Goal: Information Seeking & Learning: Learn about a topic

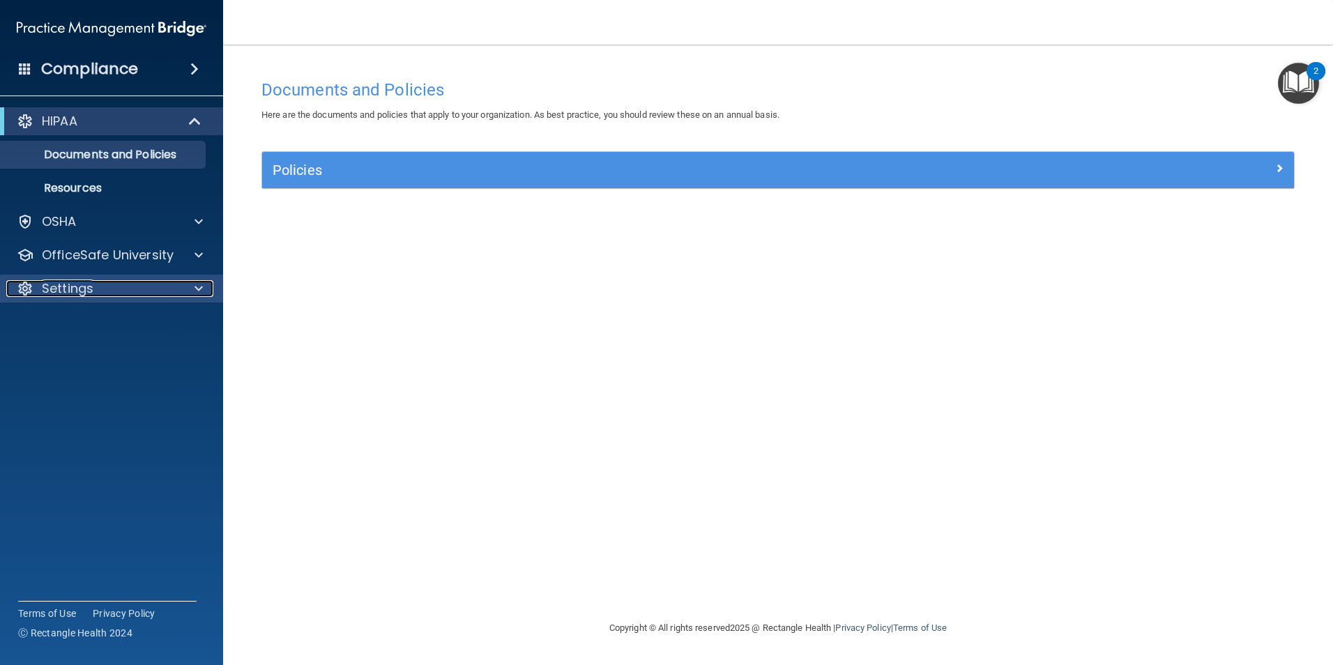
click at [79, 292] on p "Settings" at bounding box center [68, 288] width 52 height 17
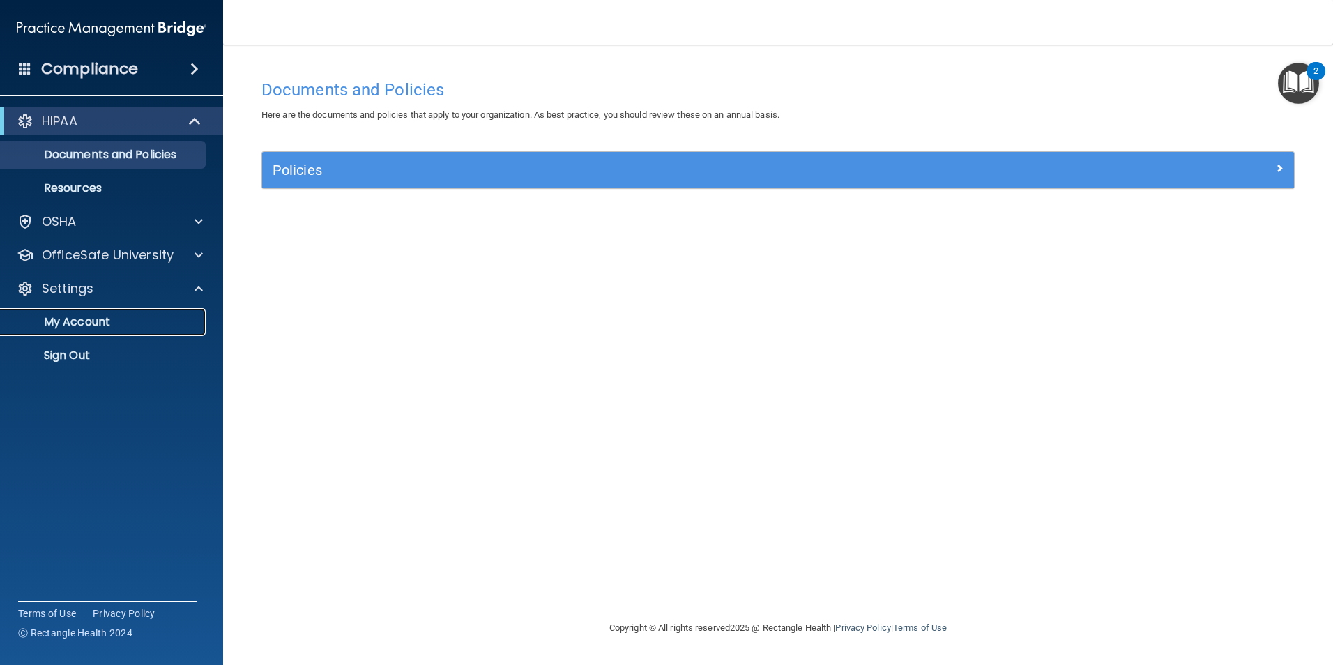
click at [82, 316] on p "My Account" at bounding box center [104, 322] width 190 height 14
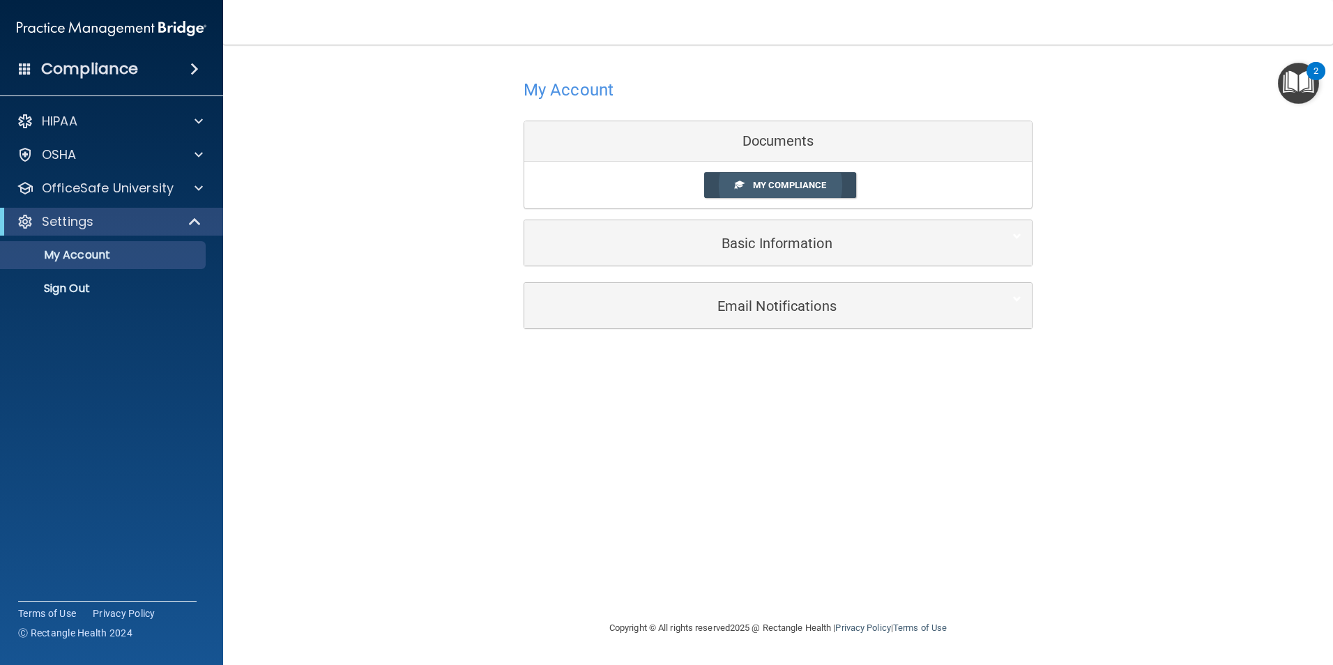
click at [740, 177] on link "My Compliance" at bounding box center [780, 185] width 153 height 26
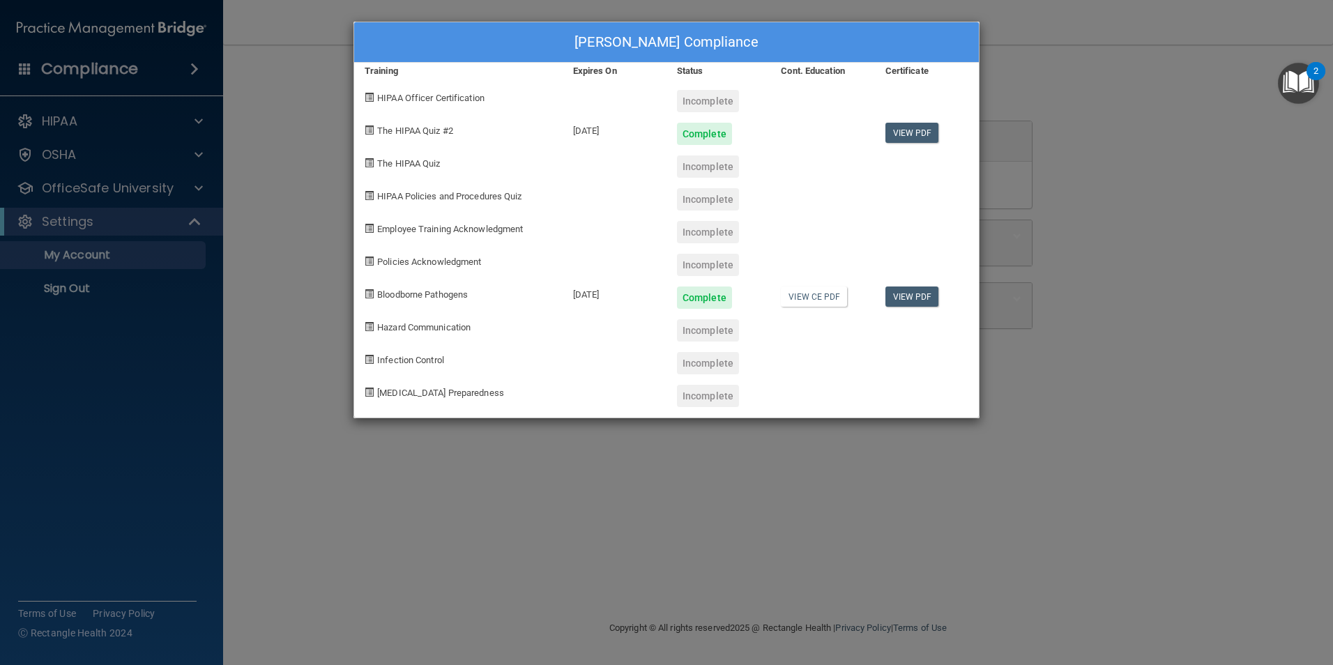
click at [112, 191] on div "Kim McCollum's Compliance Training Expires On Status Cont. Education Certificat…" at bounding box center [666, 332] width 1333 height 665
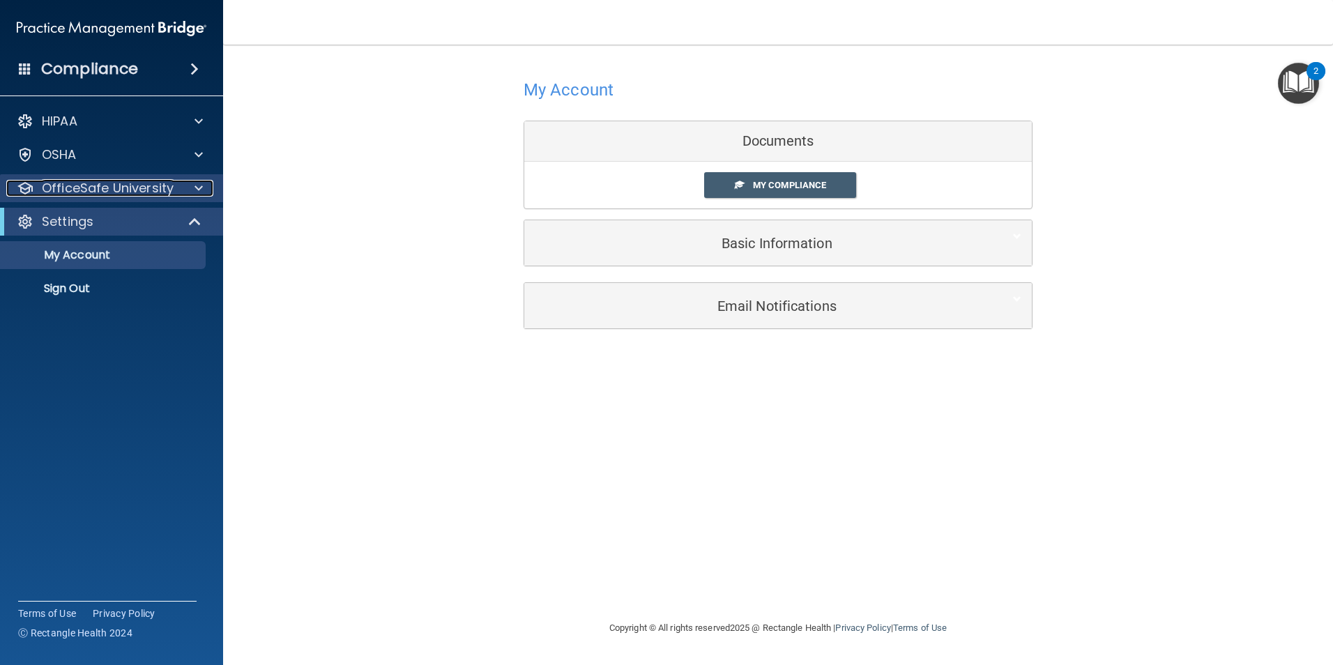
click at [112, 190] on p "OfficeSafe University" at bounding box center [108, 188] width 132 height 17
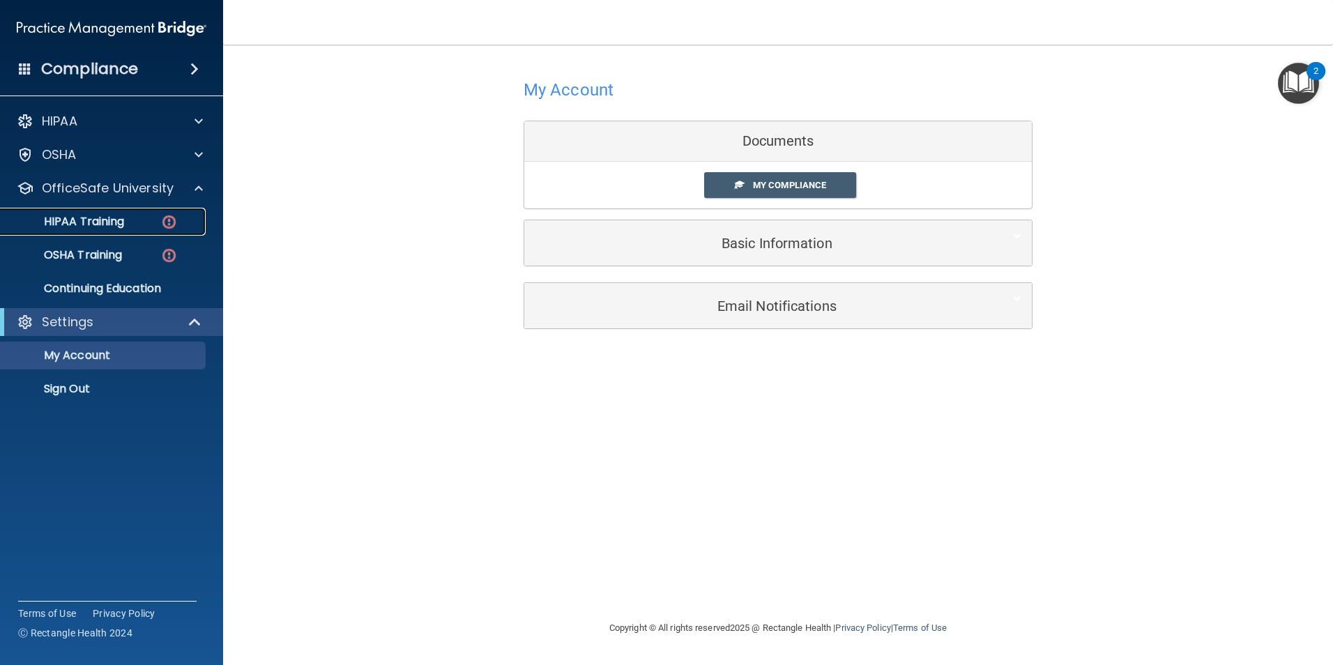
click at [166, 225] on img at bounding box center [168, 221] width 17 height 17
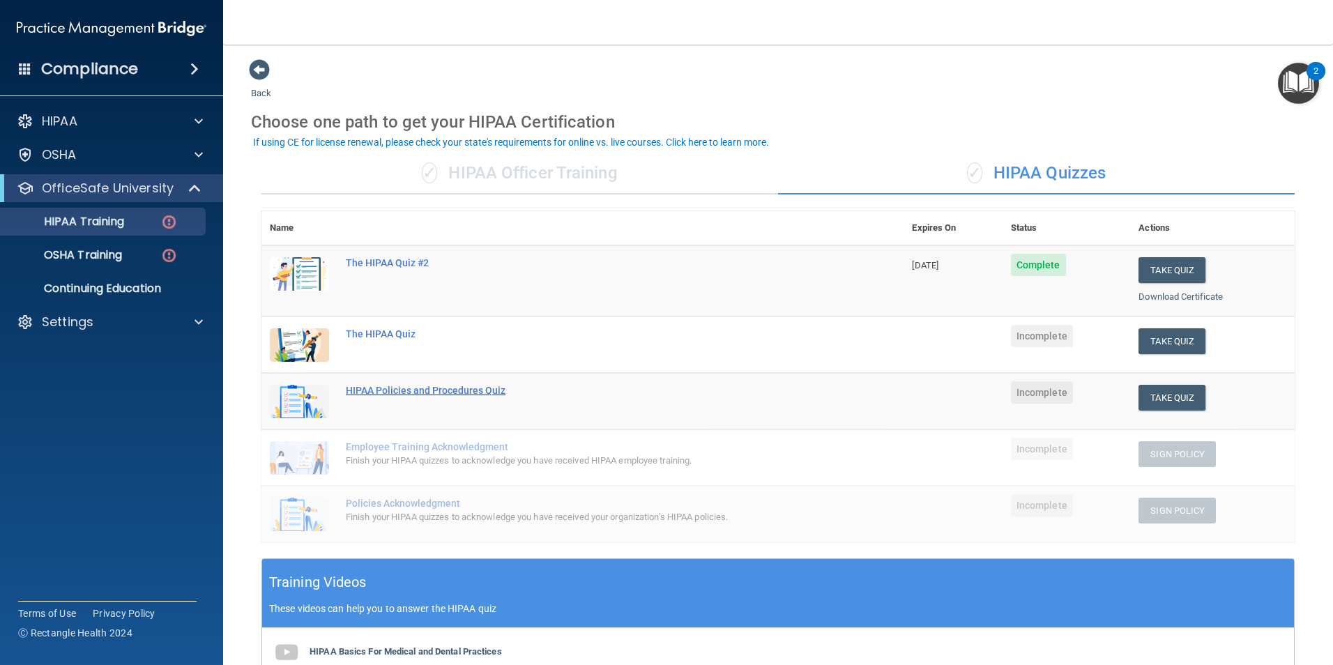
click at [390, 390] on div "HIPAA Policies and Procedures Quiz" at bounding box center [590, 390] width 488 height 11
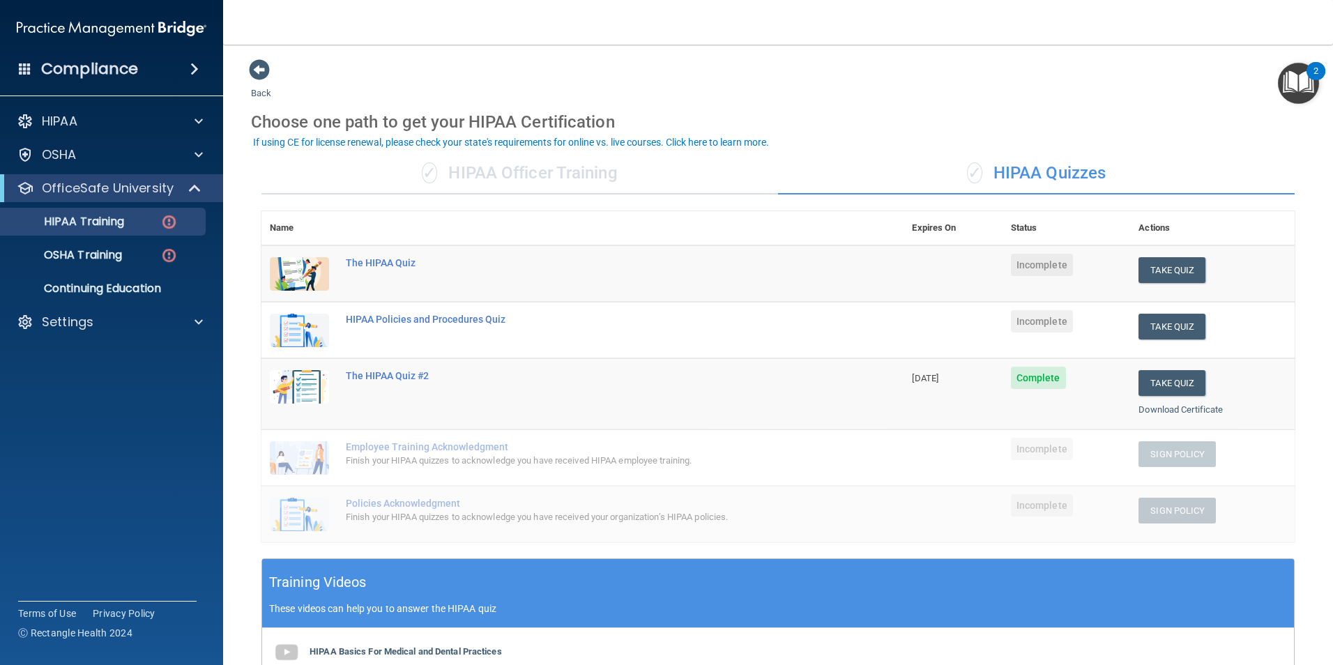
click at [485, 172] on div "✓ HIPAA Officer Training" at bounding box center [519, 174] width 516 height 42
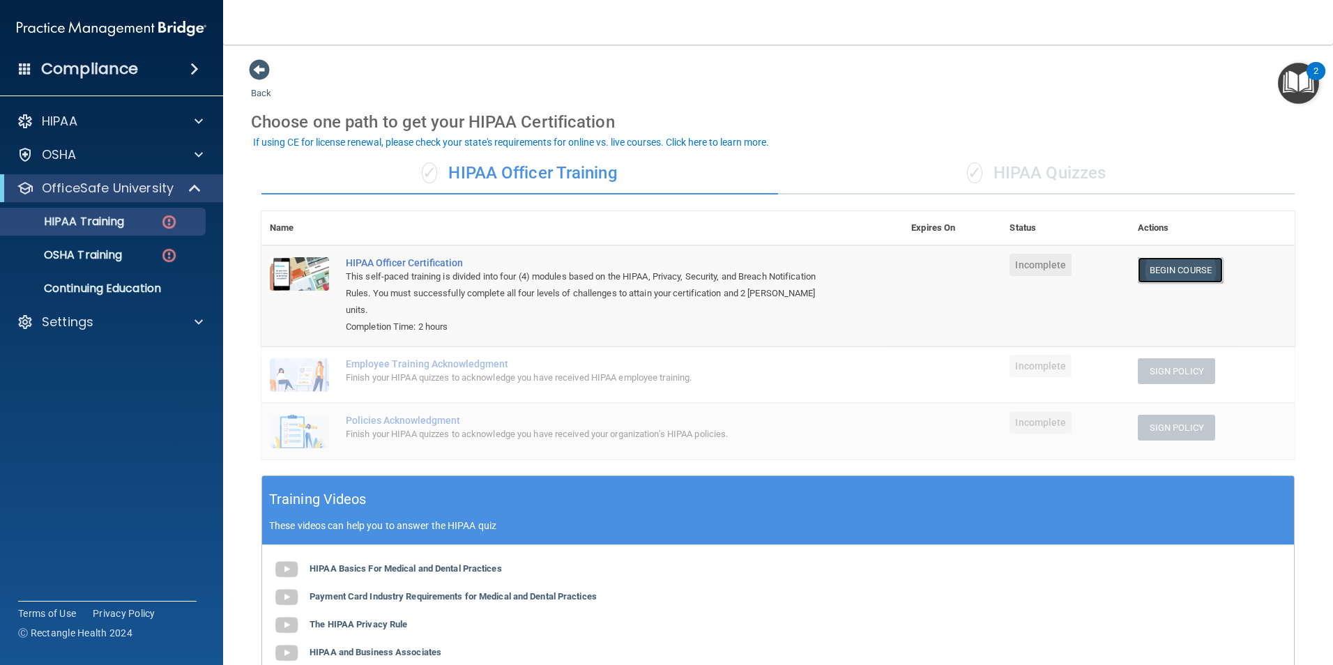
click at [1172, 270] on link "Begin Course" at bounding box center [1179, 270] width 85 height 26
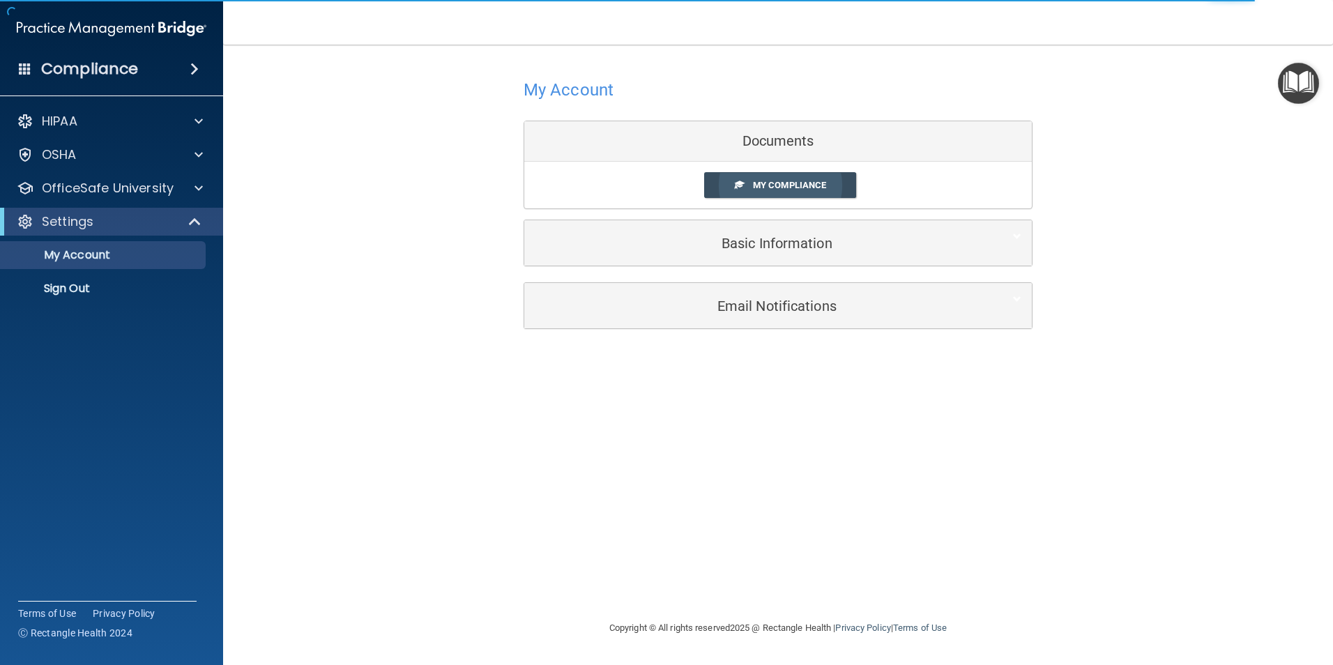
click at [758, 181] on span "My Compliance" at bounding box center [789, 185] width 73 height 10
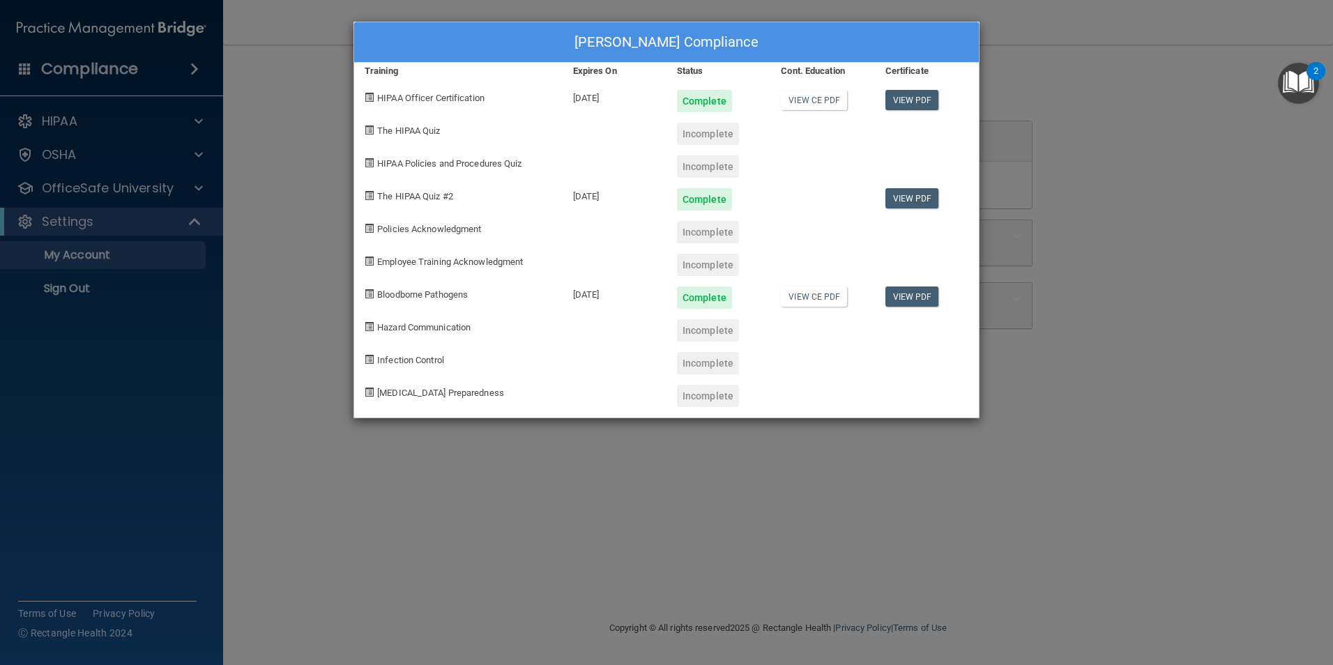
click at [706, 135] on div "Incomplete" at bounding box center [708, 134] width 62 height 22
click at [422, 130] on span "The HIPAA Quiz" at bounding box center [408, 130] width 63 height 10
click at [369, 128] on span at bounding box center [369, 129] width 9 height 9
click at [390, 132] on span "The HIPAA Quiz" at bounding box center [408, 130] width 63 height 10
click at [716, 133] on div "Incomplete" at bounding box center [708, 134] width 62 height 22
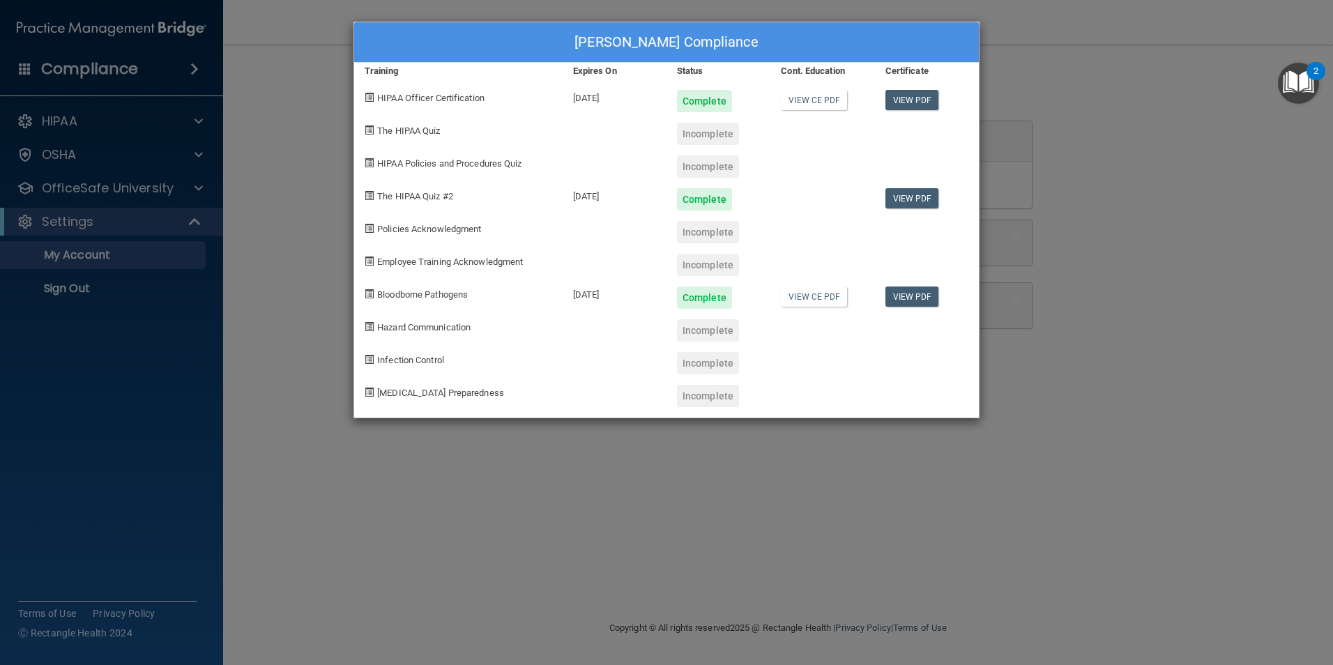
click at [92, 187] on div "Kim McCollum's Compliance Training Expires On Status Cont. Education Certificat…" at bounding box center [666, 332] width 1333 height 665
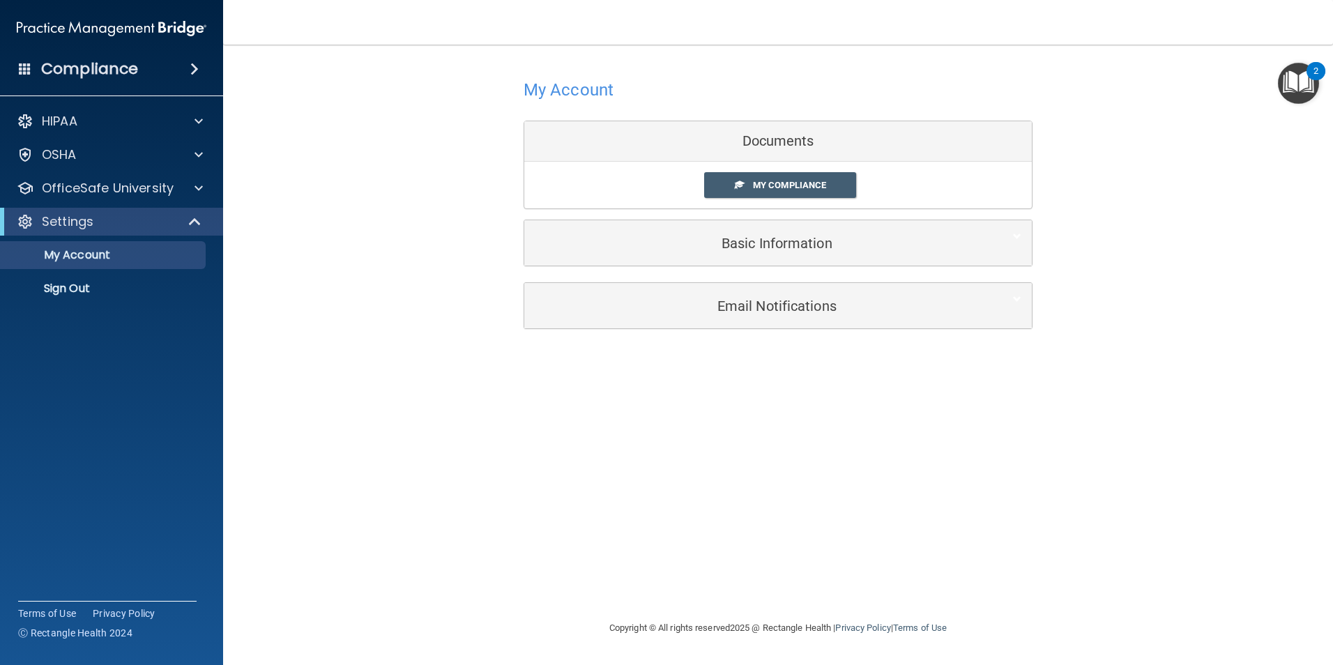
click at [789, 146] on div "Documents" at bounding box center [777, 141] width 507 height 40
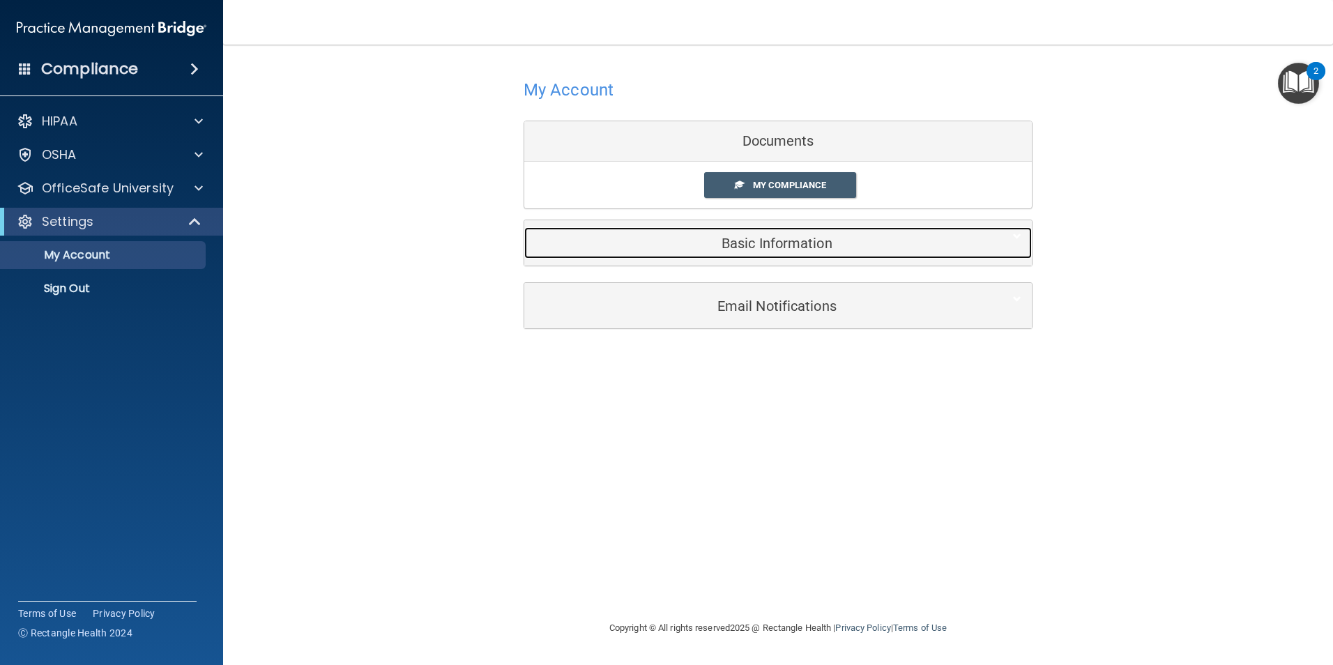
click at [772, 242] on h5 "Basic Information" at bounding box center [757, 243] width 444 height 15
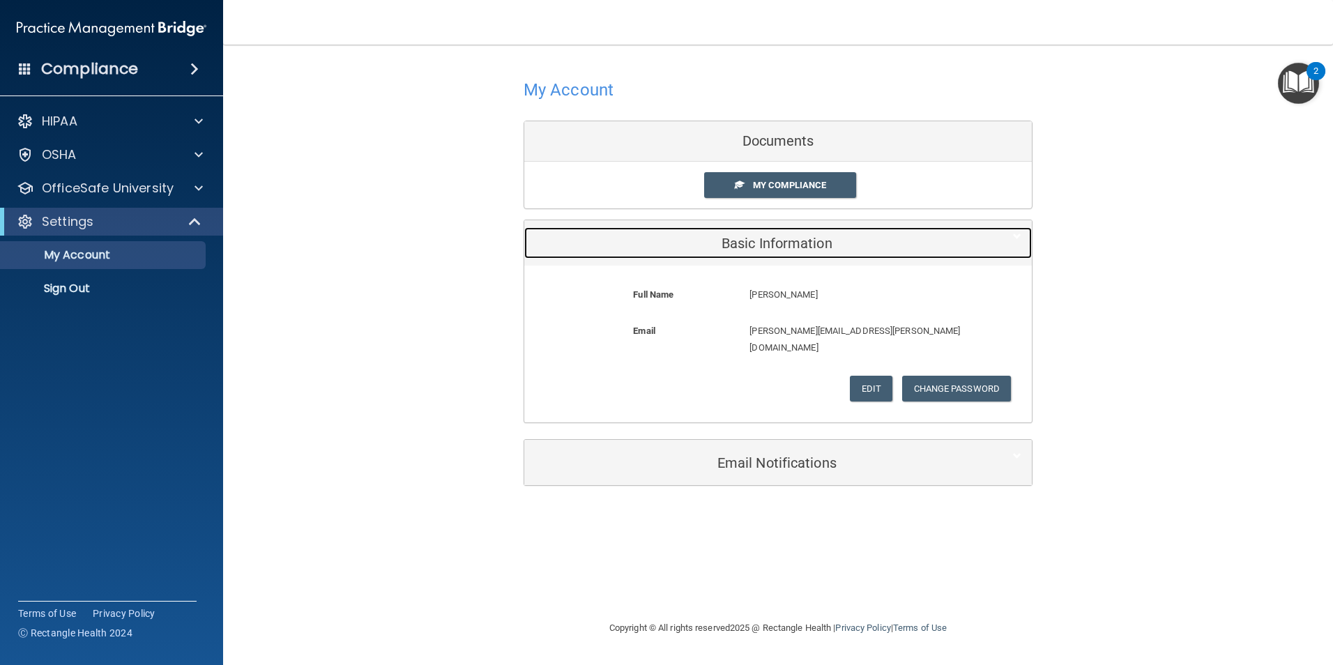
click at [772, 243] on h5 "Basic Information" at bounding box center [757, 243] width 444 height 15
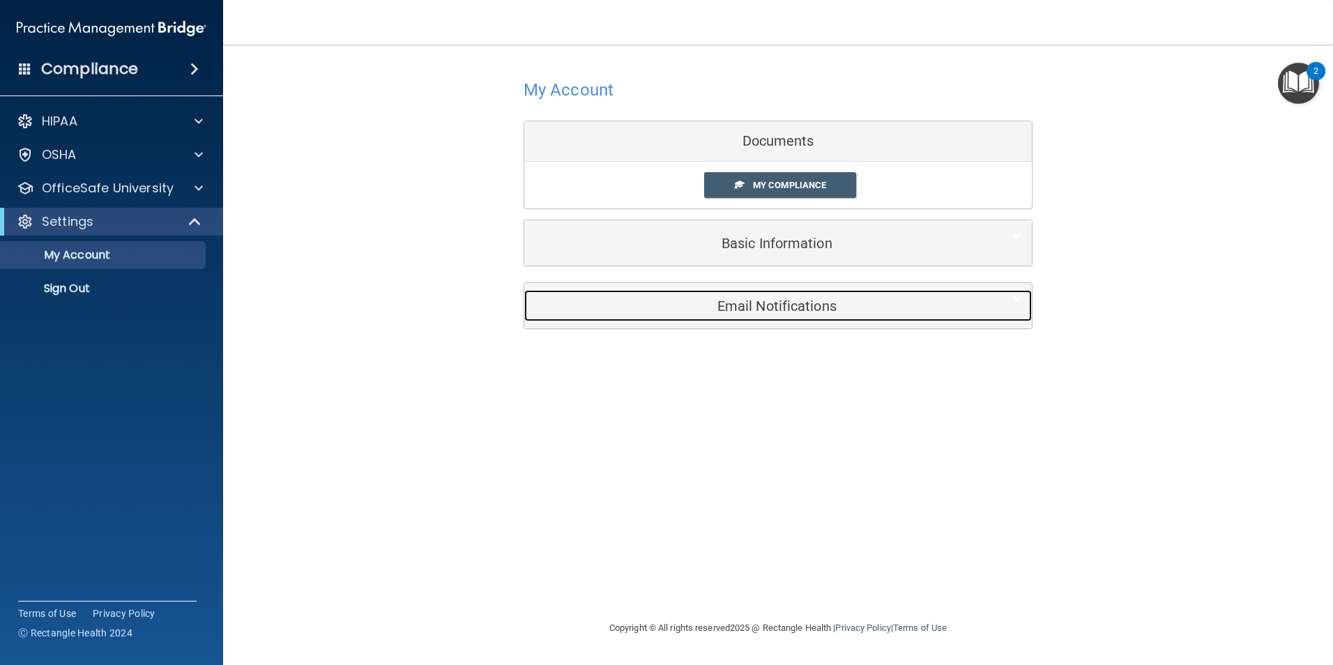
click at [774, 309] on h5 "Email Notifications" at bounding box center [757, 305] width 444 height 15
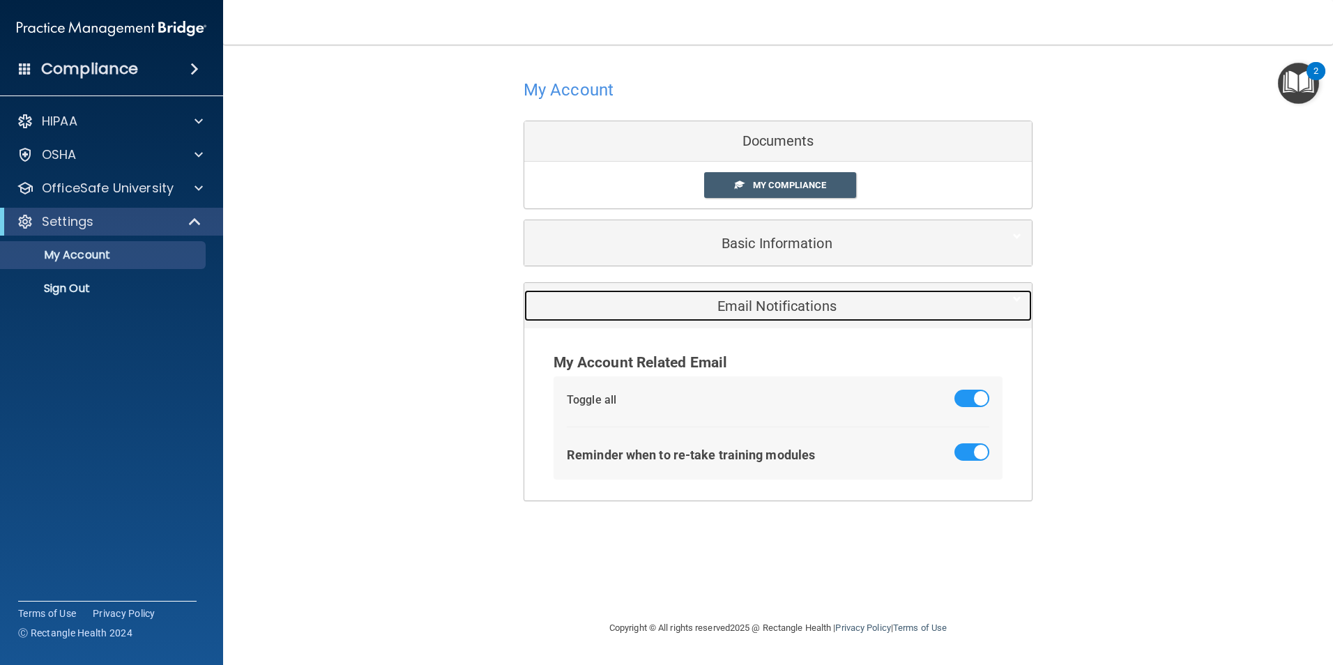
click at [774, 309] on h5 "Email Notifications" at bounding box center [757, 305] width 444 height 15
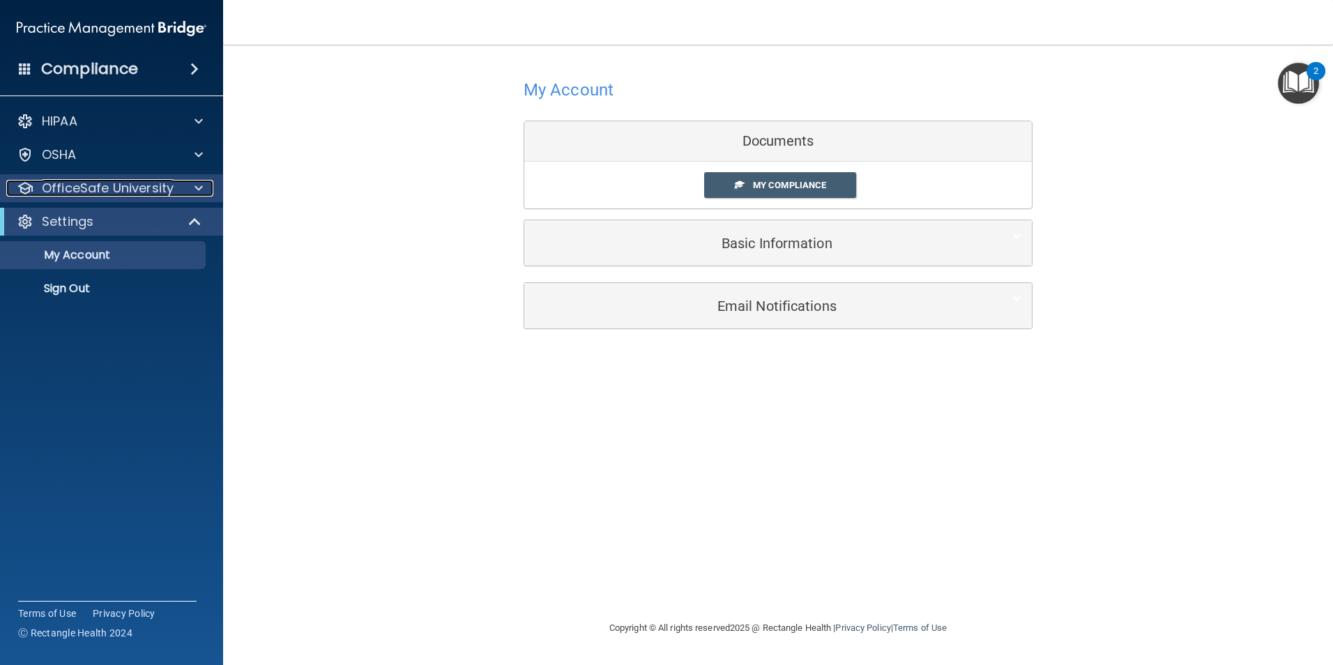
click at [199, 186] on span at bounding box center [198, 188] width 8 height 17
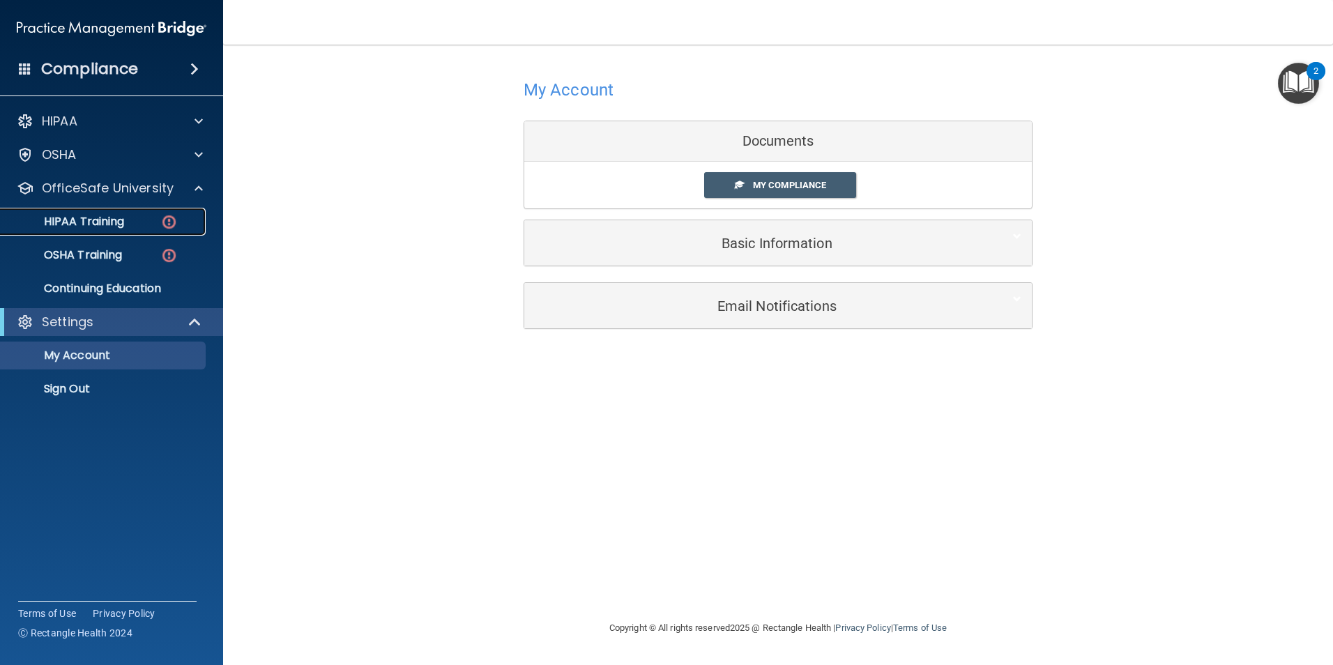
click at [171, 222] on img at bounding box center [168, 221] width 17 height 17
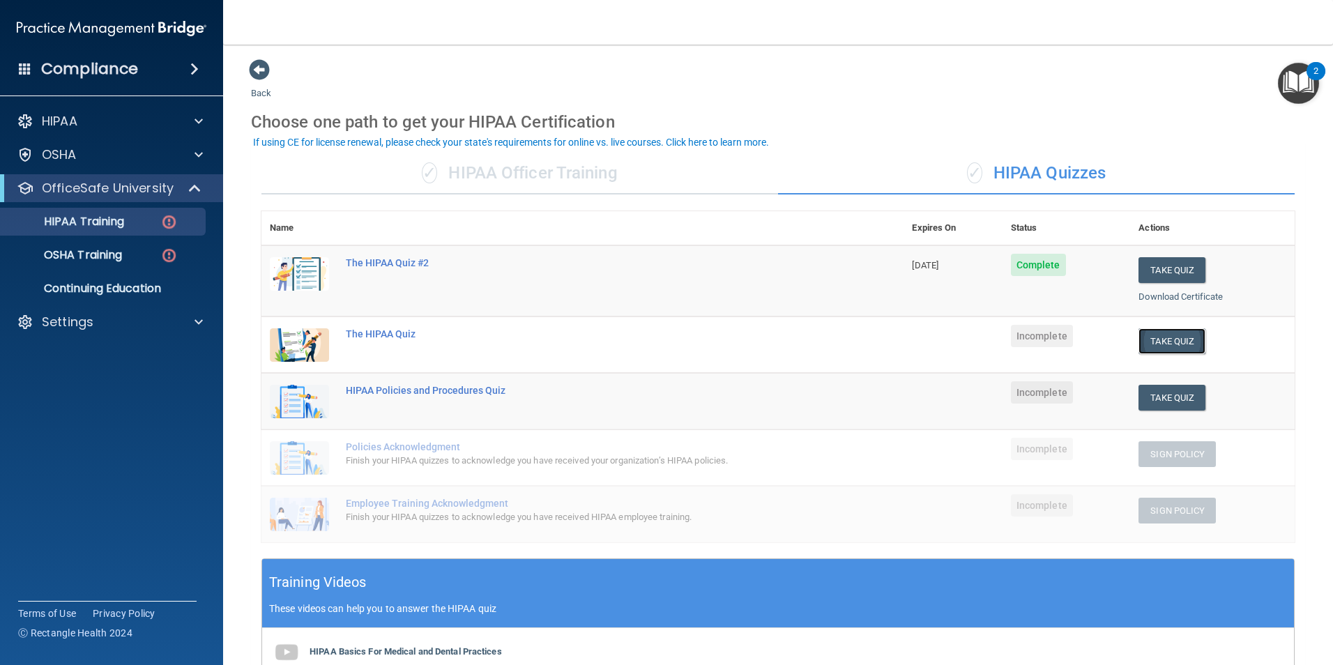
click at [1156, 344] on button "Take Quiz" at bounding box center [1171, 341] width 67 height 26
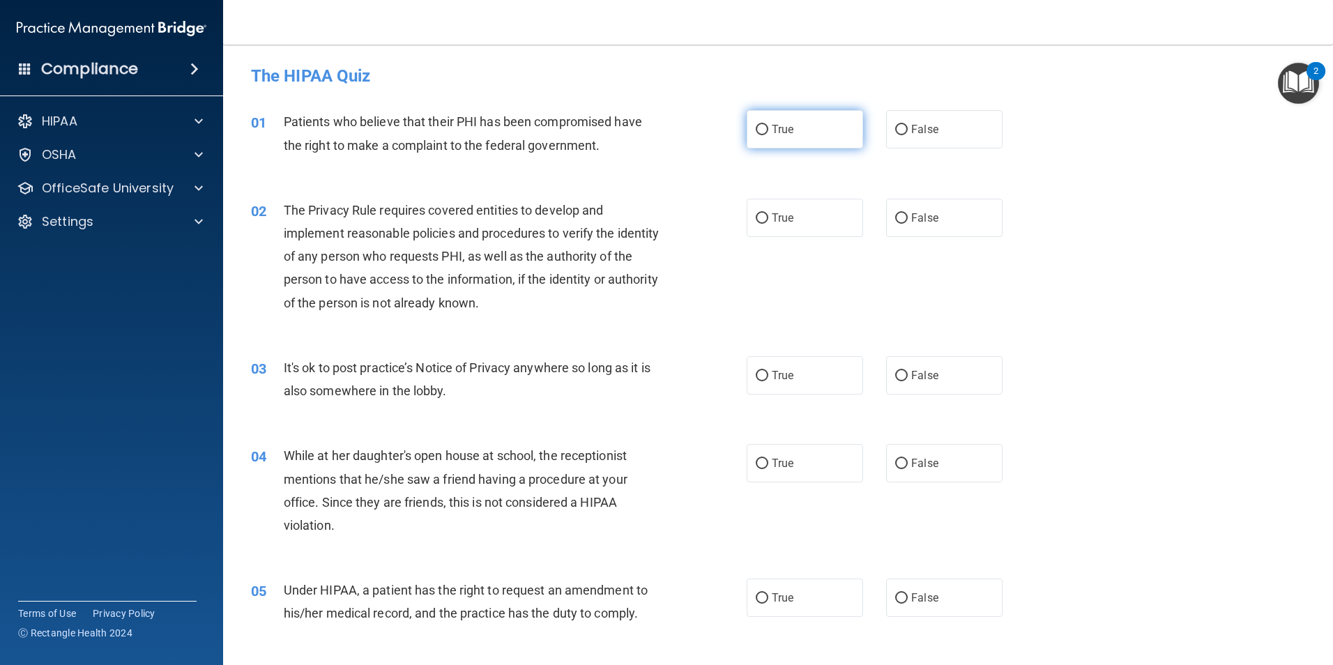
click at [756, 129] on input "True" at bounding box center [762, 130] width 13 height 10
radio input "true"
click at [756, 215] on input "True" at bounding box center [762, 218] width 13 height 10
radio input "true"
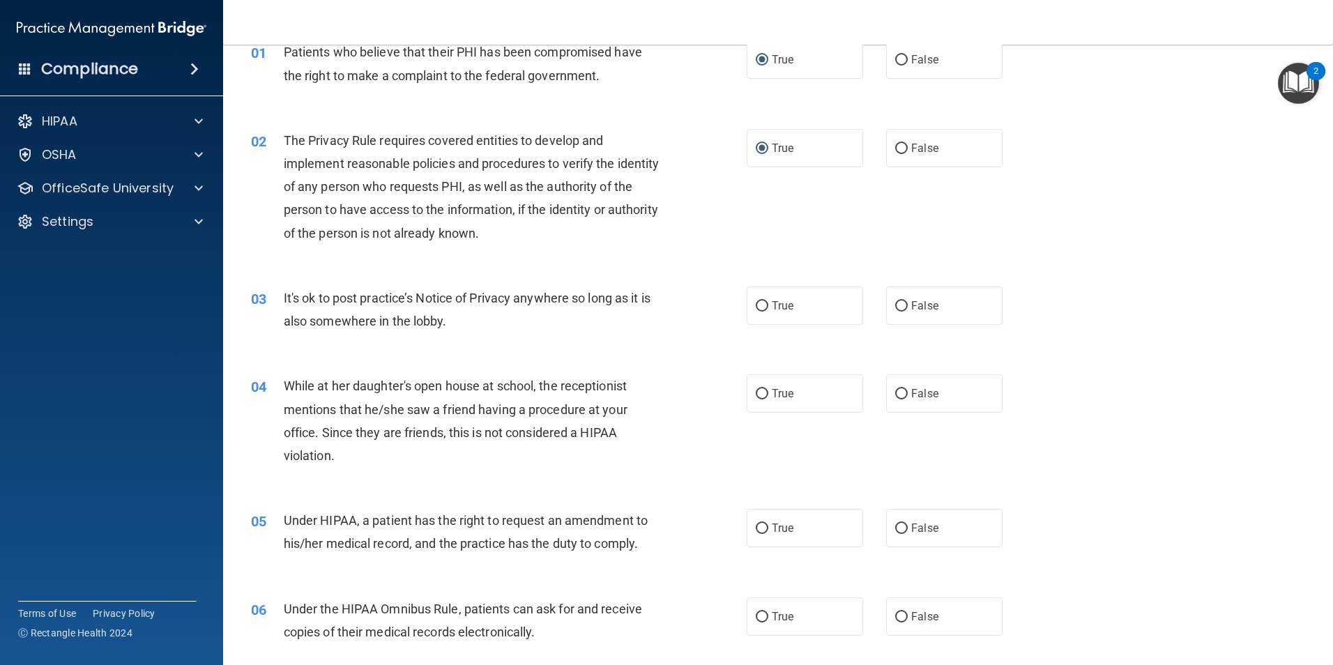
scroll to position [139, 0]
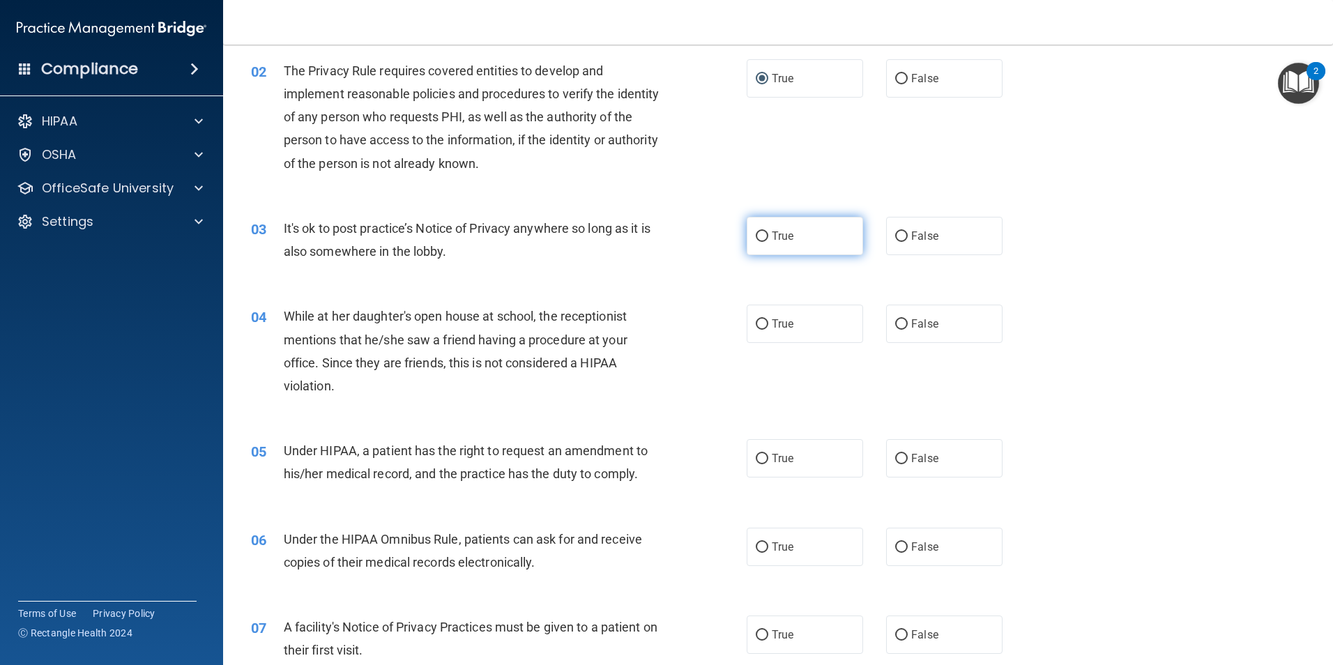
click at [756, 236] on input "True" at bounding box center [762, 236] width 13 height 10
radio input "true"
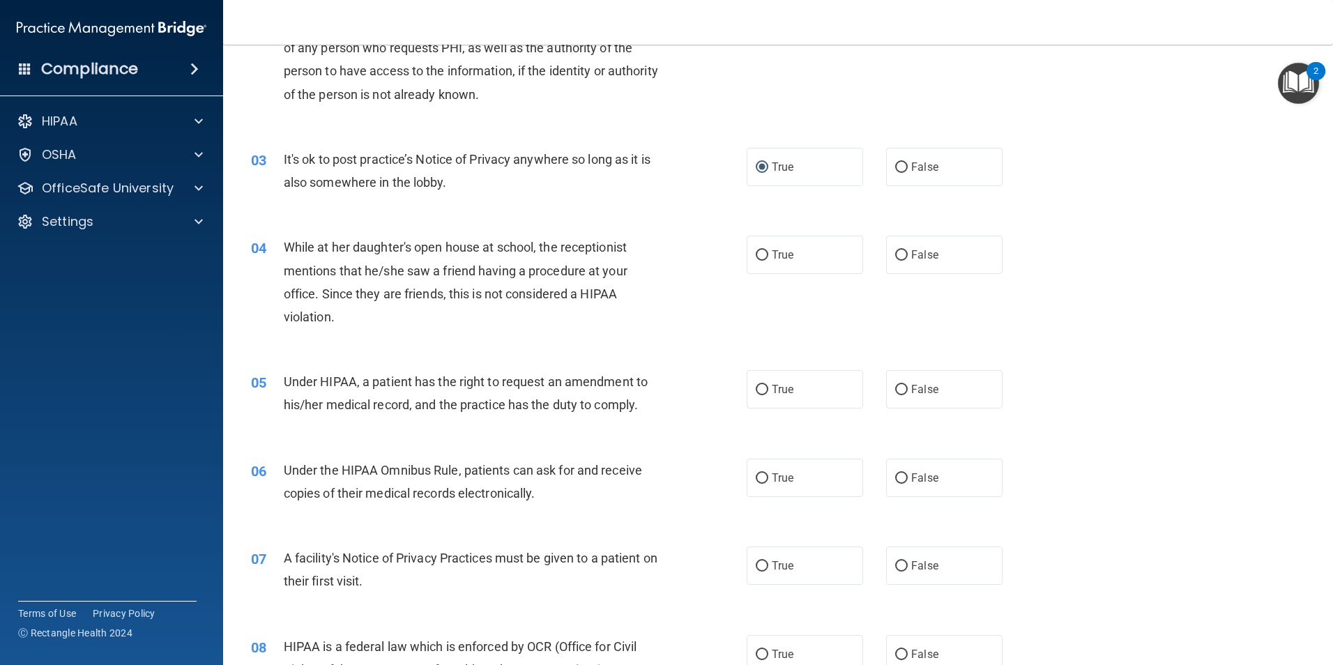
scroll to position [209, 0]
click at [902, 258] on label "False" at bounding box center [944, 254] width 116 height 38
click at [902, 258] on input "False" at bounding box center [901, 255] width 13 height 10
radio input "true"
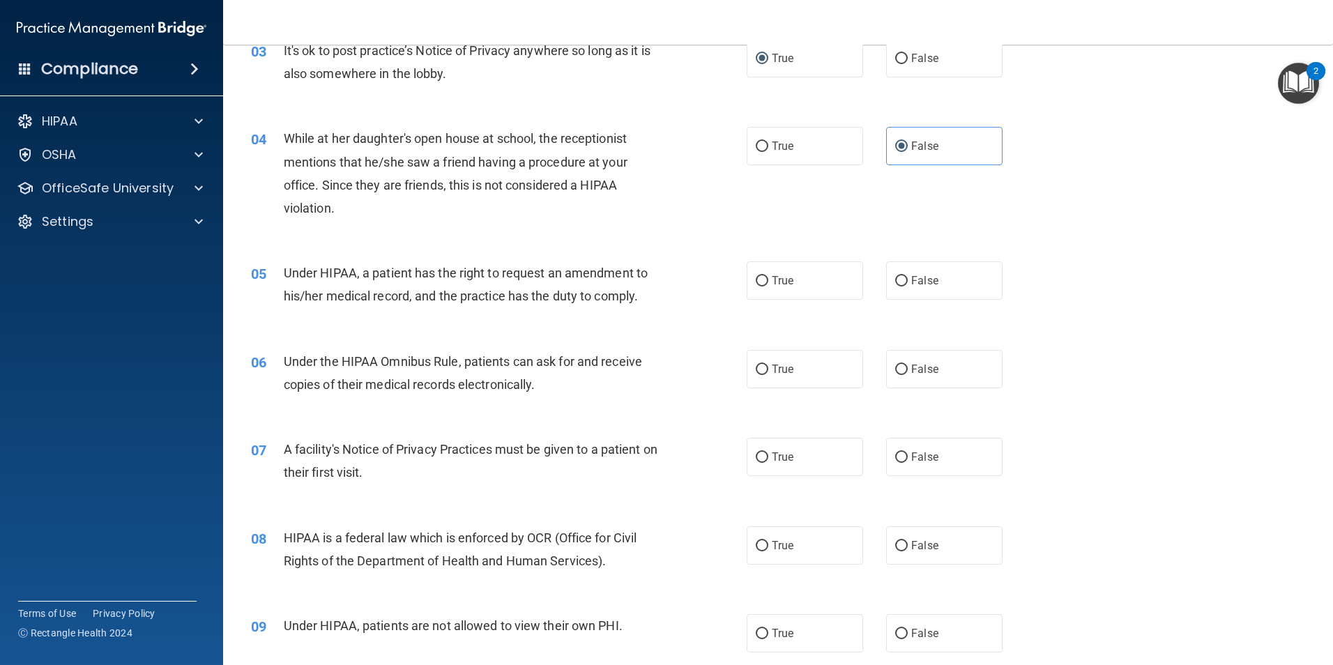
scroll to position [348, 0]
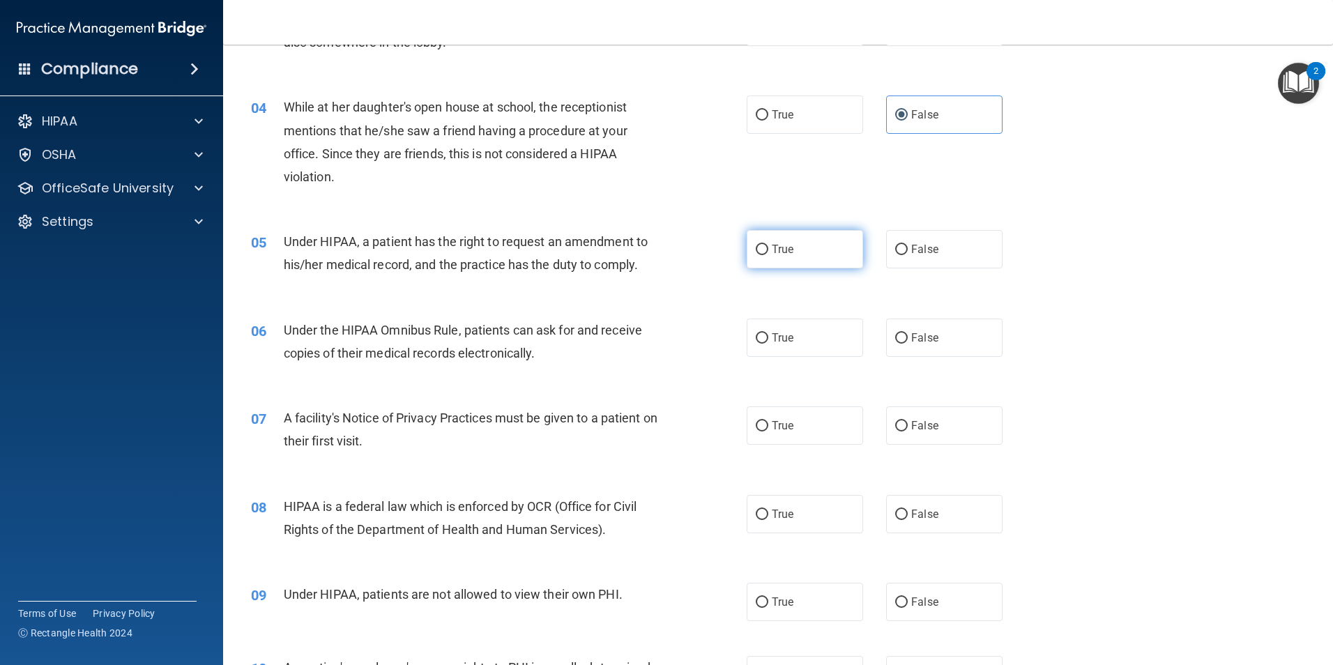
click at [756, 249] on input "True" at bounding box center [762, 250] width 13 height 10
radio input "true"
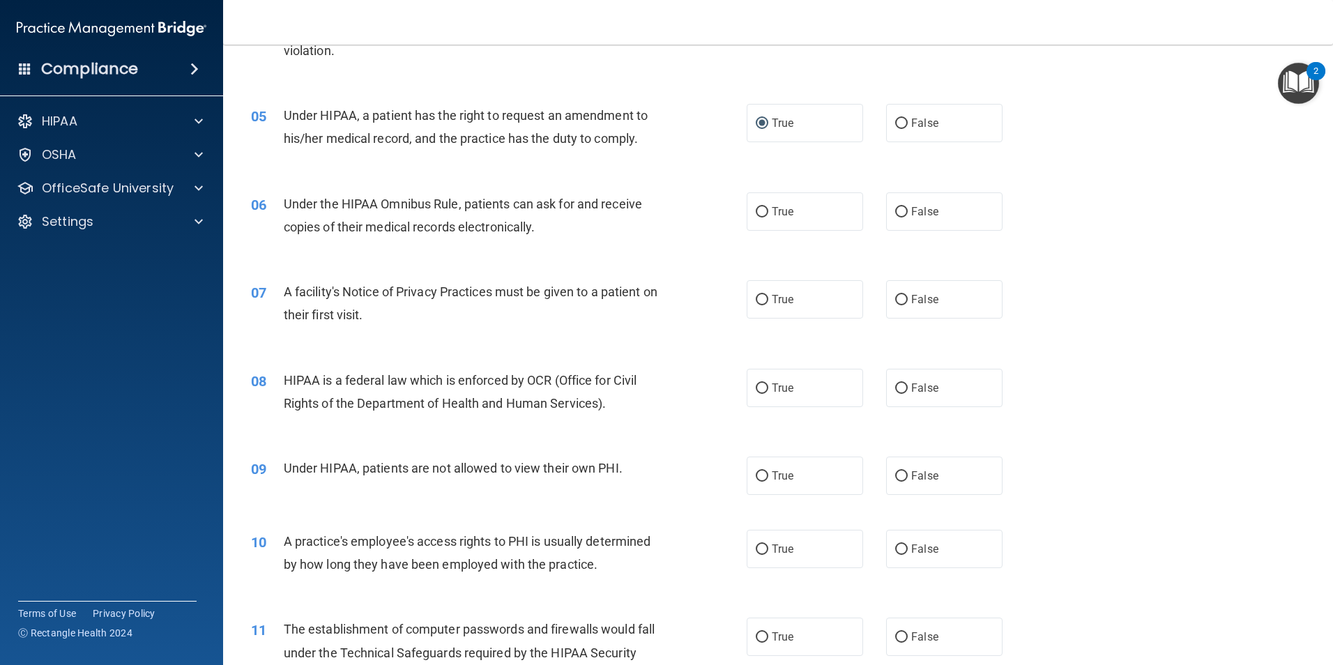
scroll to position [488, 0]
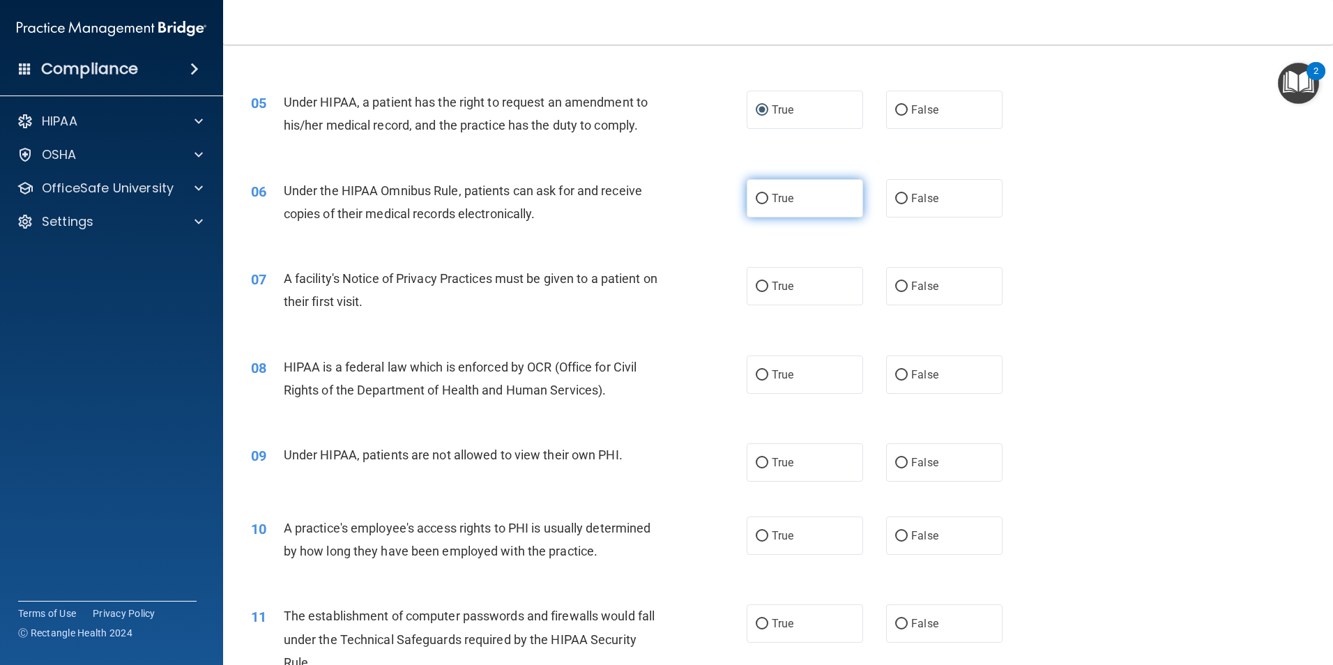
click at [756, 201] on input "True" at bounding box center [762, 199] width 13 height 10
radio input "true"
click at [760, 282] on input "True" at bounding box center [762, 287] width 13 height 10
radio input "true"
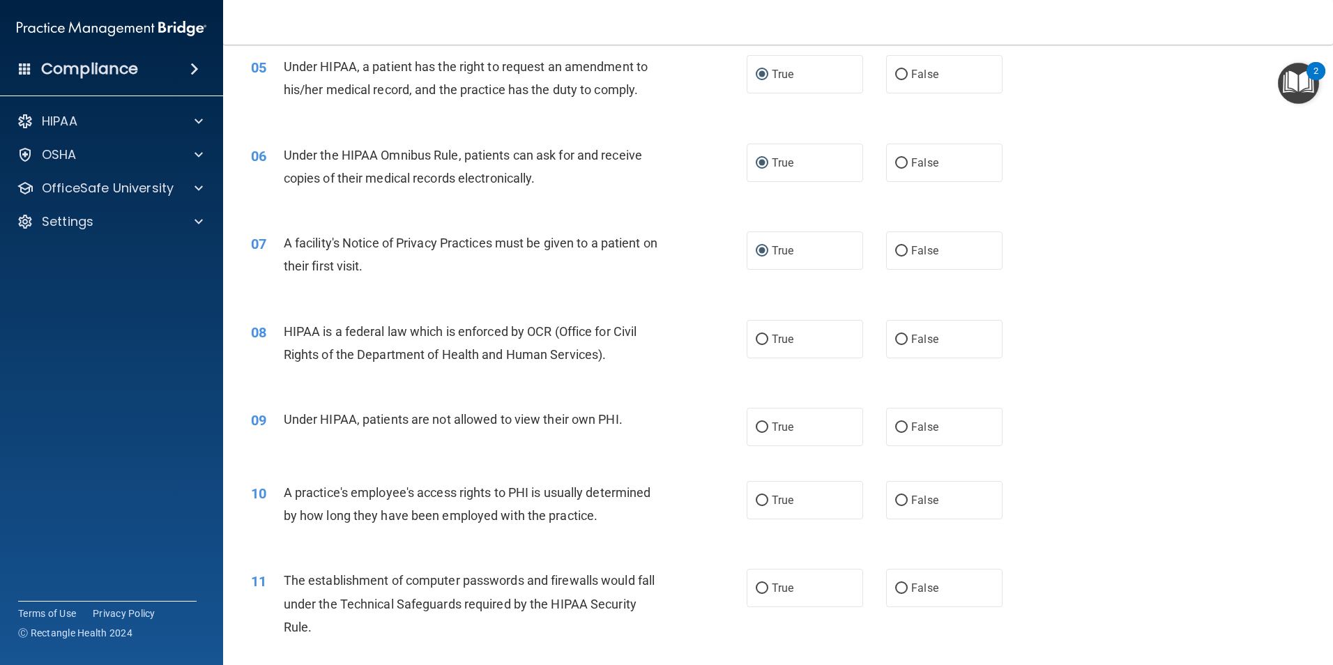
scroll to position [558, 0]
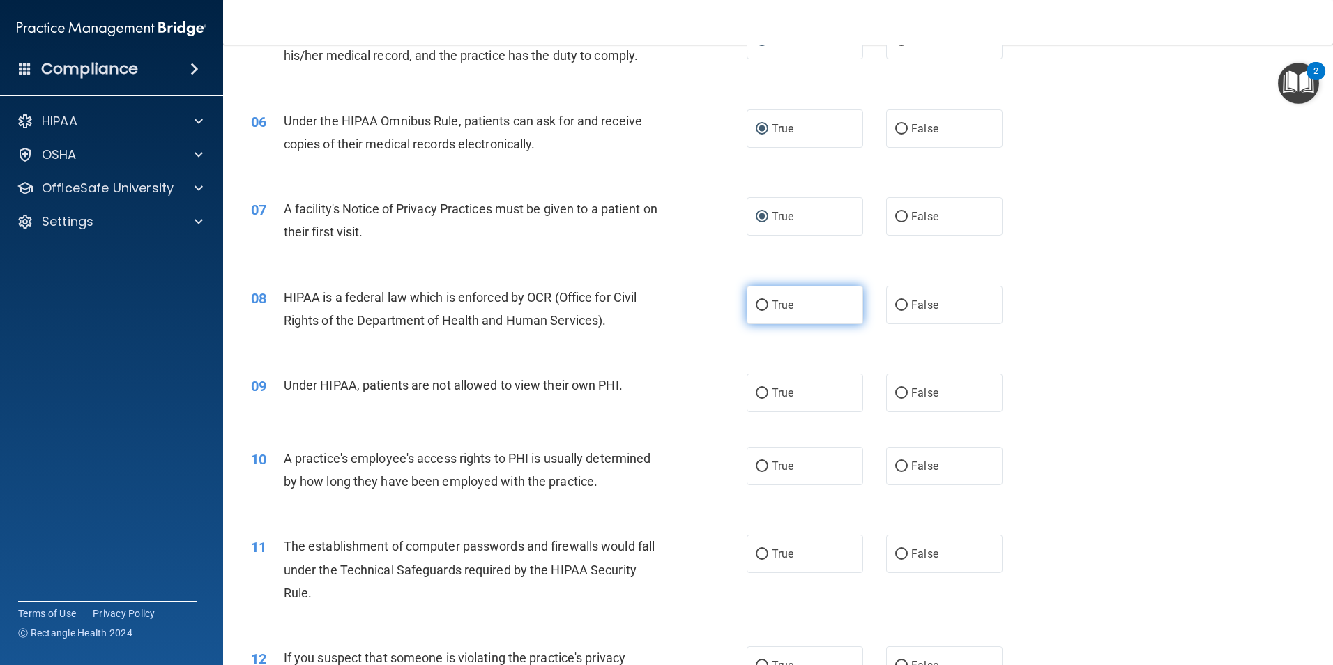
click at [758, 305] on input "True" at bounding box center [762, 305] width 13 height 10
radio input "true"
click at [898, 392] on input "False" at bounding box center [901, 393] width 13 height 10
radio input "true"
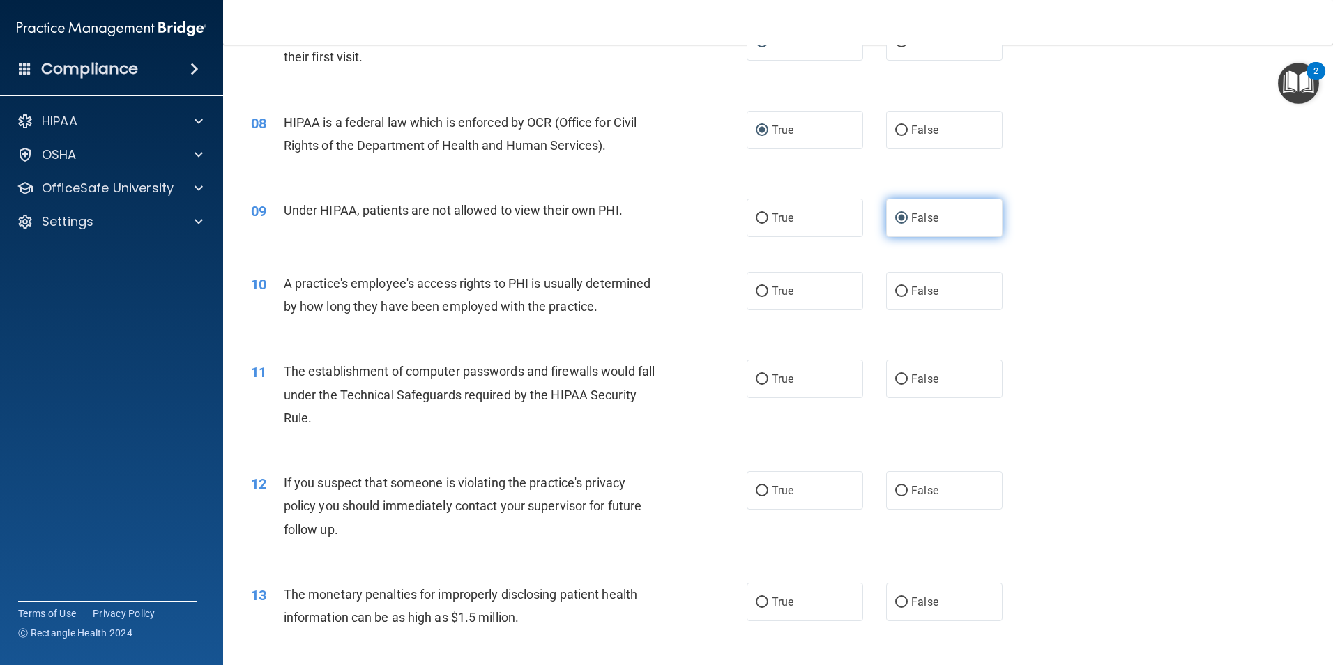
scroll to position [767, 0]
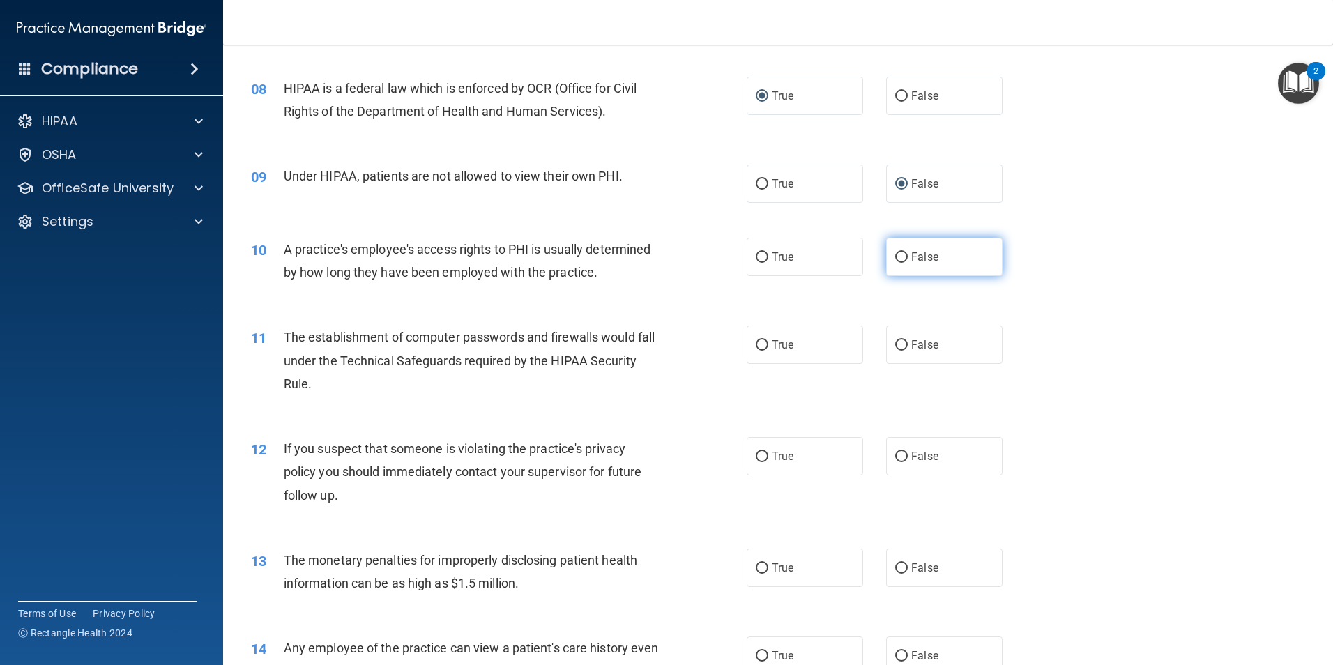
click at [895, 261] on input "False" at bounding box center [901, 257] width 13 height 10
radio input "true"
click at [760, 343] on input "True" at bounding box center [762, 345] width 13 height 10
radio input "true"
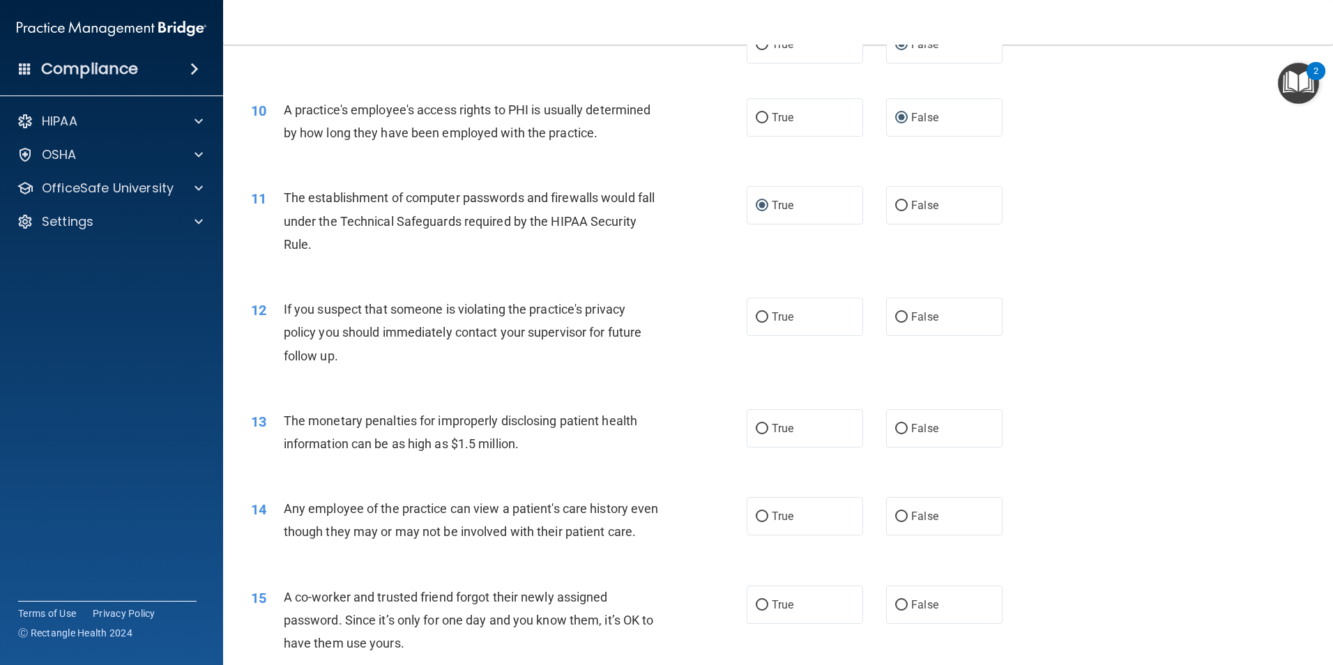
scroll to position [976, 0]
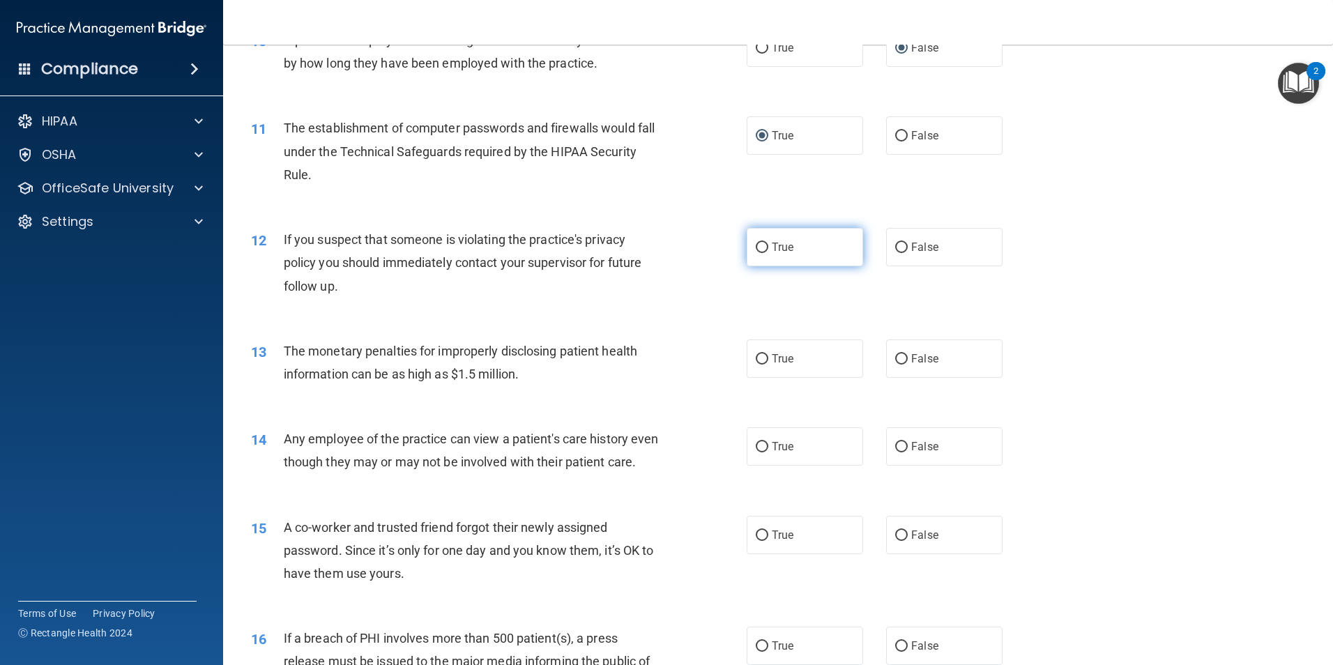
click at [760, 250] on input "True" at bounding box center [762, 248] width 13 height 10
radio input "true"
click at [772, 360] on span "True" at bounding box center [783, 358] width 22 height 13
click at [767, 360] on input "True" at bounding box center [762, 359] width 13 height 10
radio input "true"
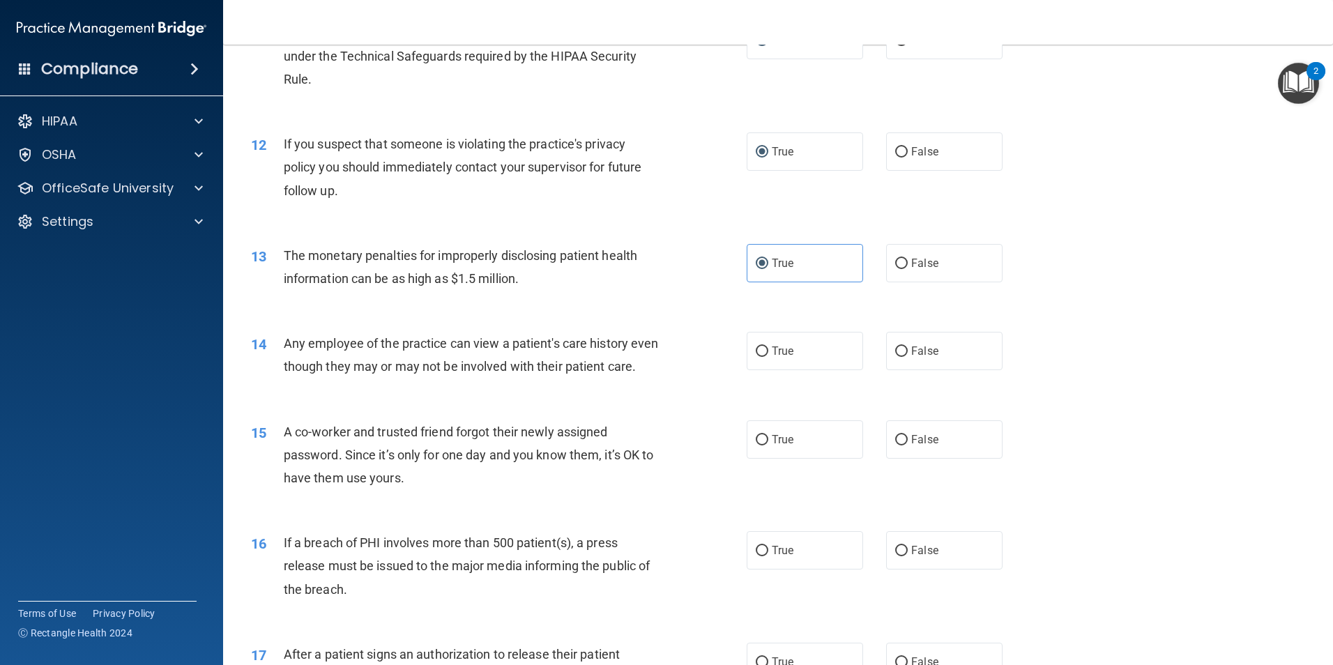
scroll to position [1115, 0]
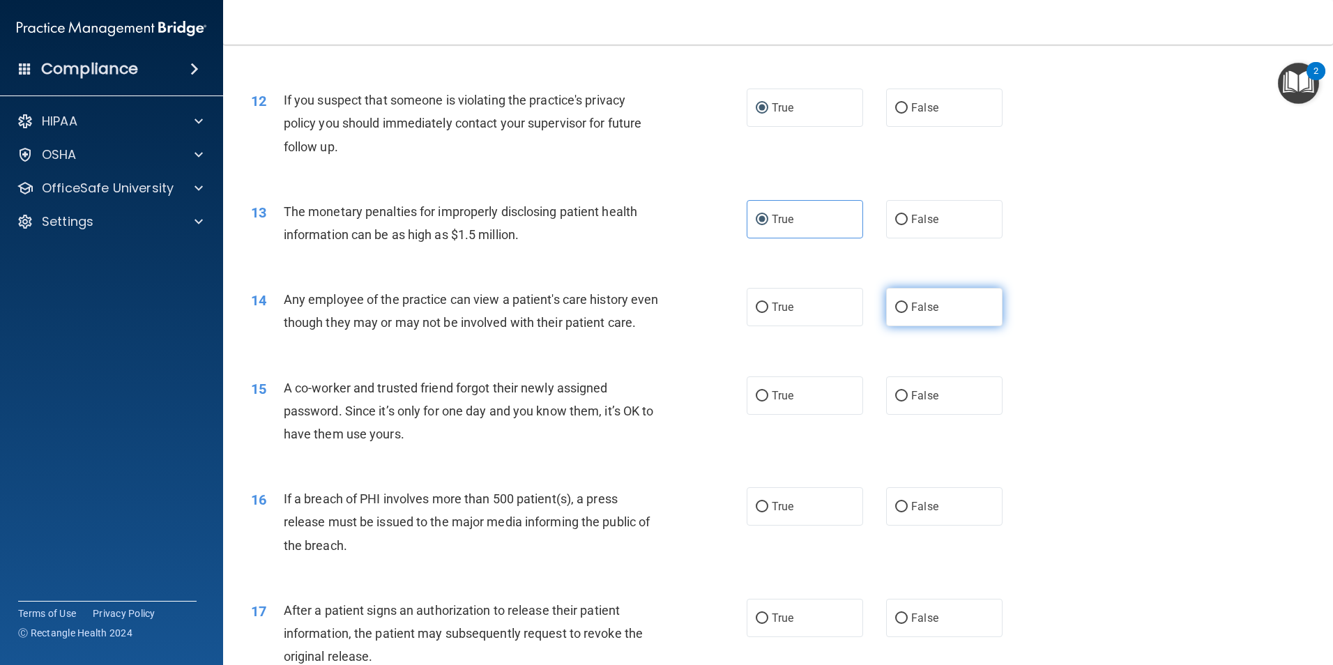
click at [895, 305] on input "False" at bounding box center [901, 307] width 13 height 10
radio input "true"
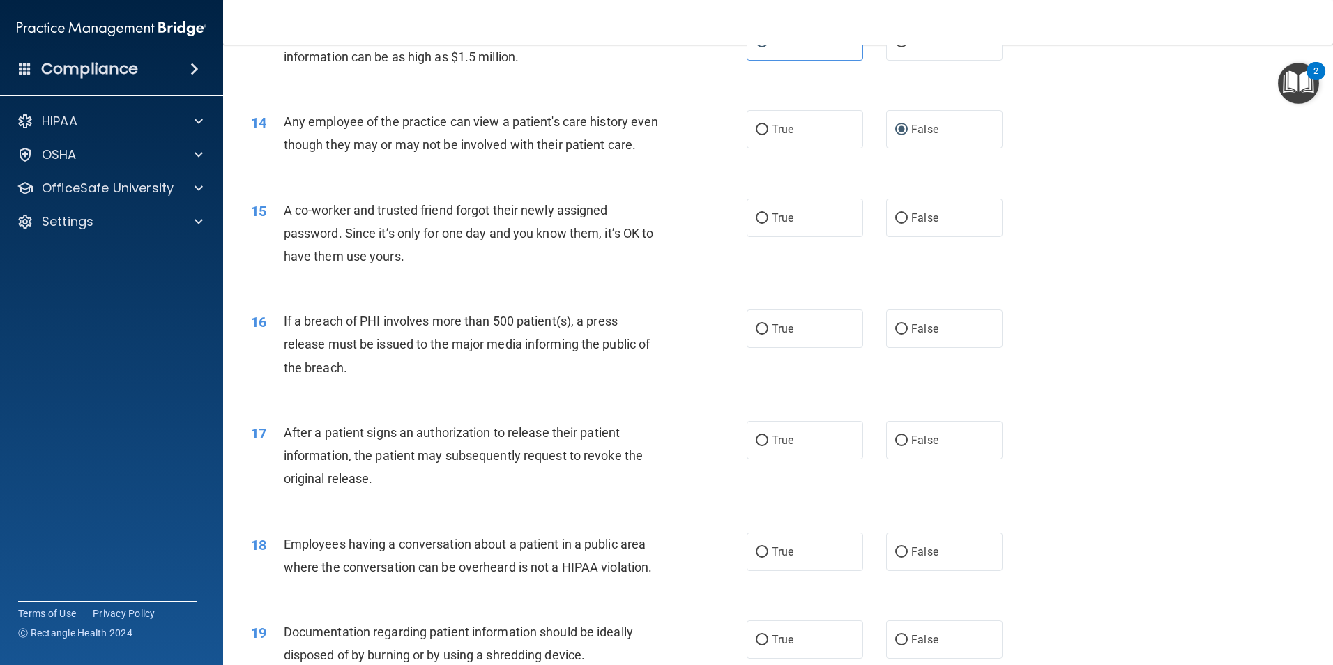
scroll to position [1324, 0]
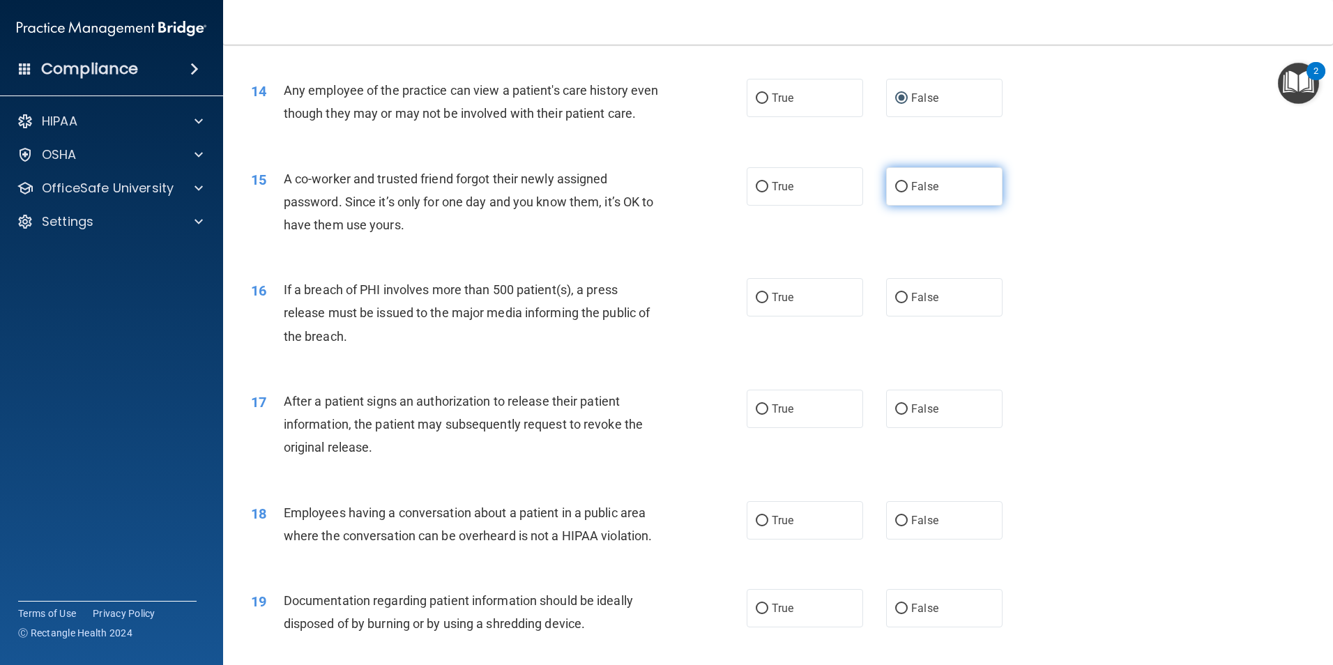
click at [898, 192] on input "False" at bounding box center [901, 187] width 13 height 10
radio input "true"
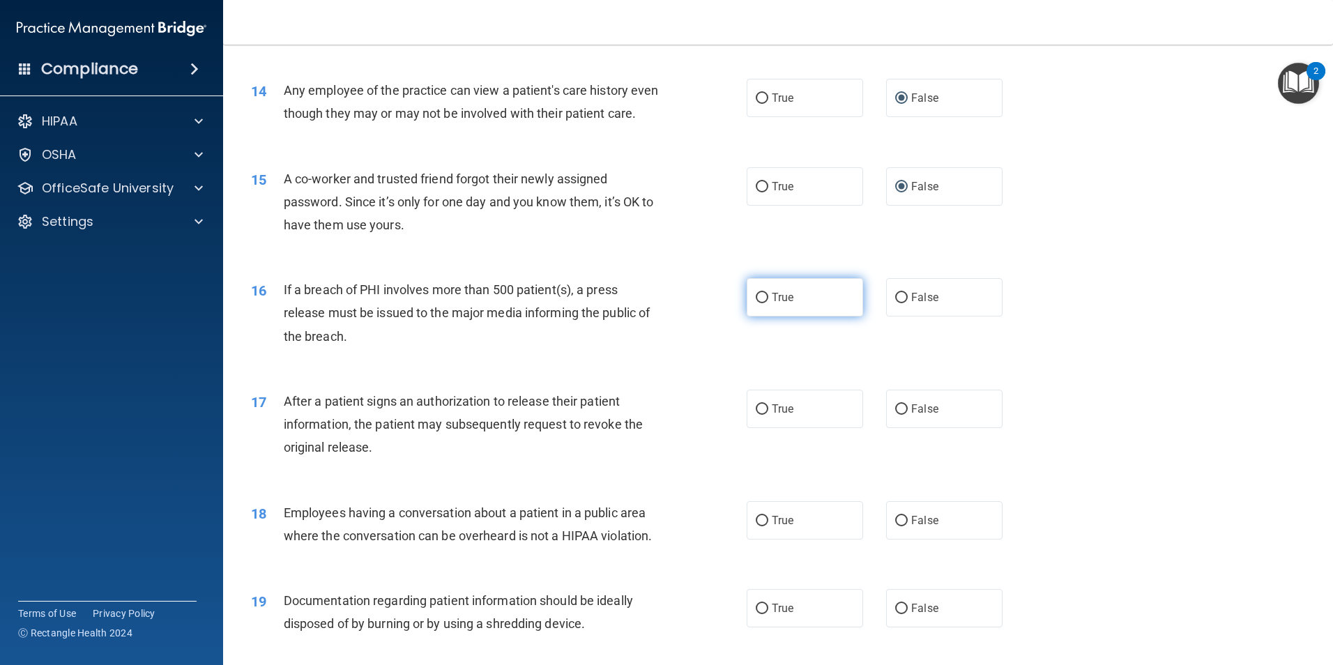
click at [760, 303] on input "True" at bounding box center [762, 298] width 13 height 10
radio input "true"
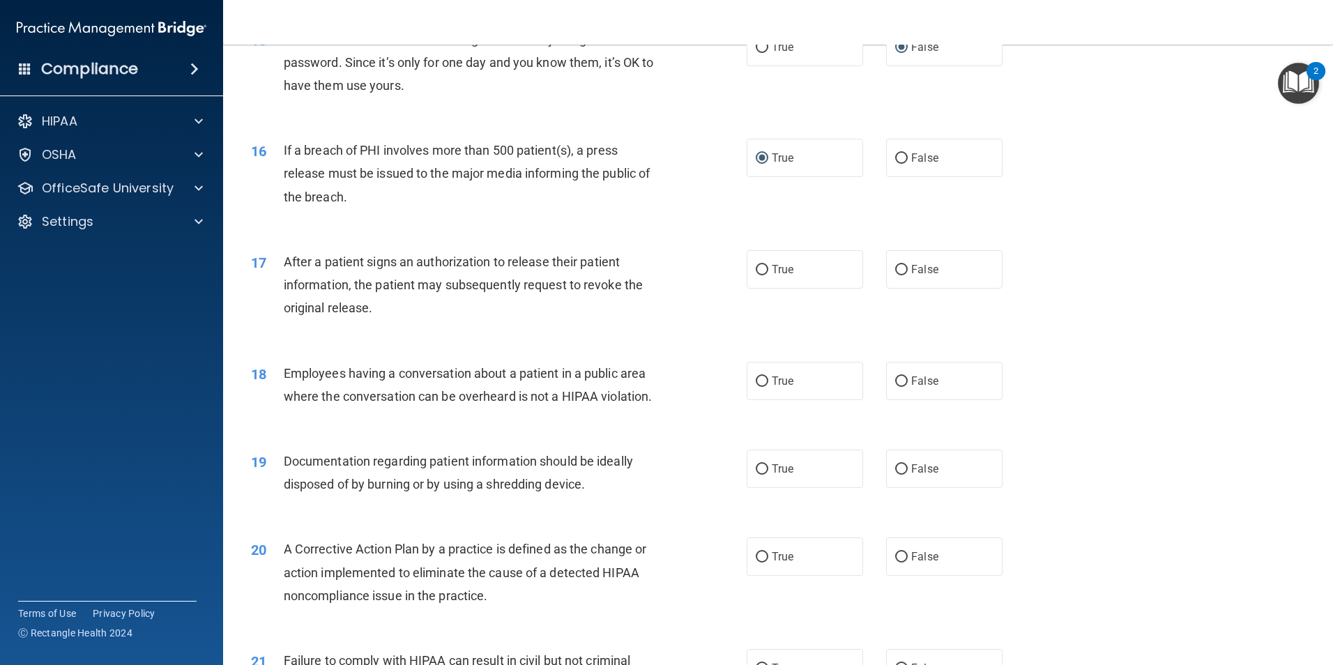
scroll to position [1533, 0]
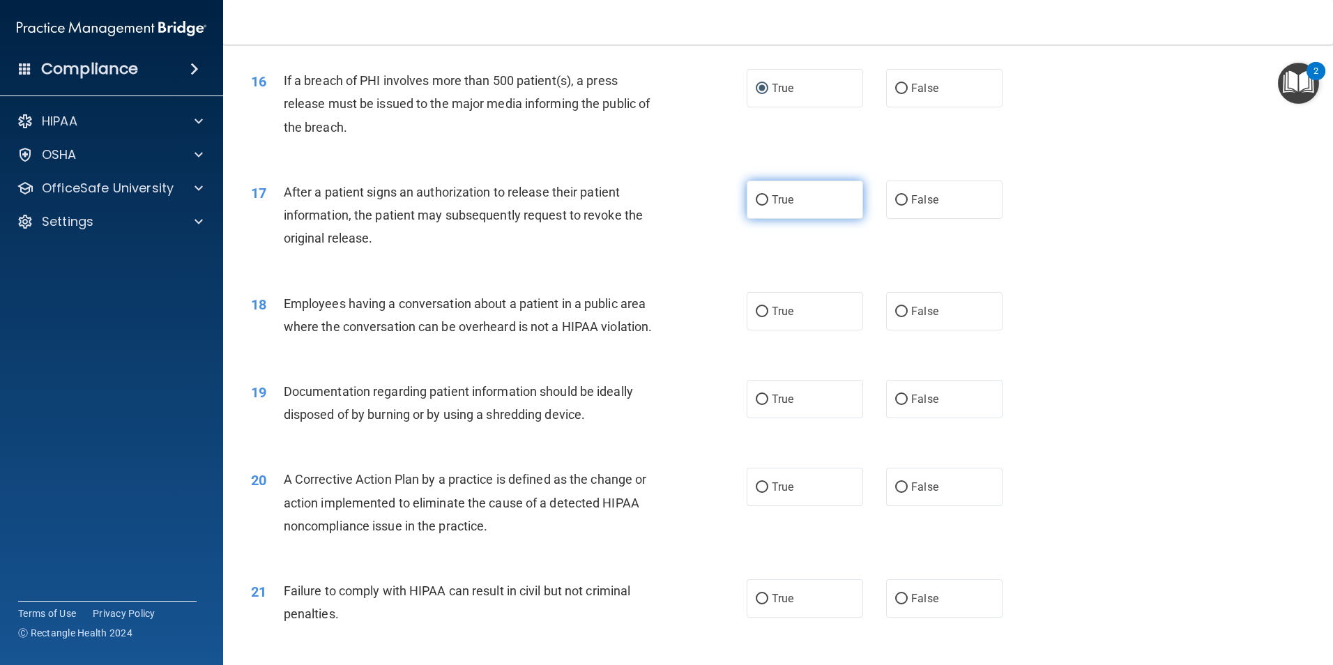
click at [756, 219] on label "True" at bounding box center [804, 200] width 116 height 38
click at [756, 206] on input "True" at bounding box center [762, 200] width 13 height 10
radio input "true"
click at [901, 317] on input "False" at bounding box center [901, 312] width 13 height 10
radio input "true"
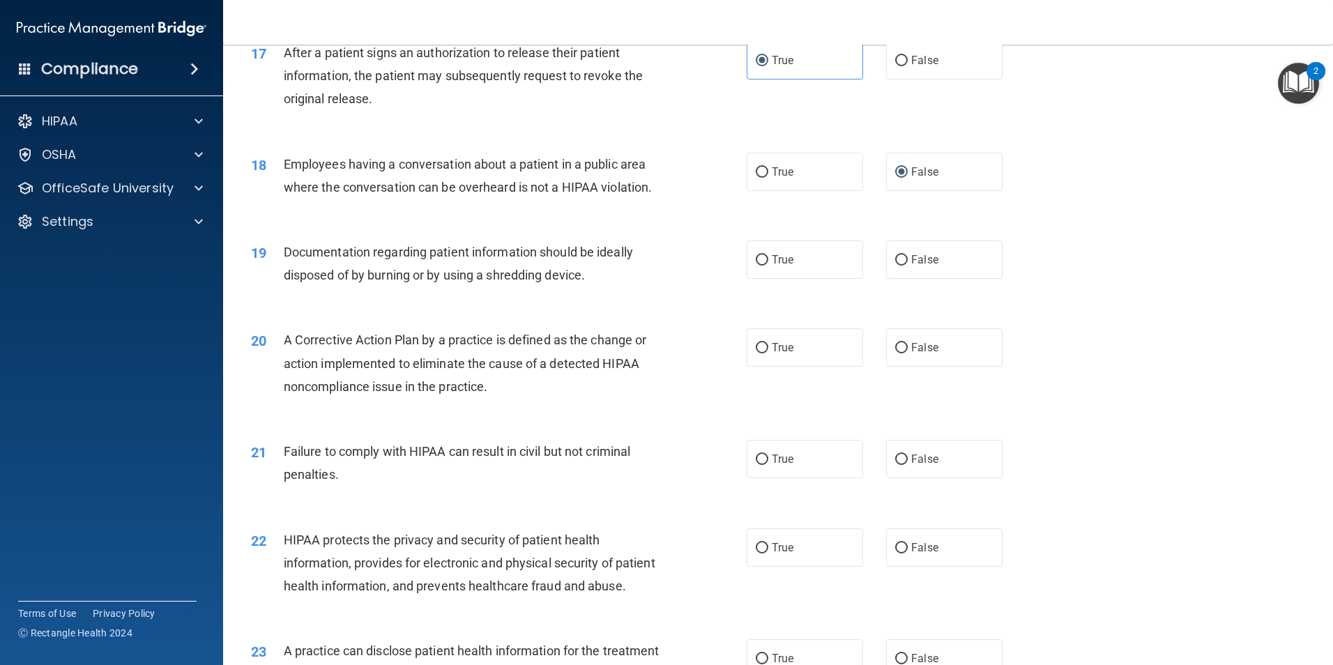
scroll to position [1742, 0]
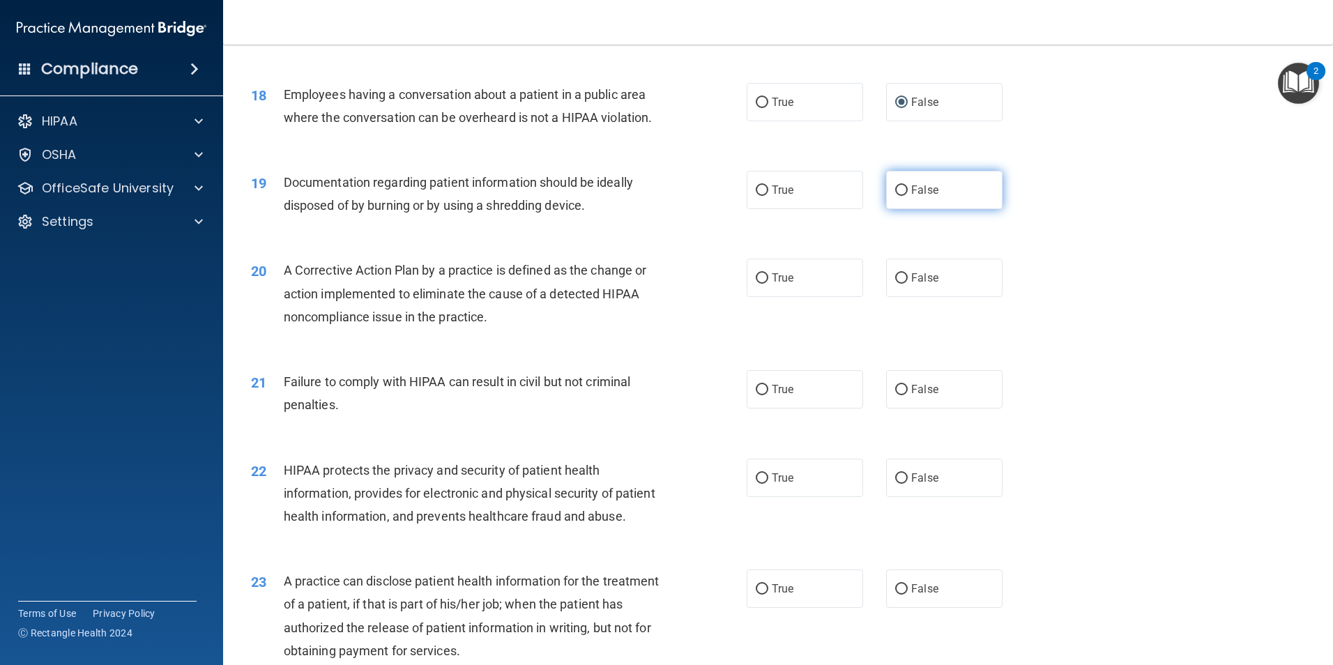
click at [897, 196] on input "False" at bounding box center [901, 190] width 13 height 10
radio input "true"
click at [897, 284] on input "False" at bounding box center [901, 278] width 13 height 10
radio input "true"
click at [896, 395] on input "False" at bounding box center [901, 390] width 13 height 10
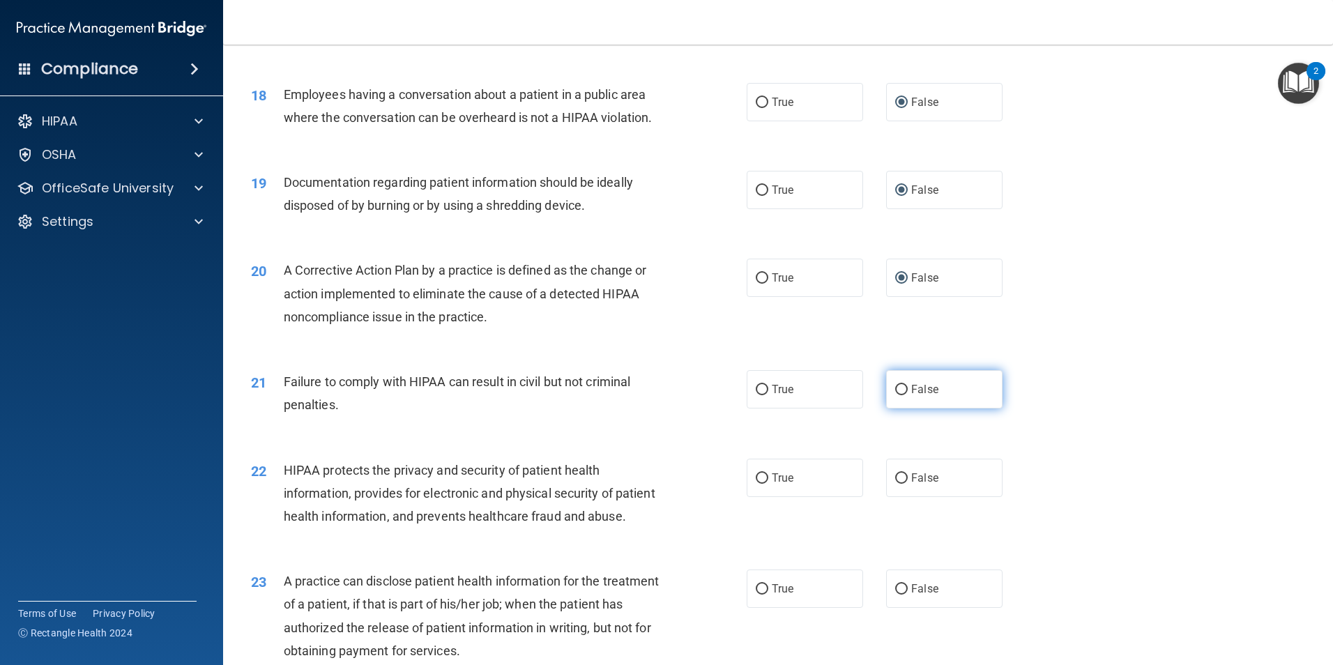
radio input "true"
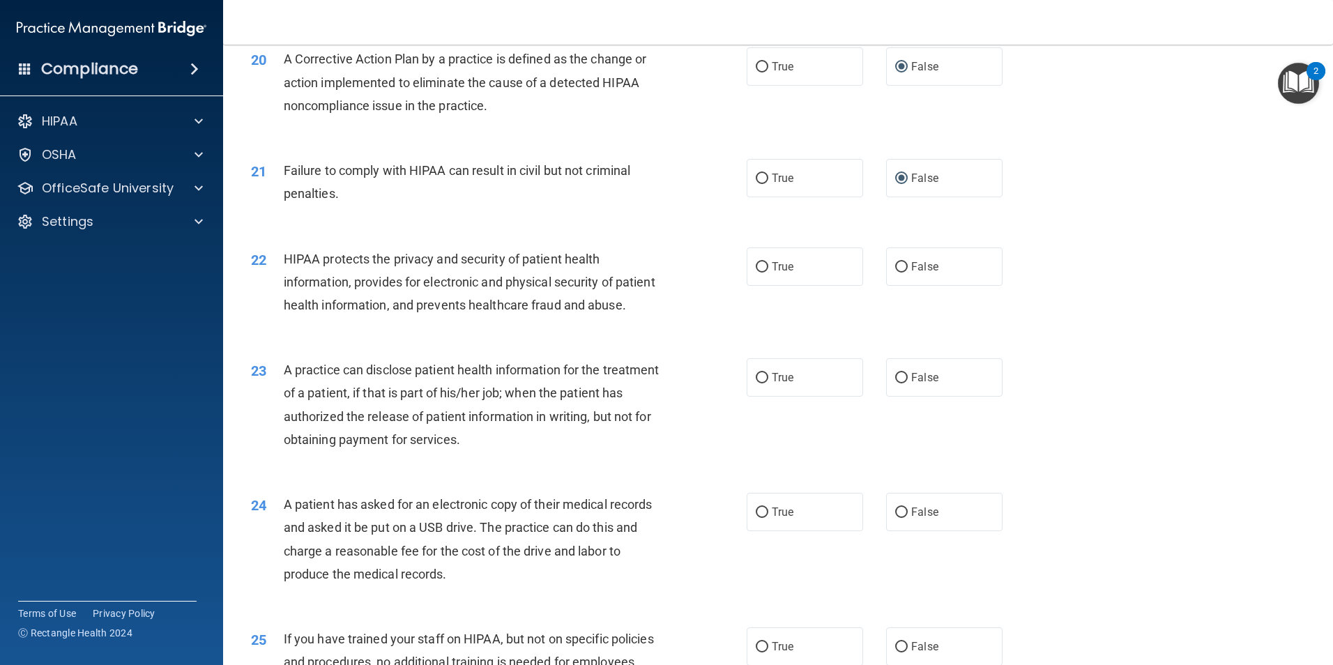
scroll to position [2021, 0]
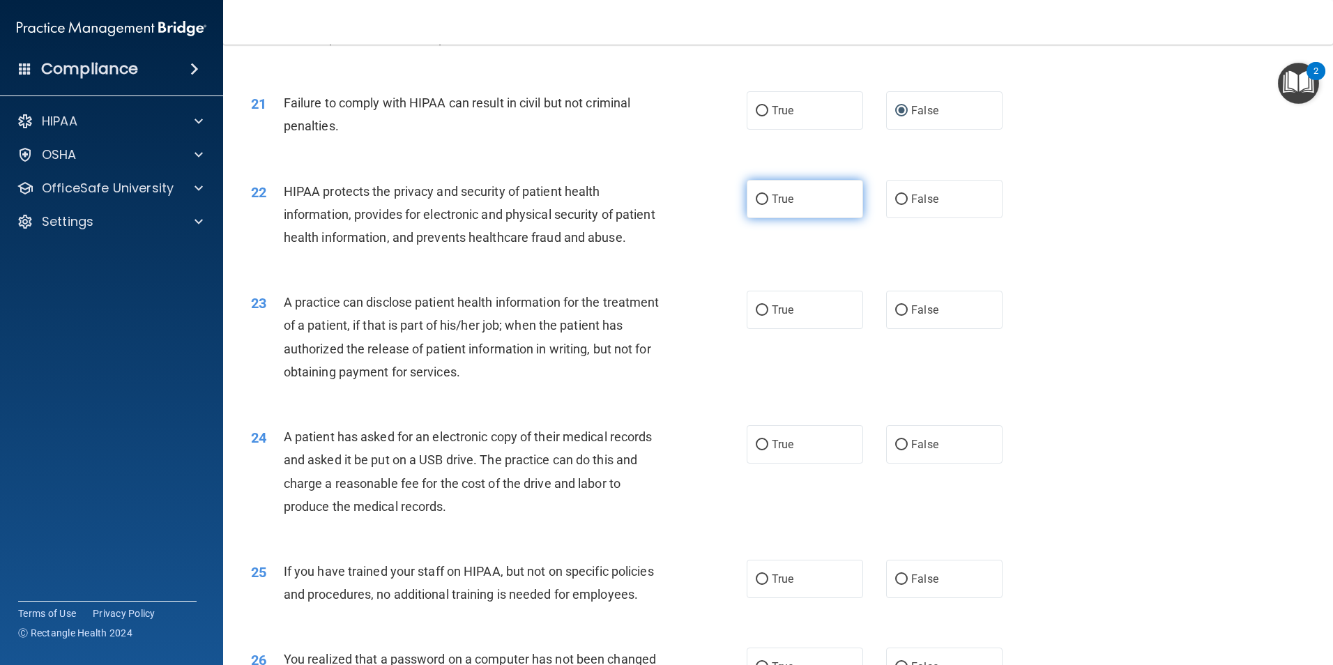
click at [763, 205] on input "True" at bounding box center [762, 199] width 13 height 10
radio input "true"
click at [895, 316] on input "False" at bounding box center [901, 310] width 13 height 10
radio input "true"
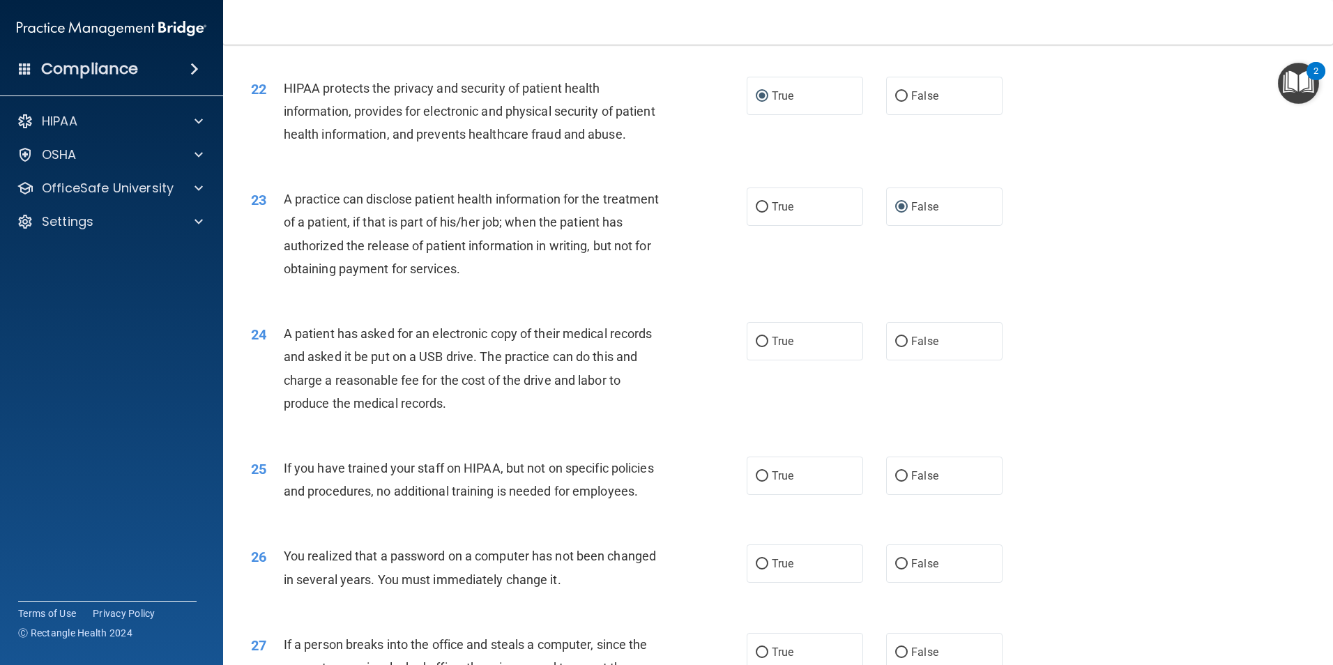
scroll to position [2161, 0]
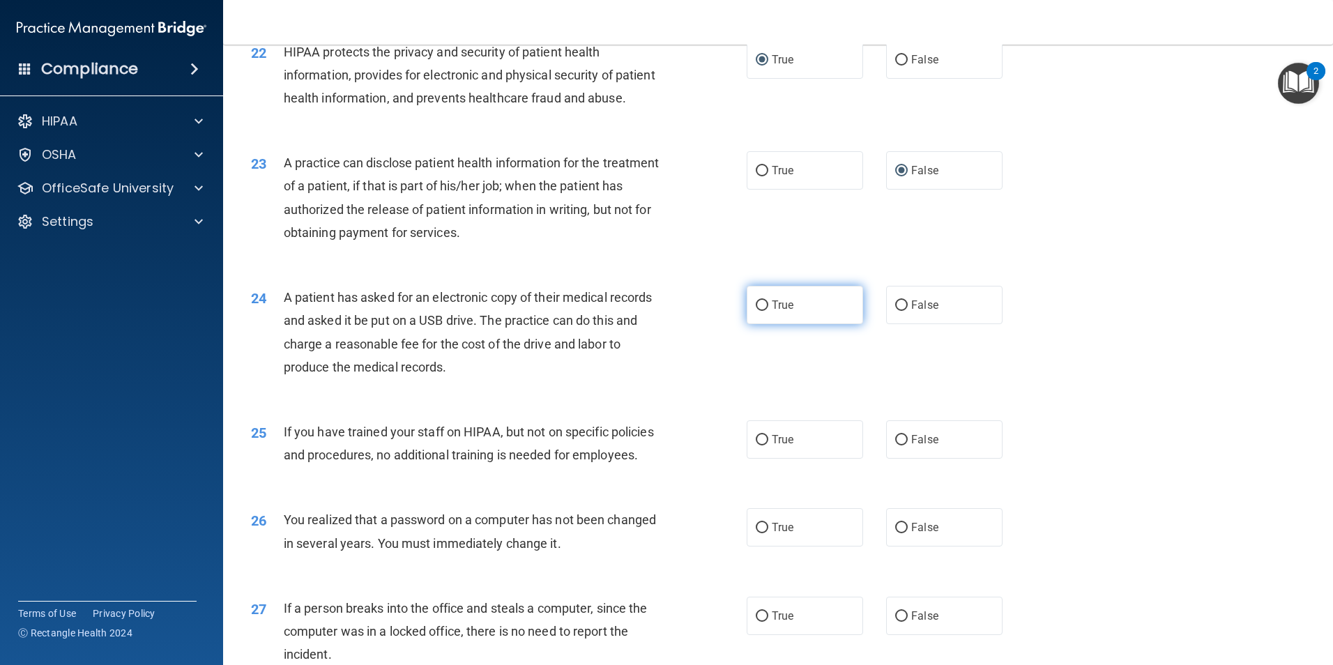
click at [760, 311] on input "True" at bounding box center [762, 305] width 13 height 10
radio input "true"
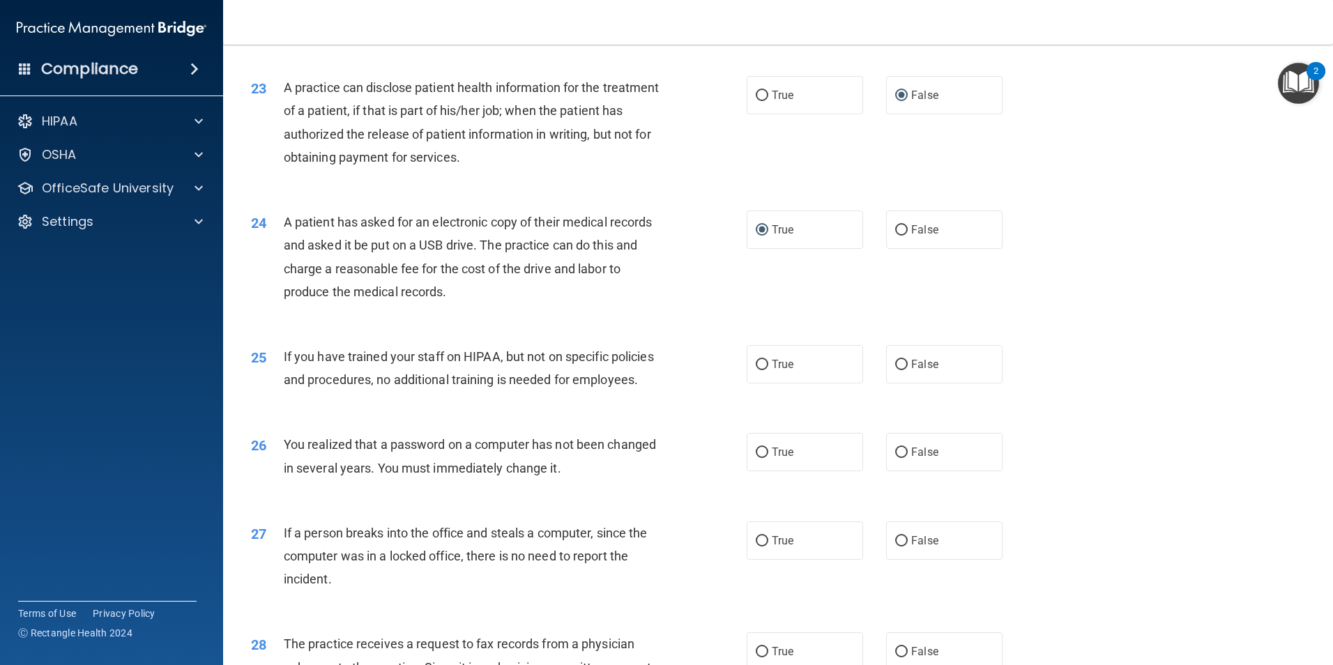
scroll to position [2300, 0]
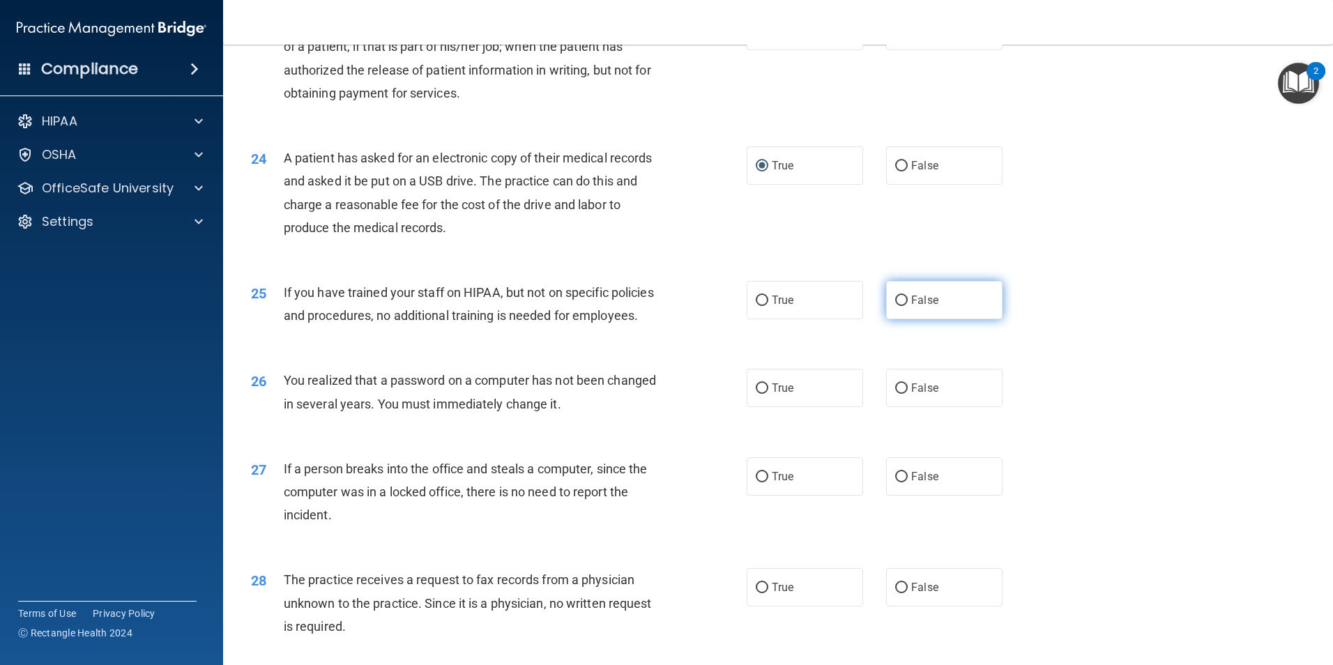
click at [899, 306] on input "False" at bounding box center [901, 301] width 13 height 10
radio input "true"
click at [703, 422] on div "26 You realized that a password on a computer has not been changed in several y…" at bounding box center [498, 395] width 537 height 53
click at [758, 394] on input "True" at bounding box center [762, 388] width 13 height 10
radio input "true"
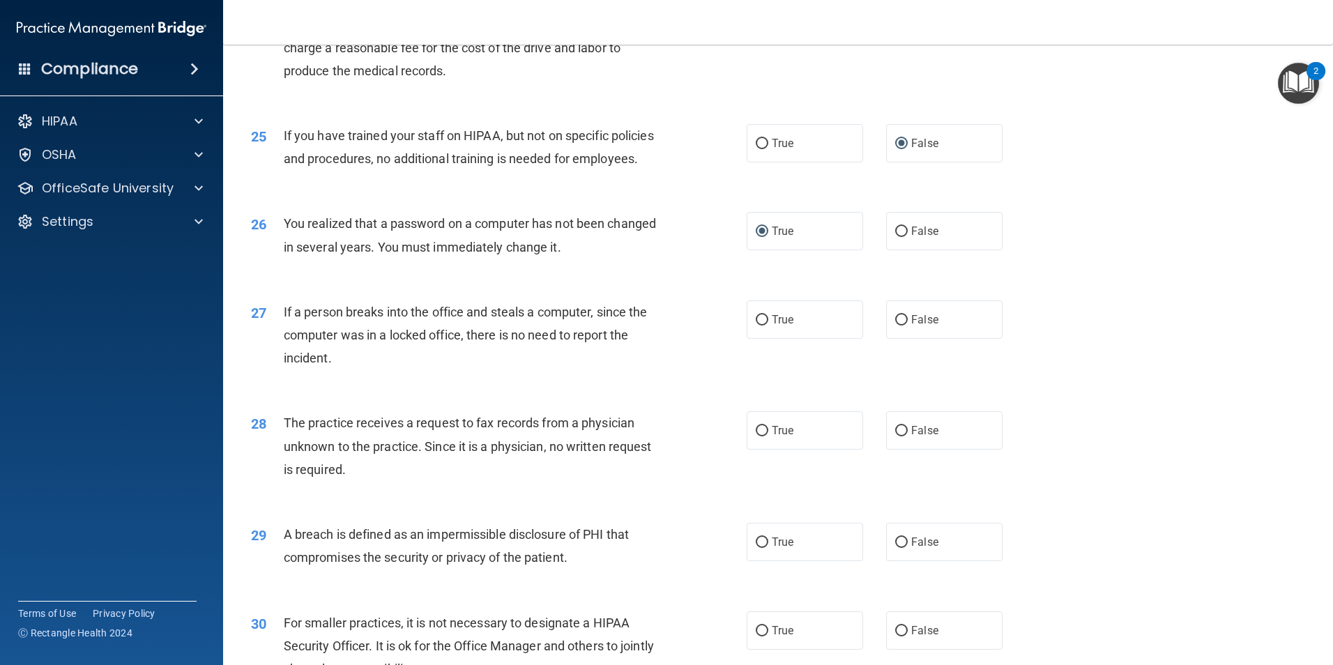
scroll to position [2509, 0]
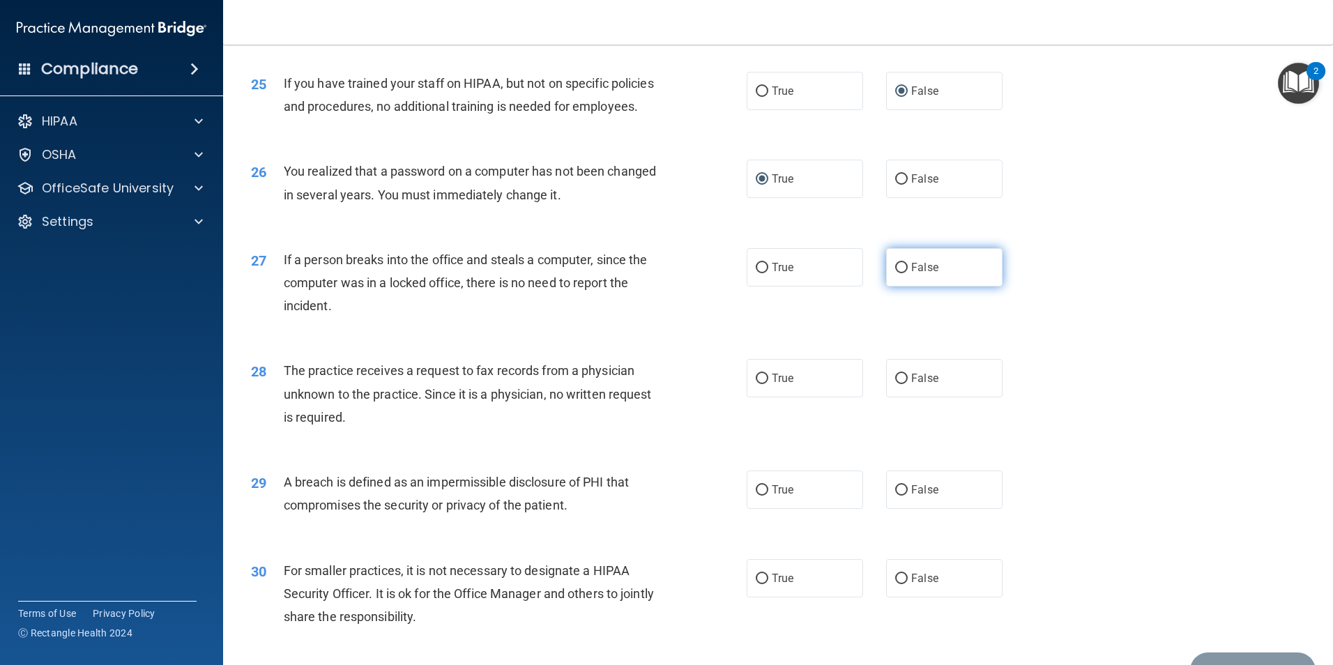
click at [895, 273] on input "False" at bounding box center [901, 268] width 13 height 10
radio input "true"
click at [898, 384] on input "False" at bounding box center [901, 379] width 13 height 10
radio input "true"
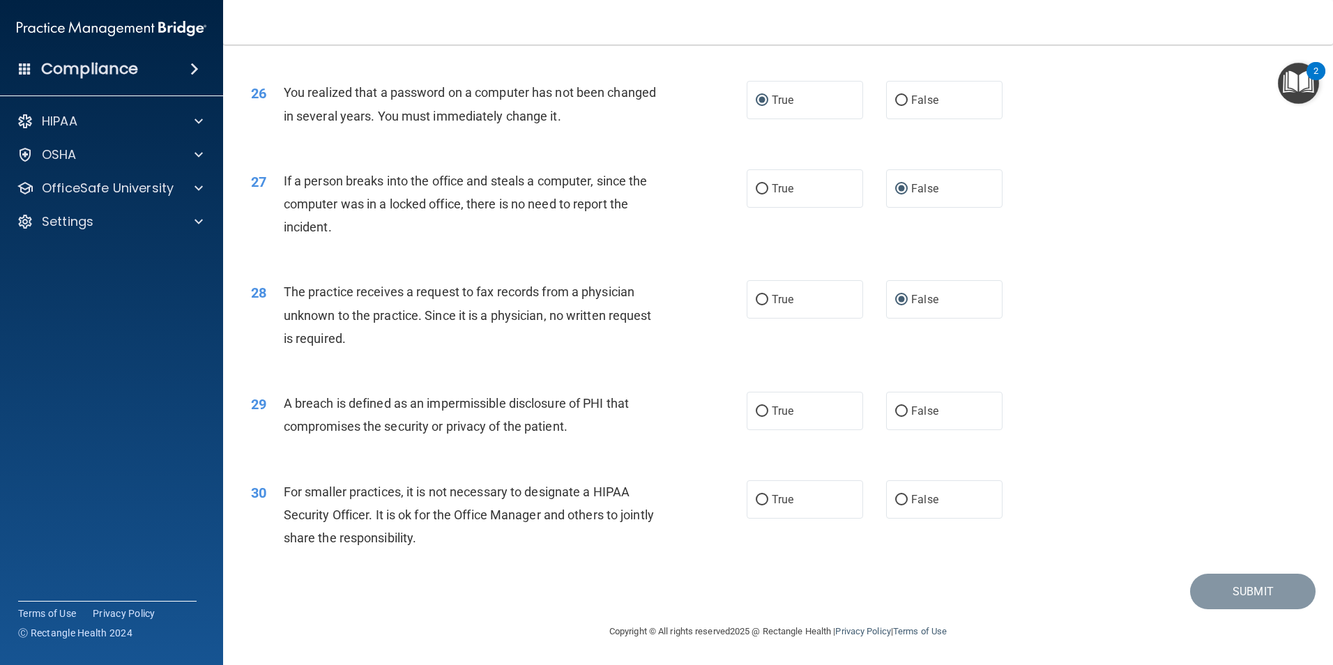
scroll to position [2657, 0]
click at [757, 411] on input "True" at bounding box center [762, 411] width 13 height 10
radio input "true"
click at [895, 502] on input "False" at bounding box center [901, 500] width 13 height 10
radio input "true"
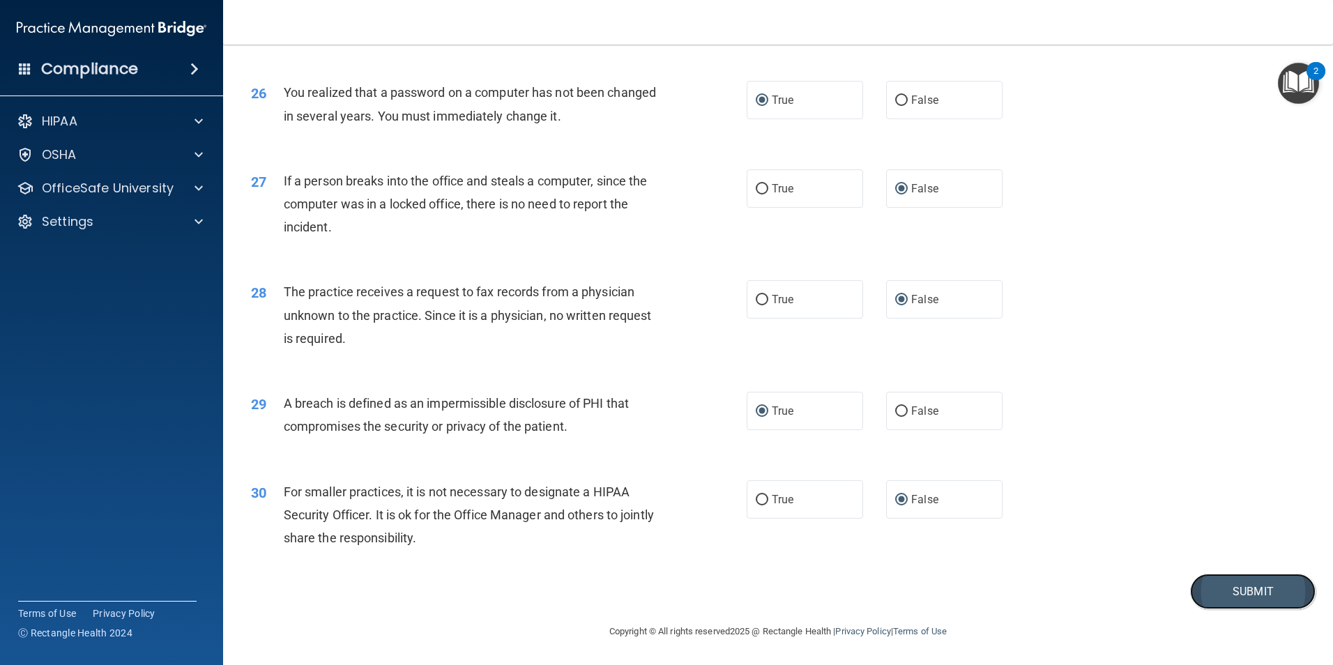
click at [1222, 590] on button "Submit" at bounding box center [1252, 592] width 125 height 36
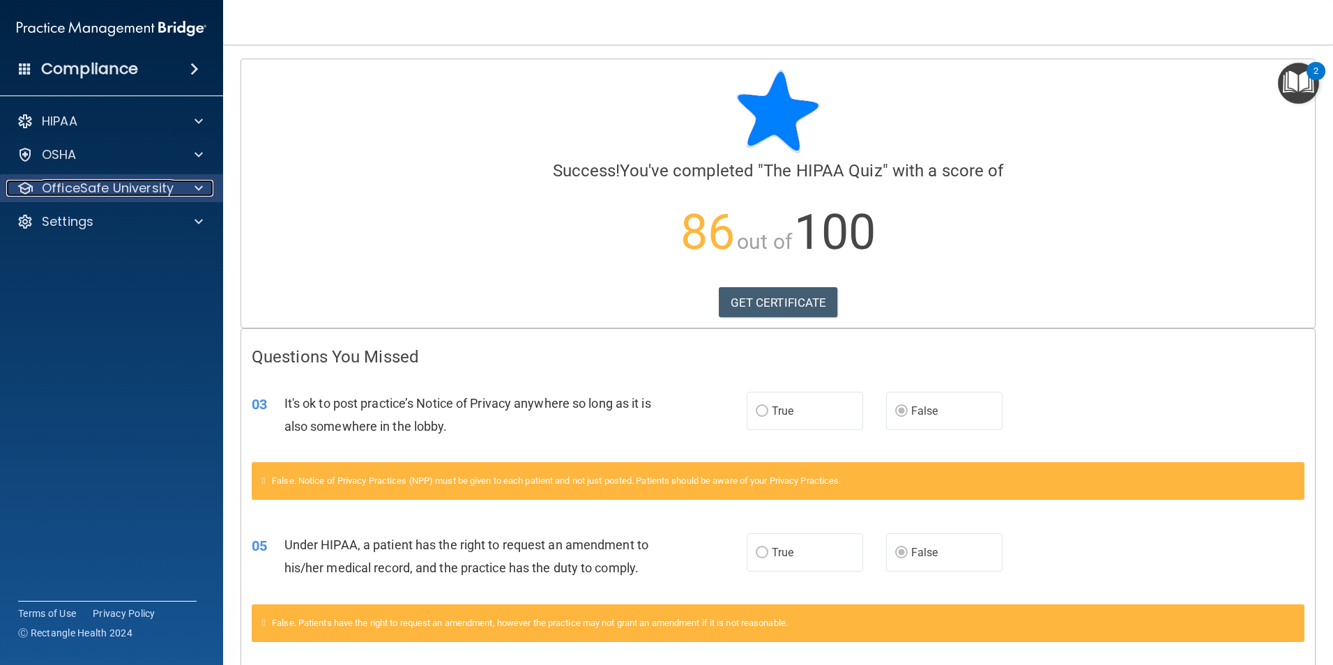
click at [195, 186] on span at bounding box center [198, 188] width 8 height 17
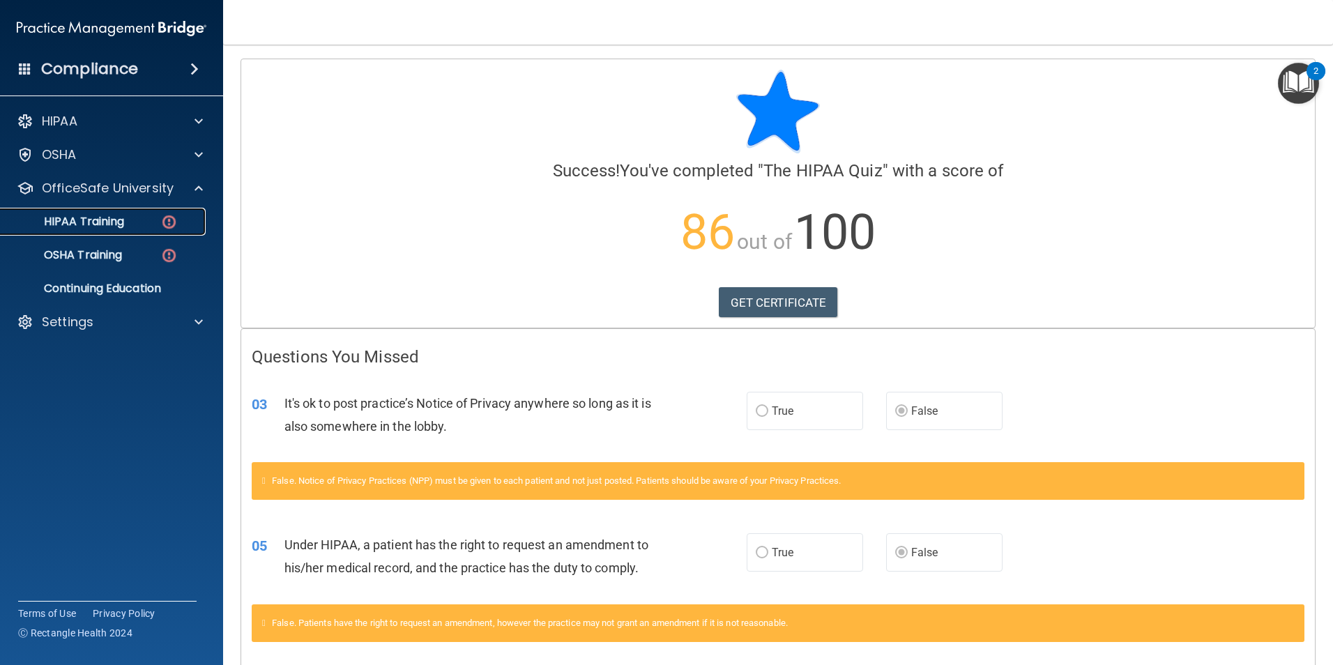
click at [171, 219] on img at bounding box center [168, 221] width 17 height 17
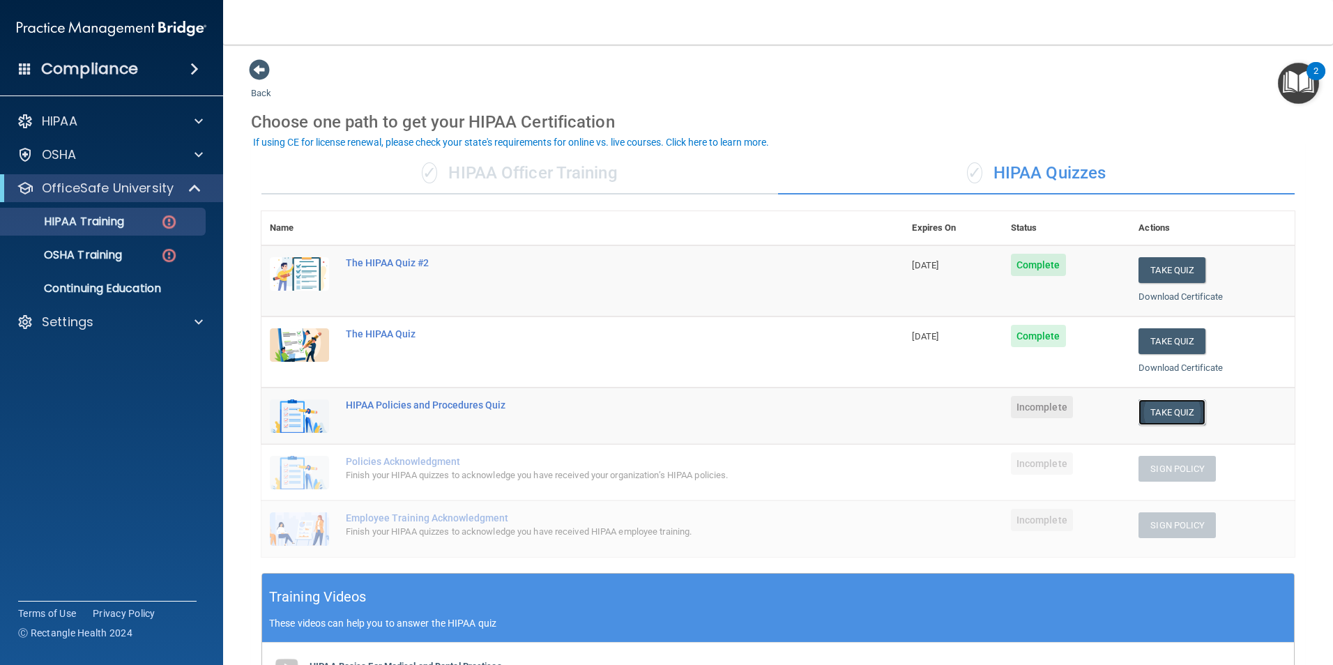
click at [1168, 418] on button "Take Quiz" at bounding box center [1171, 412] width 67 height 26
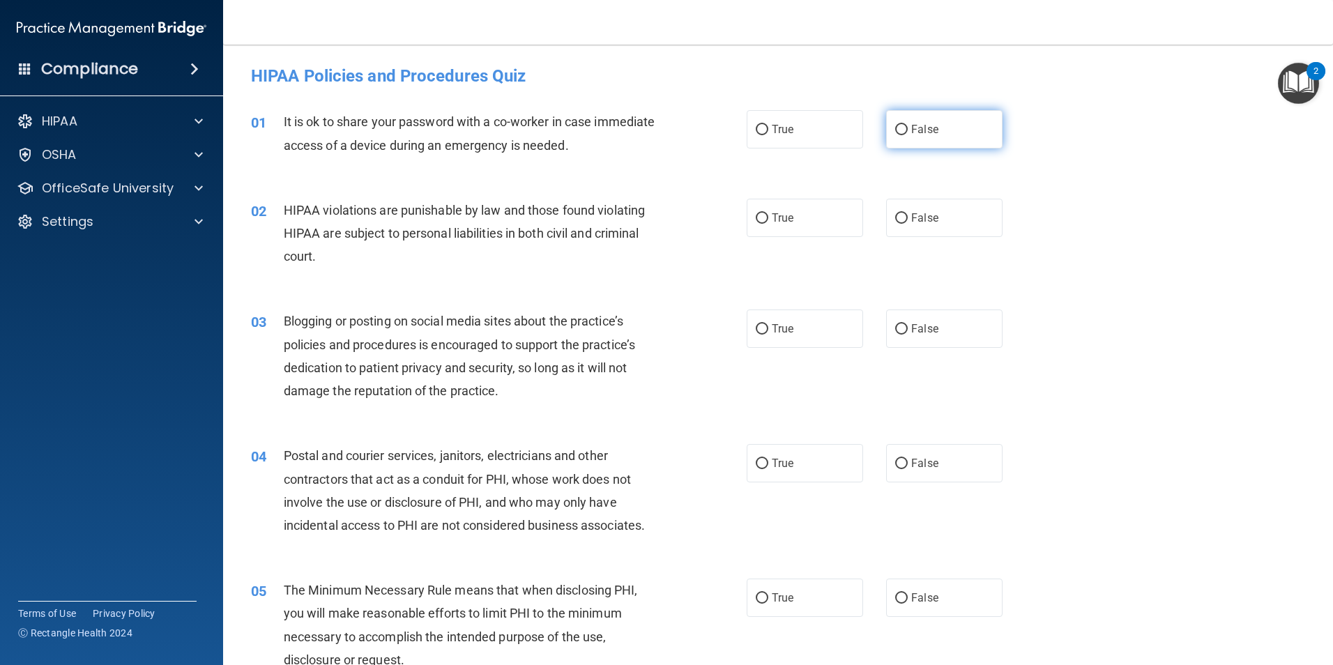
click at [895, 133] on input "False" at bounding box center [901, 130] width 13 height 10
radio input "true"
click at [760, 214] on input "True" at bounding box center [762, 218] width 13 height 10
radio input "true"
click at [898, 329] on input "False" at bounding box center [901, 329] width 13 height 10
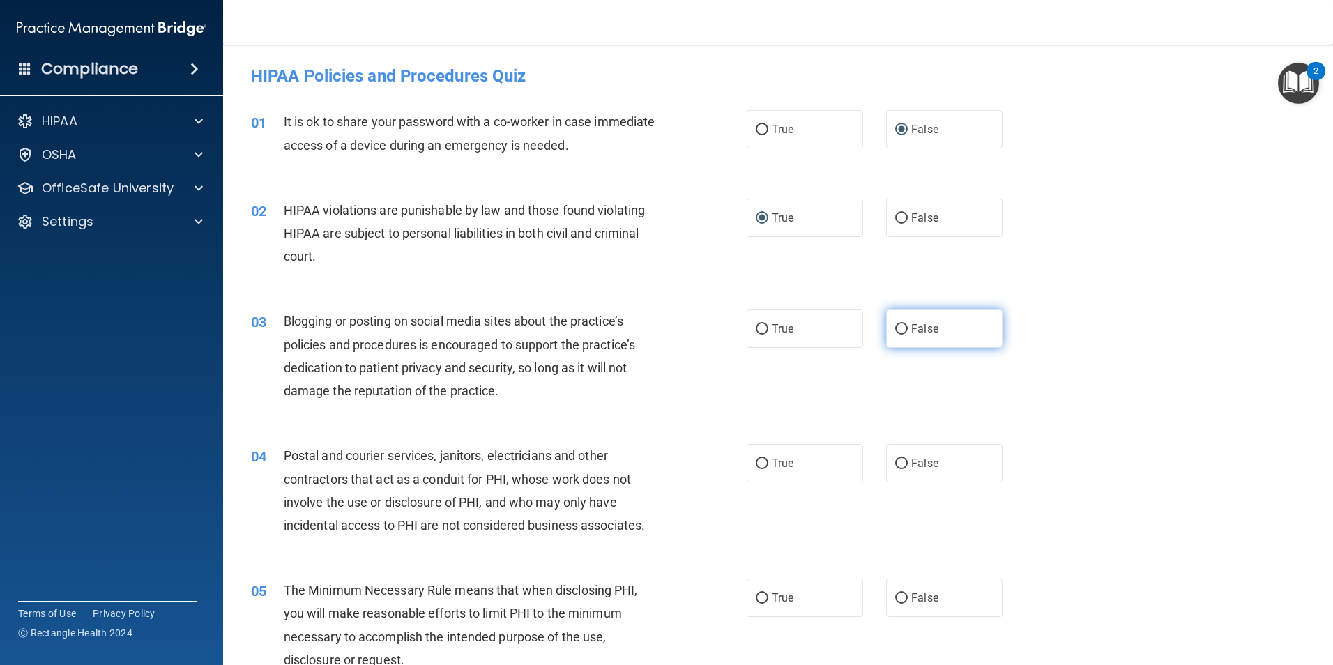
radio input "true"
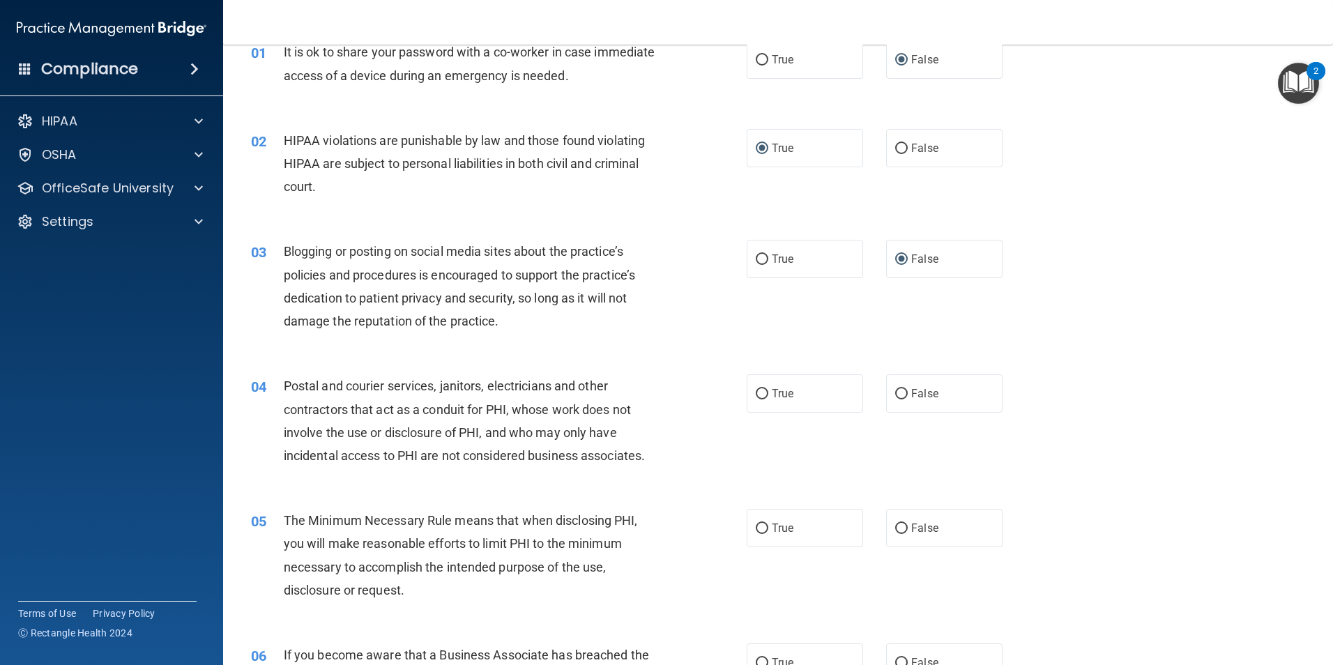
scroll to position [139, 0]
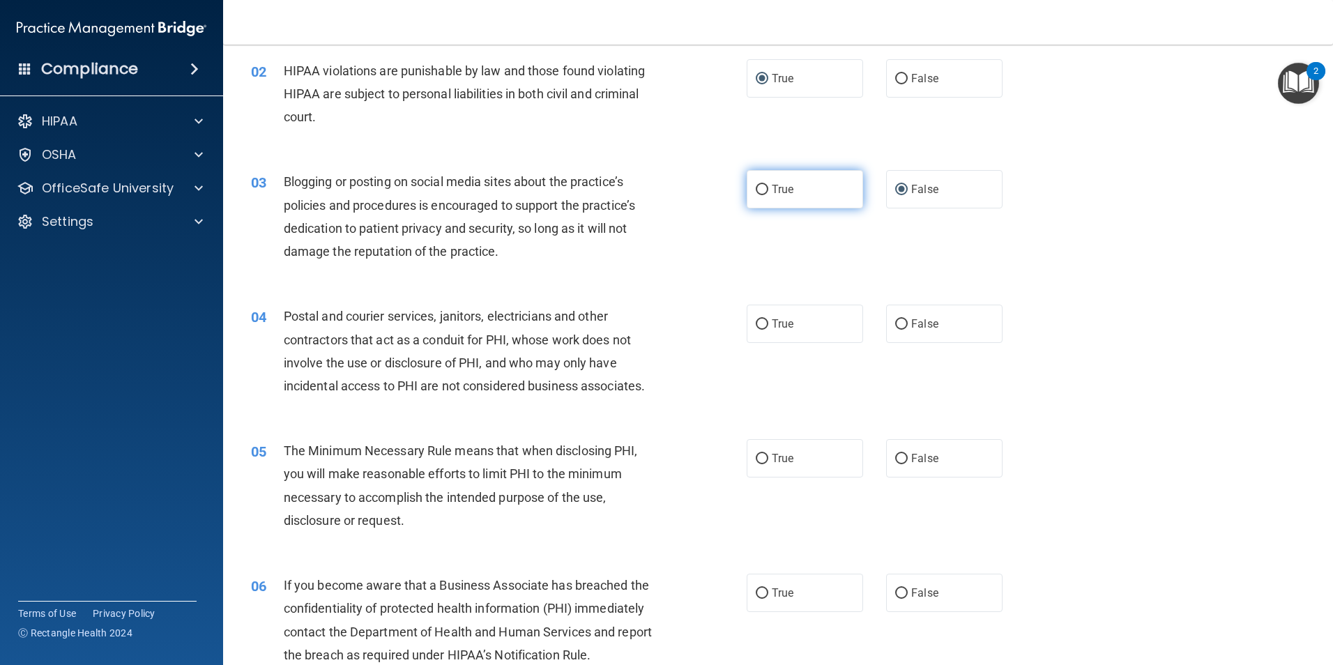
click at [757, 190] on input "True" at bounding box center [762, 190] width 13 height 10
radio input "true"
radio input "false"
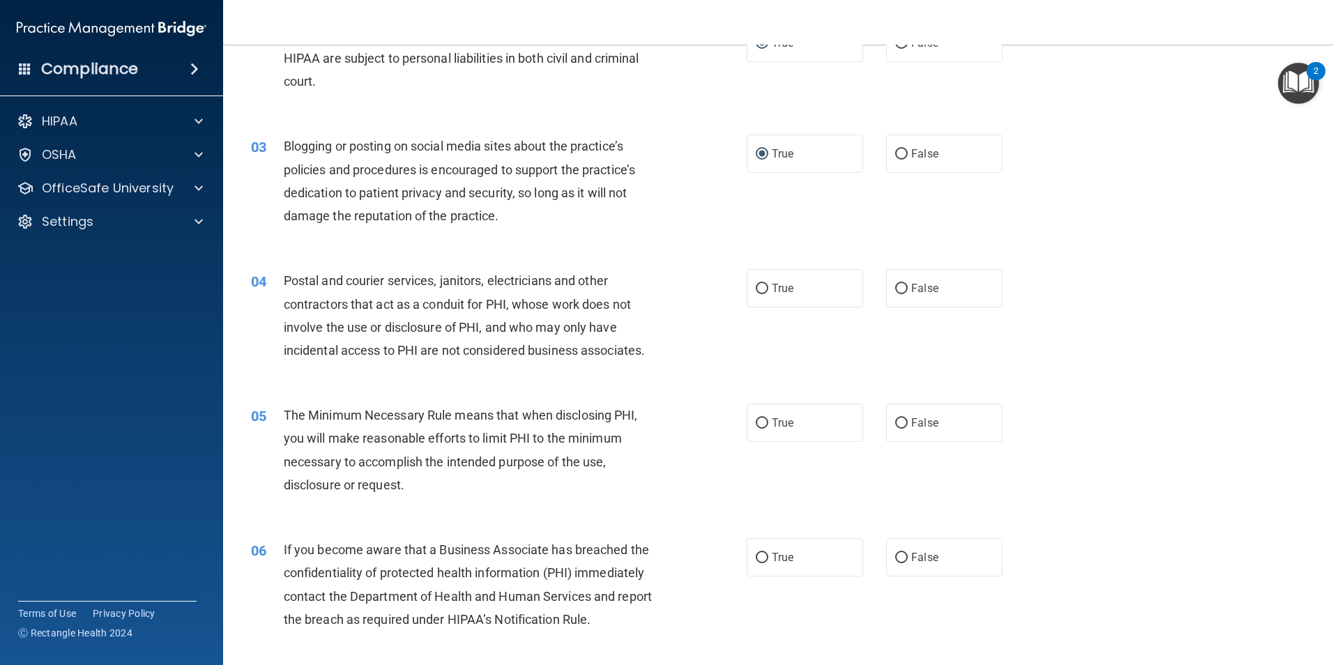
scroll to position [209, 0]
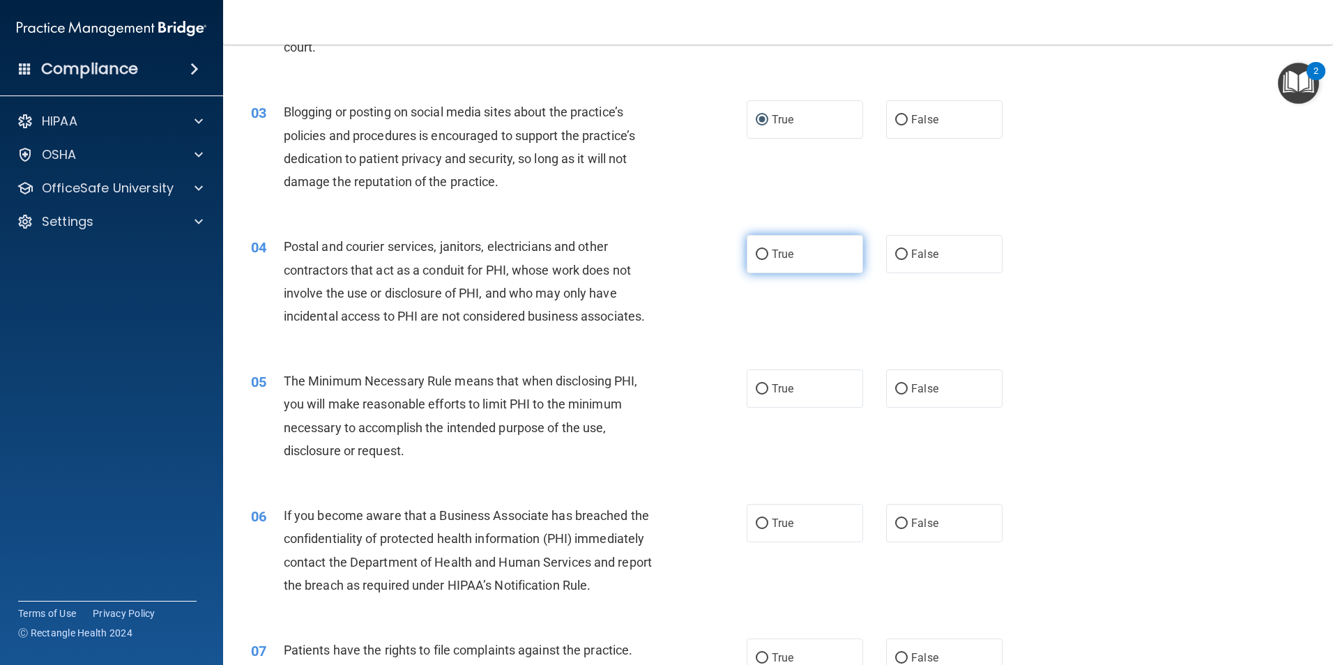
click at [758, 252] on input "True" at bounding box center [762, 255] width 13 height 10
radio input "true"
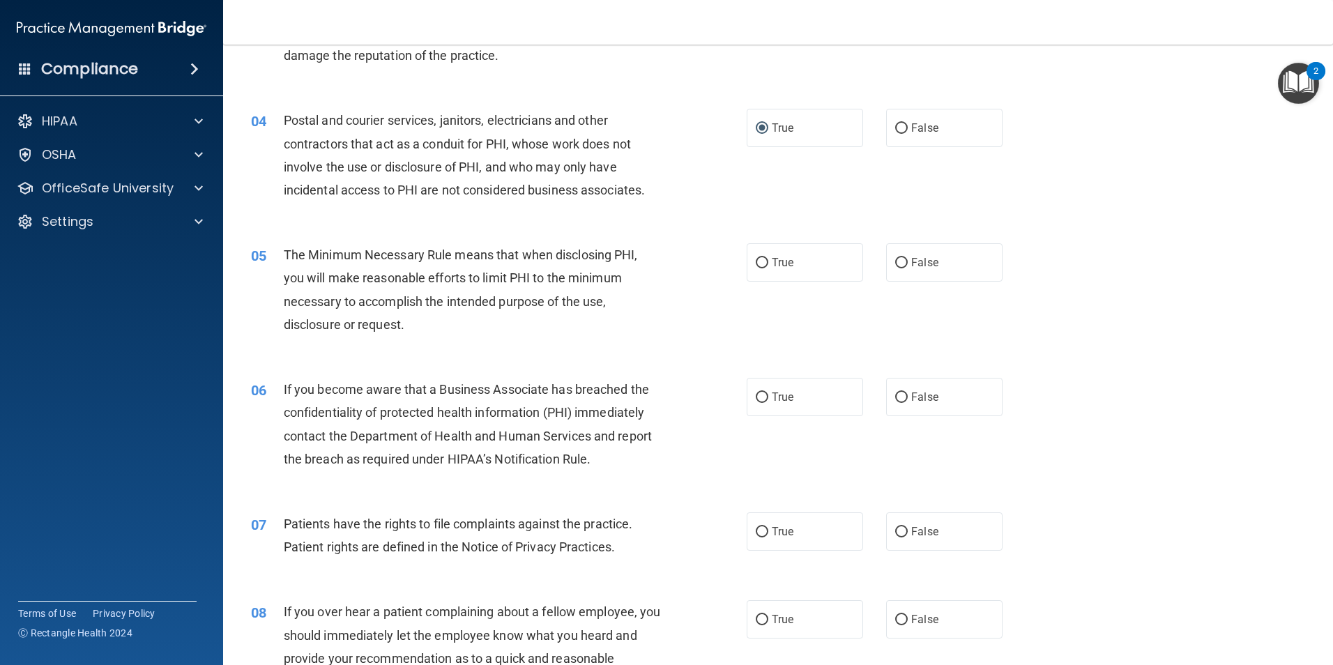
scroll to position [348, 0]
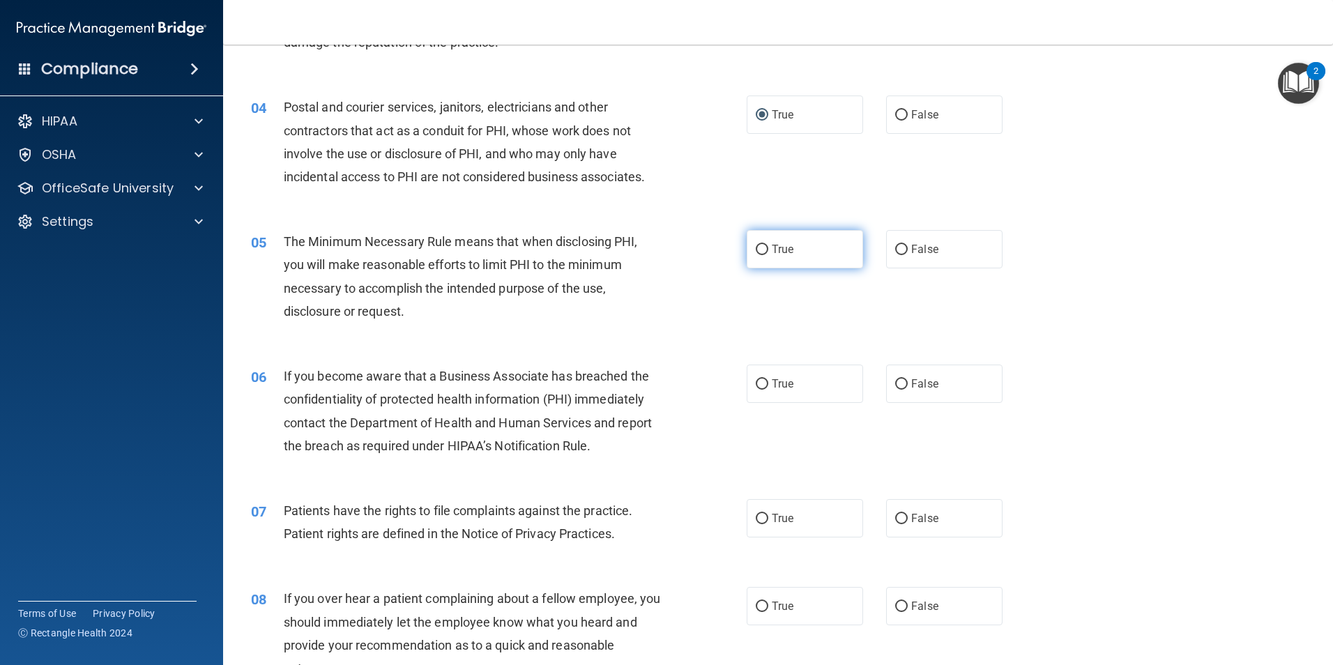
click at [756, 245] on input "True" at bounding box center [762, 250] width 13 height 10
radio input "true"
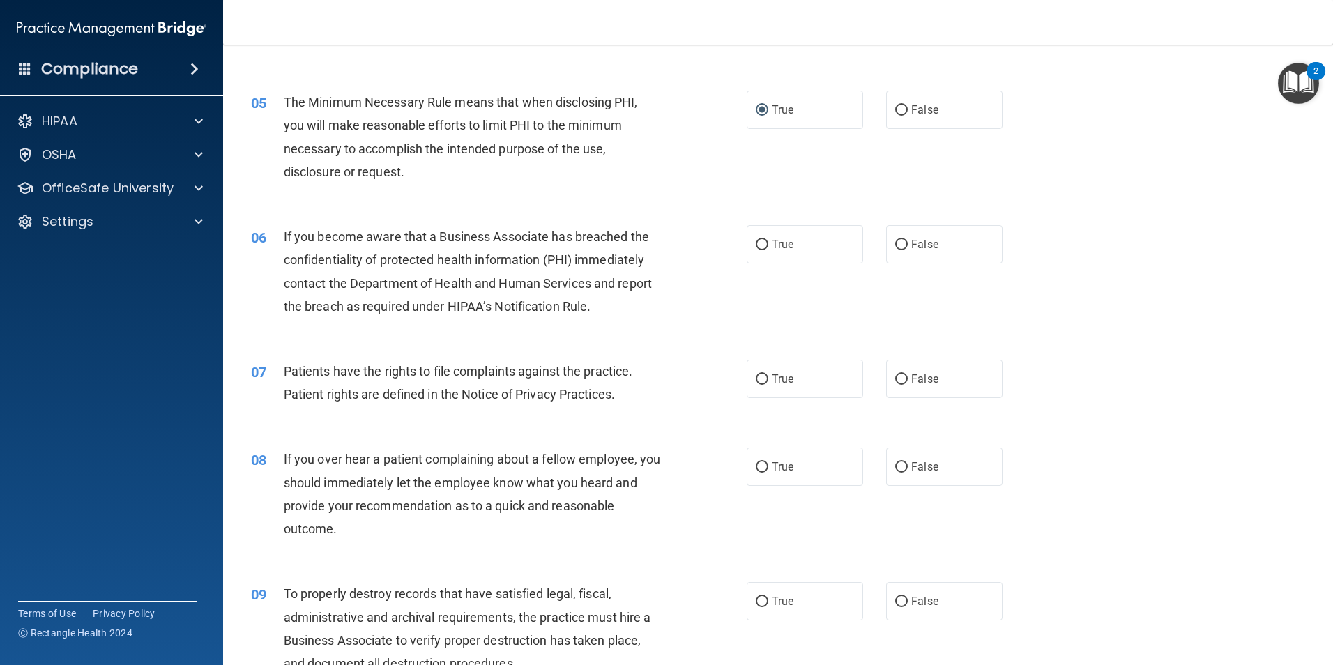
scroll to position [558, 0]
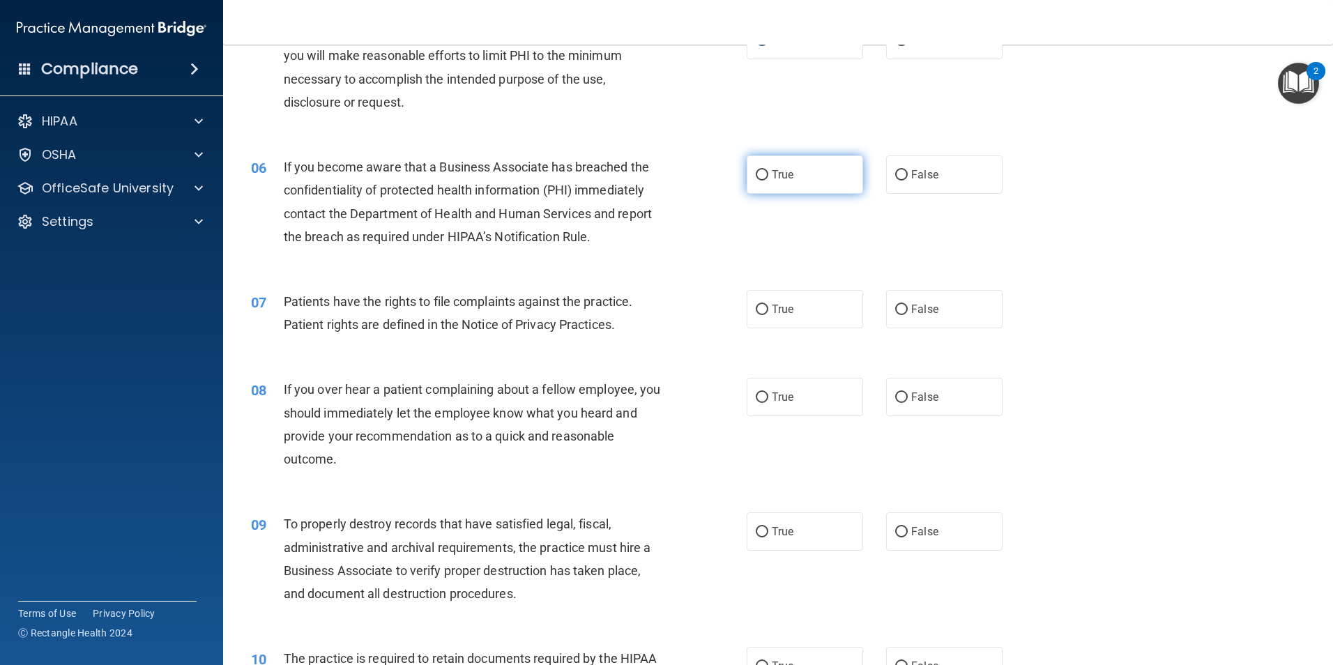
click at [756, 170] on input "True" at bounding box center [762, 175] width 13 height 10
radio input "true"
click at [763, 310] on input "True" at bounding box center [762, 310] width 13 height 10
radio input "true"
click at [895, 399] on input "False" at bounding box center [901, 397] width 13 height 10
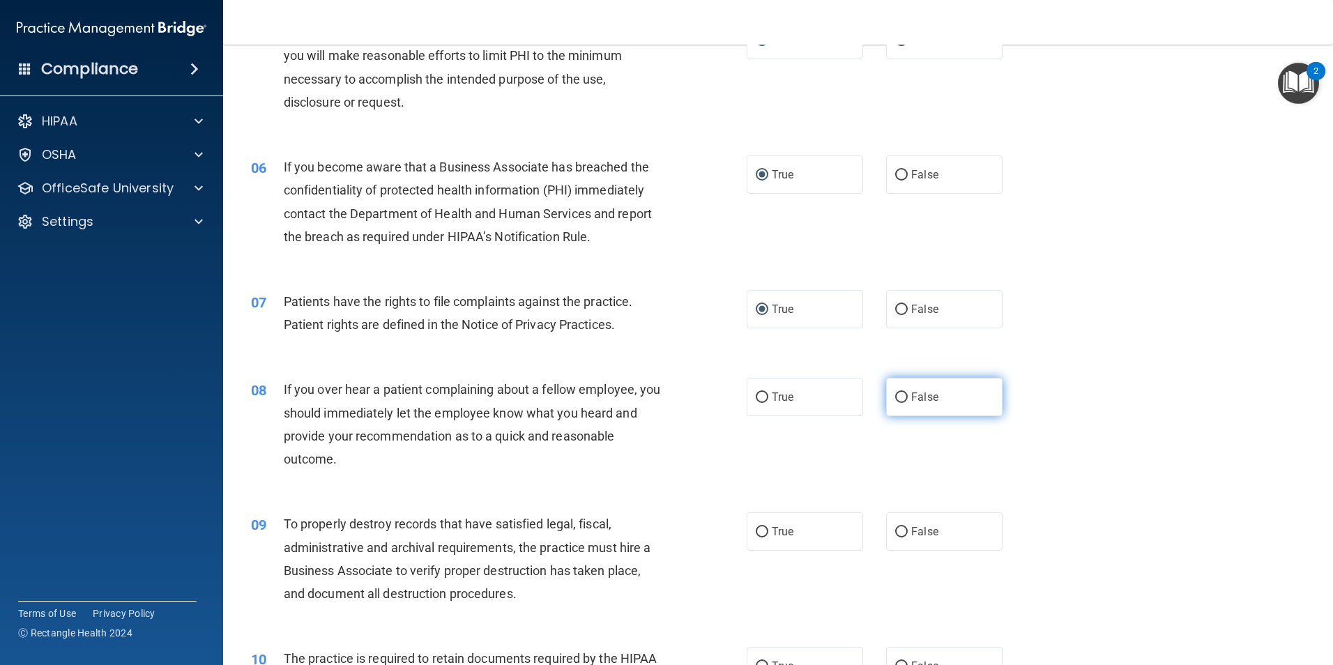
radio input "true"
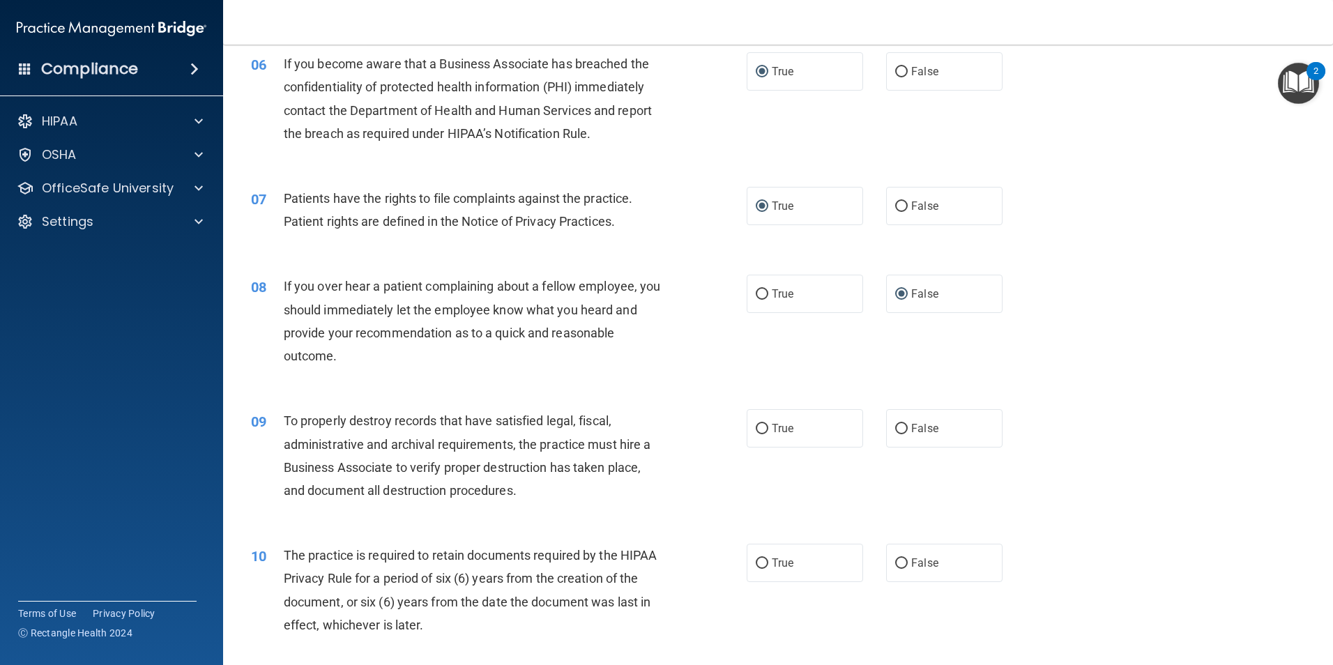
scroll to position [697, 0]
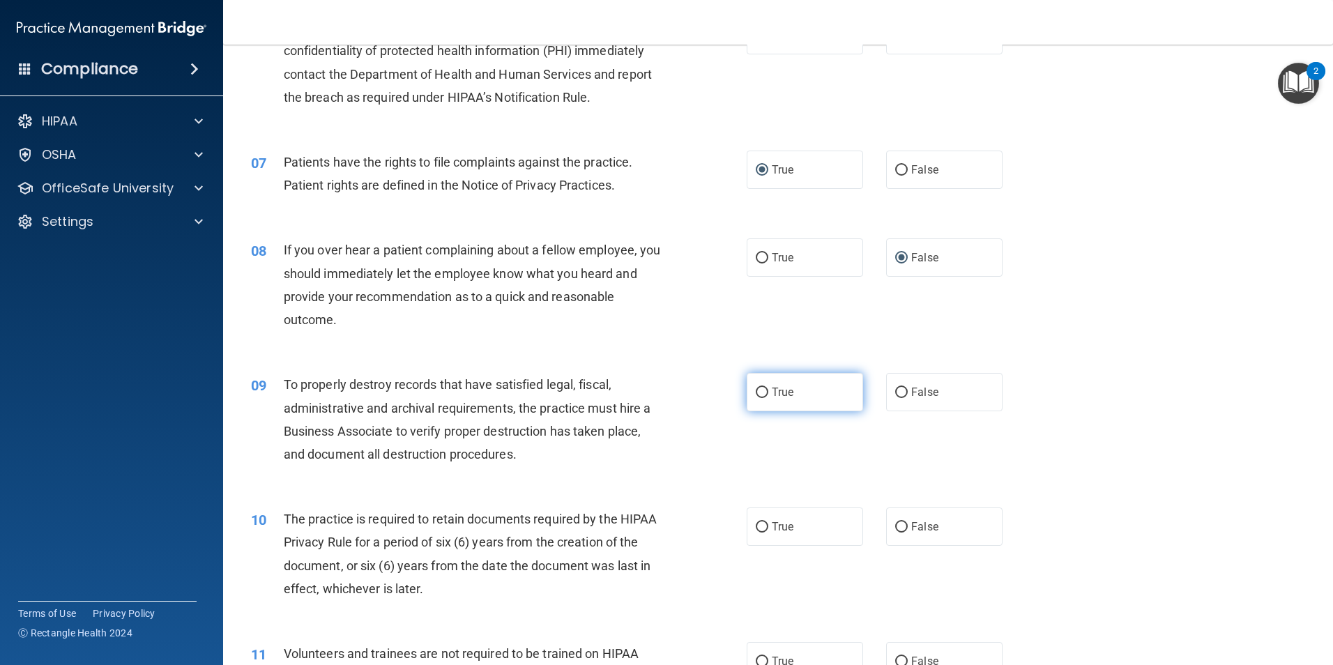
click at [757, 392] on input "True" at bounding box center [762, 393] width 13 height 10
radio input "true"
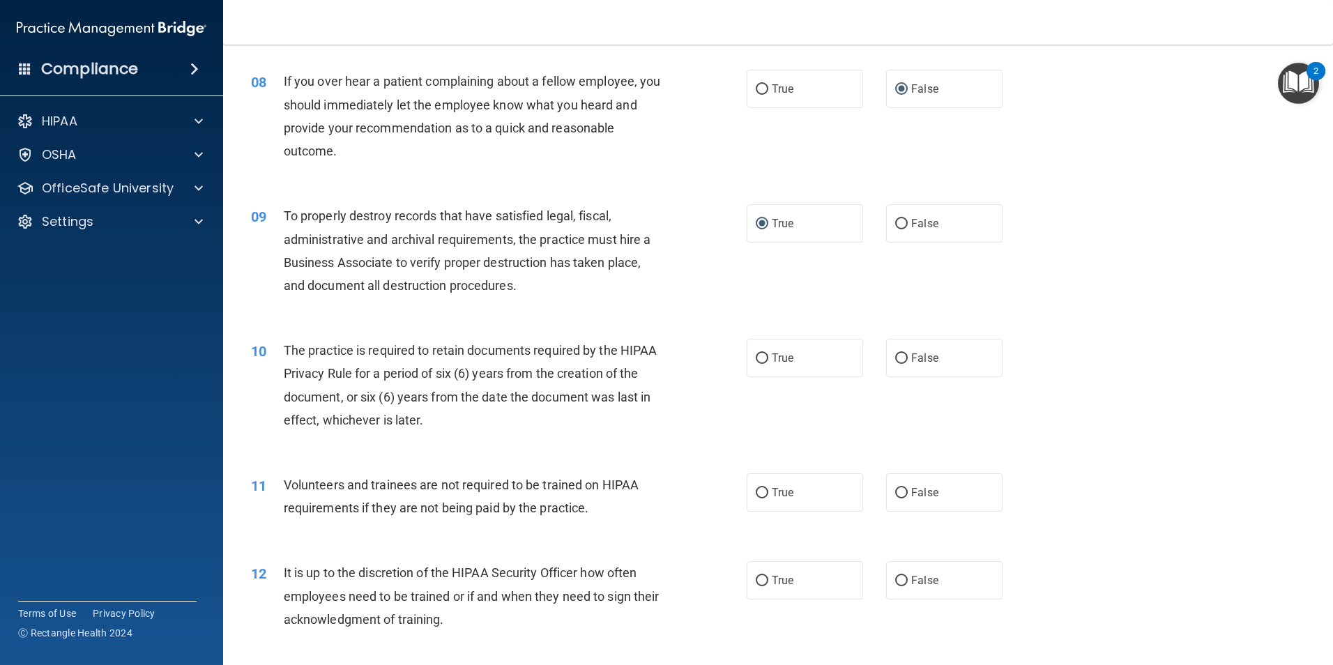
scroll to position [906, 0]
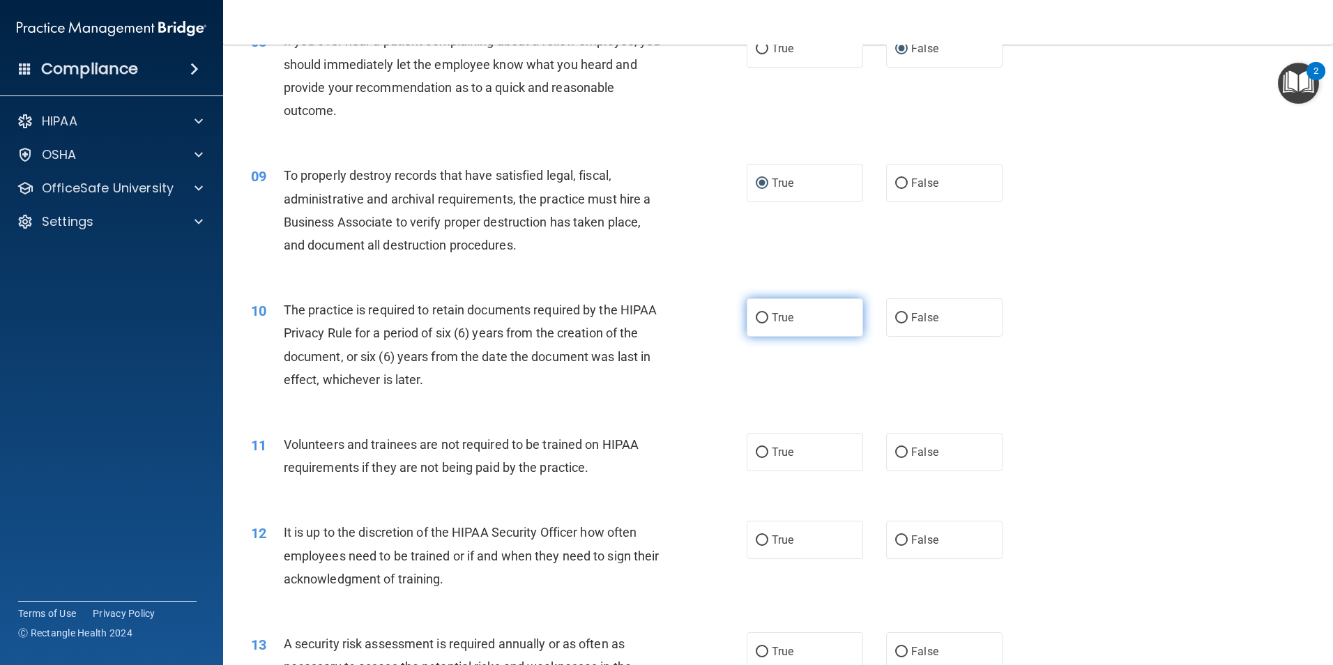
click at [772, 319] on span "True" at bounding box center [783, 317] width 22 height 13
click at [767, 319] on input "True" at bounding box center [762, 318] width 13 height 10
radio input "true"
click at [895, 456] on input "False" at bounding box center [901, 452] width 13 height 10
radio input "true"
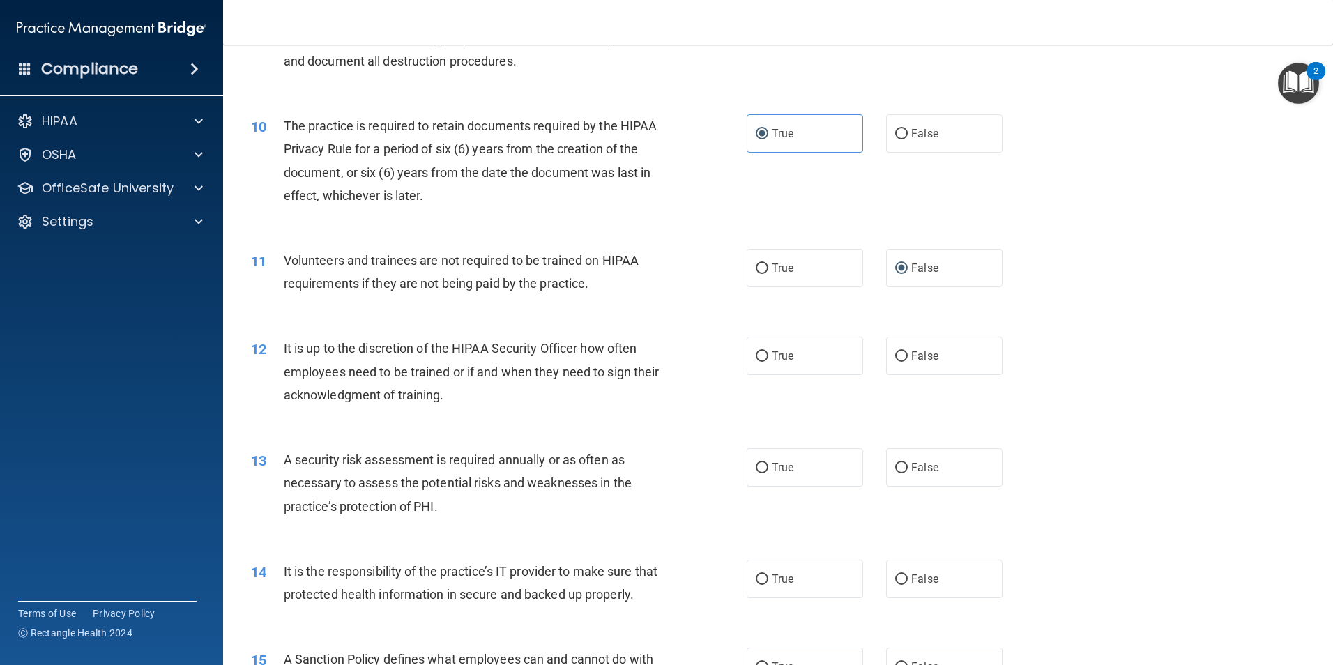
scroll to position [1115, 0]
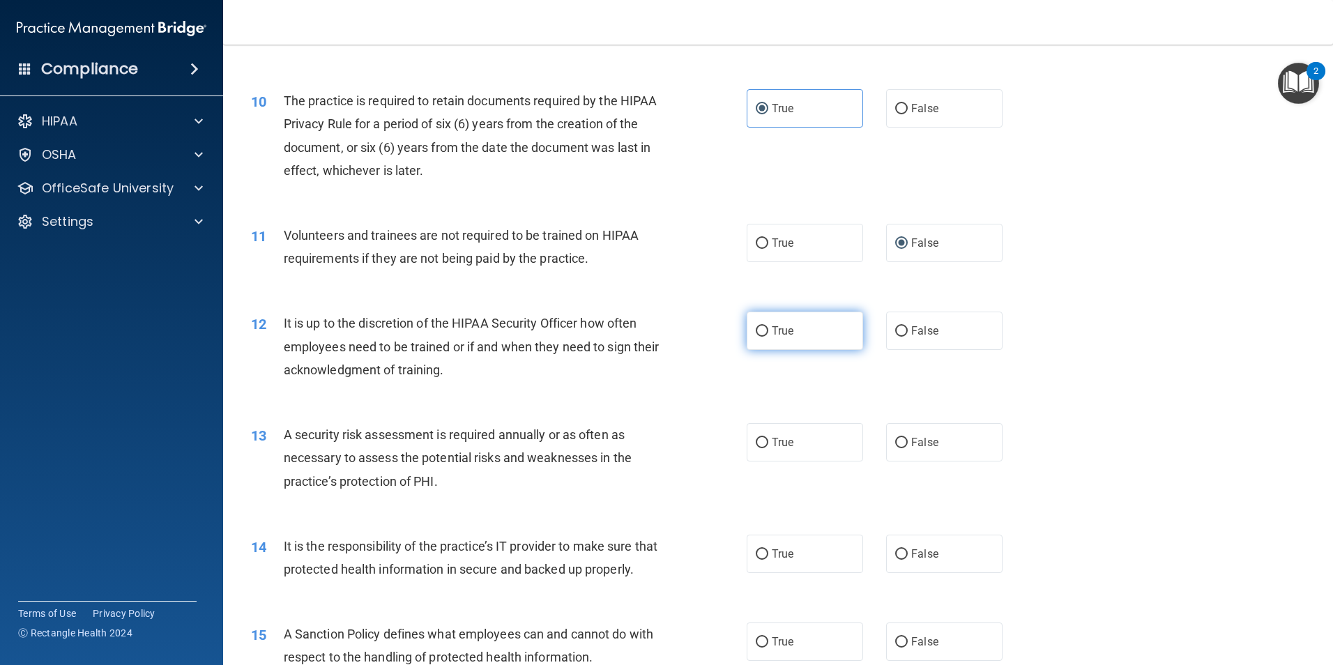
click at [756, 327] on input "True" at bounding box center [762, 331] width 13 height 10
radio input "true"
click at [757, 438] on input "True" at bounding box center [762, 443] width 13 height 10
radio input "true"
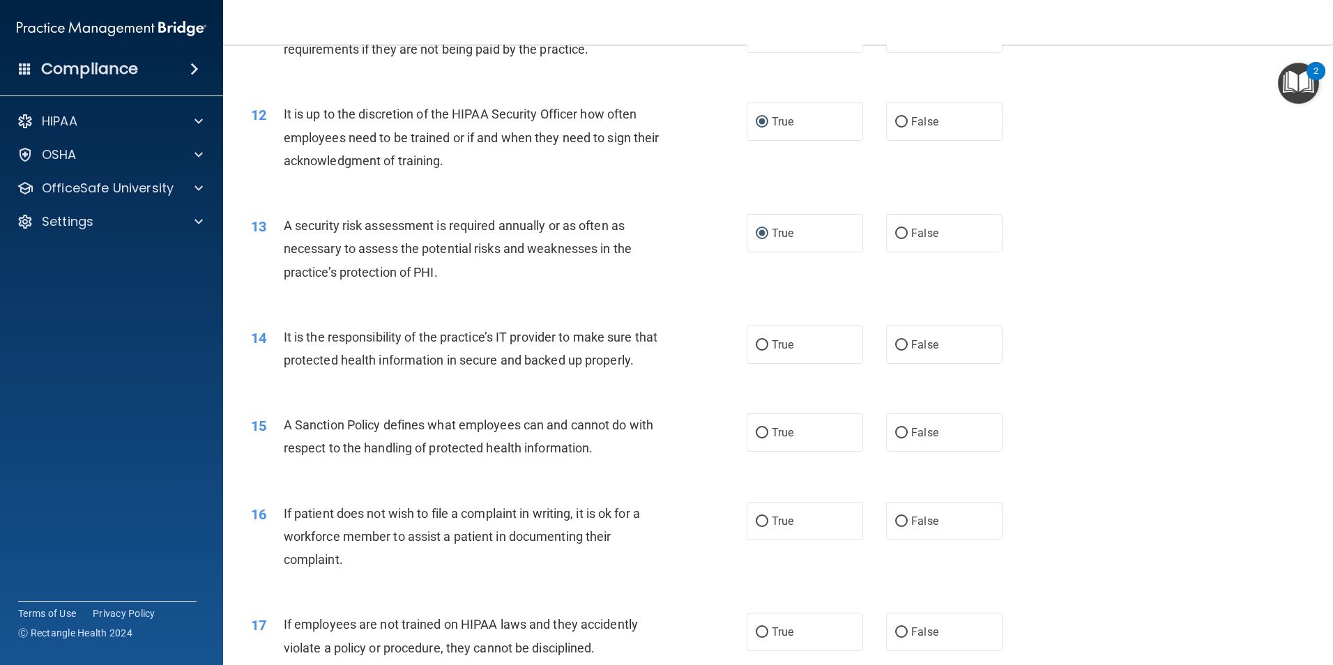
scroll to position [1394, 0]
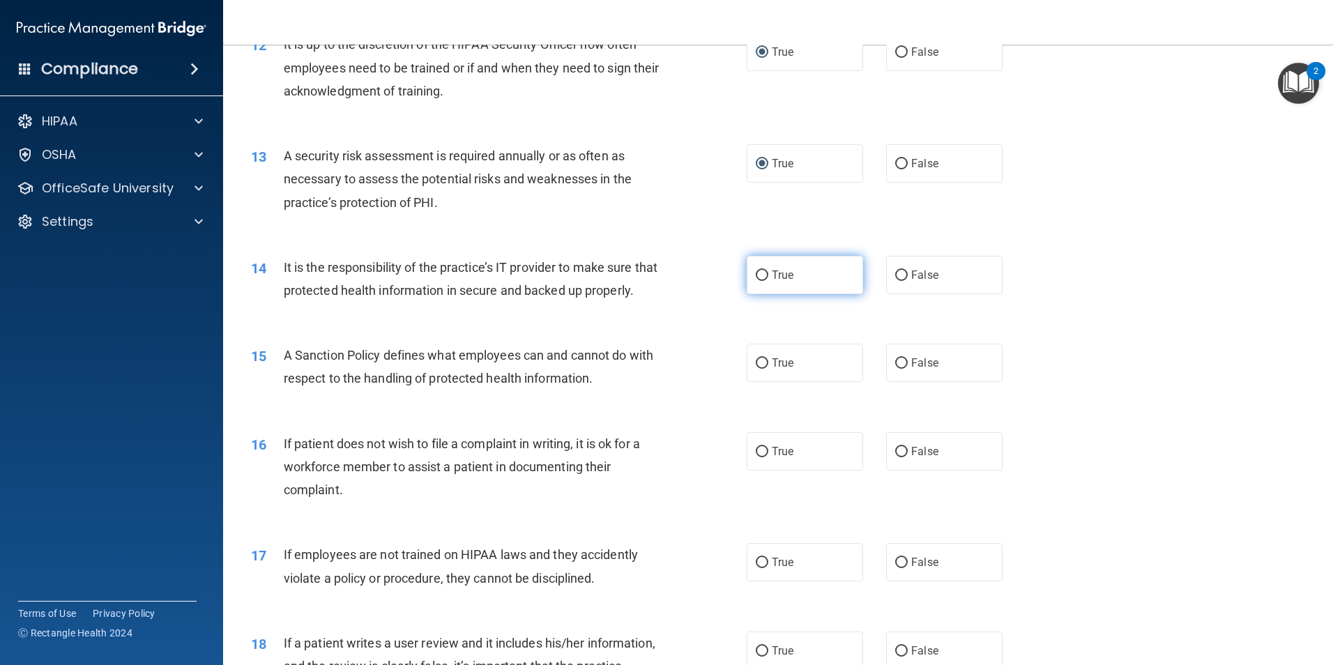
click at [760, 271] on input "True" at bounding box center [762, 275] width 13 height 10
radio input "true"
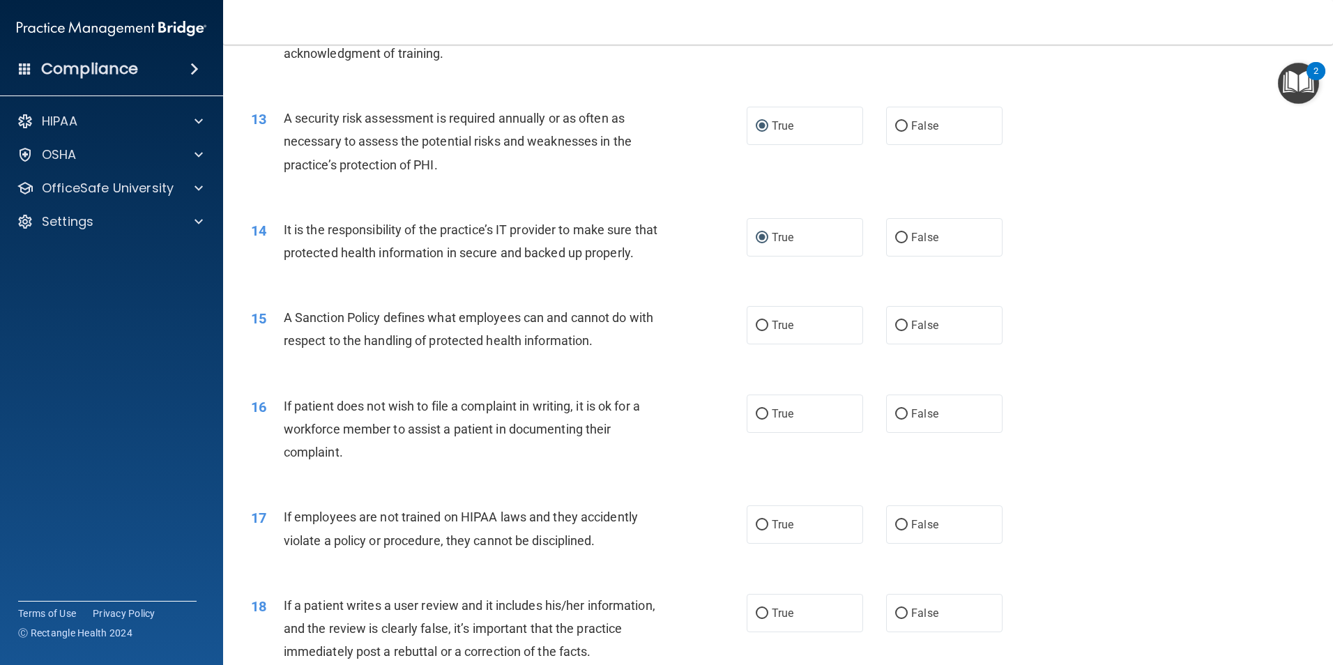
scroll to position [1464, 0]
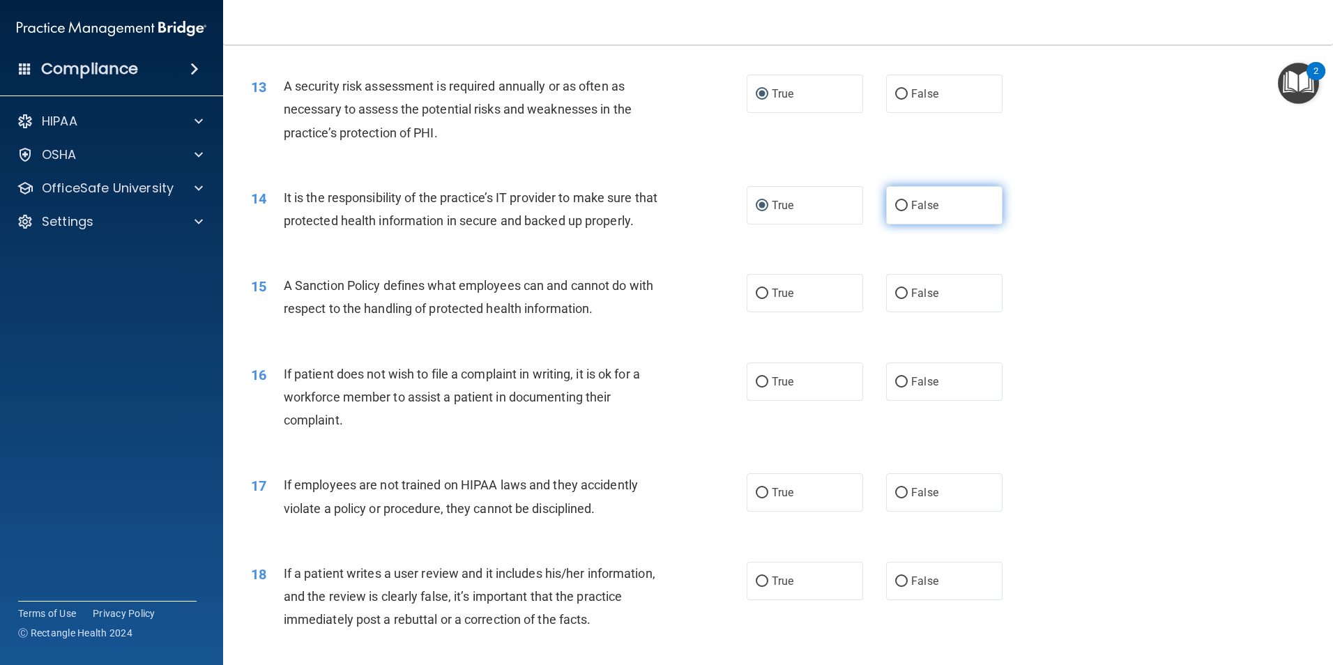
click at [896, 202] on input "False" at bounding box center [901, 206] width 13 height 10
radio input "true"
radio input "false"
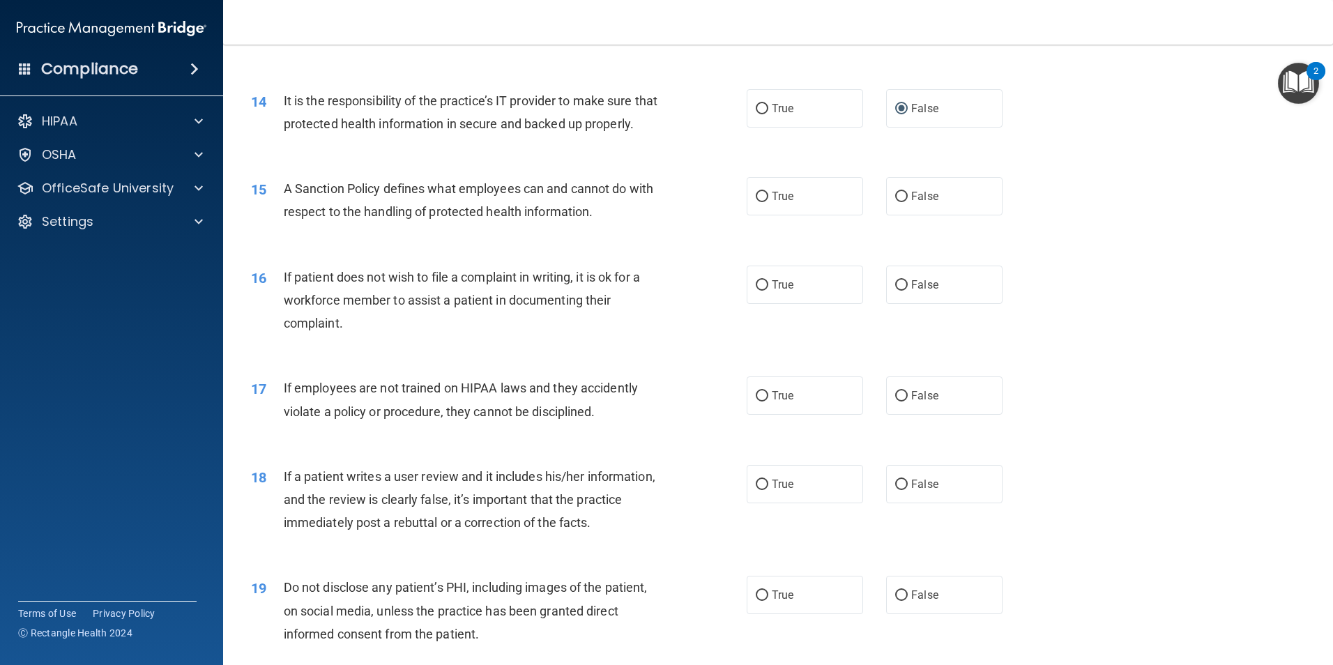
scroll to position [1603, 0]
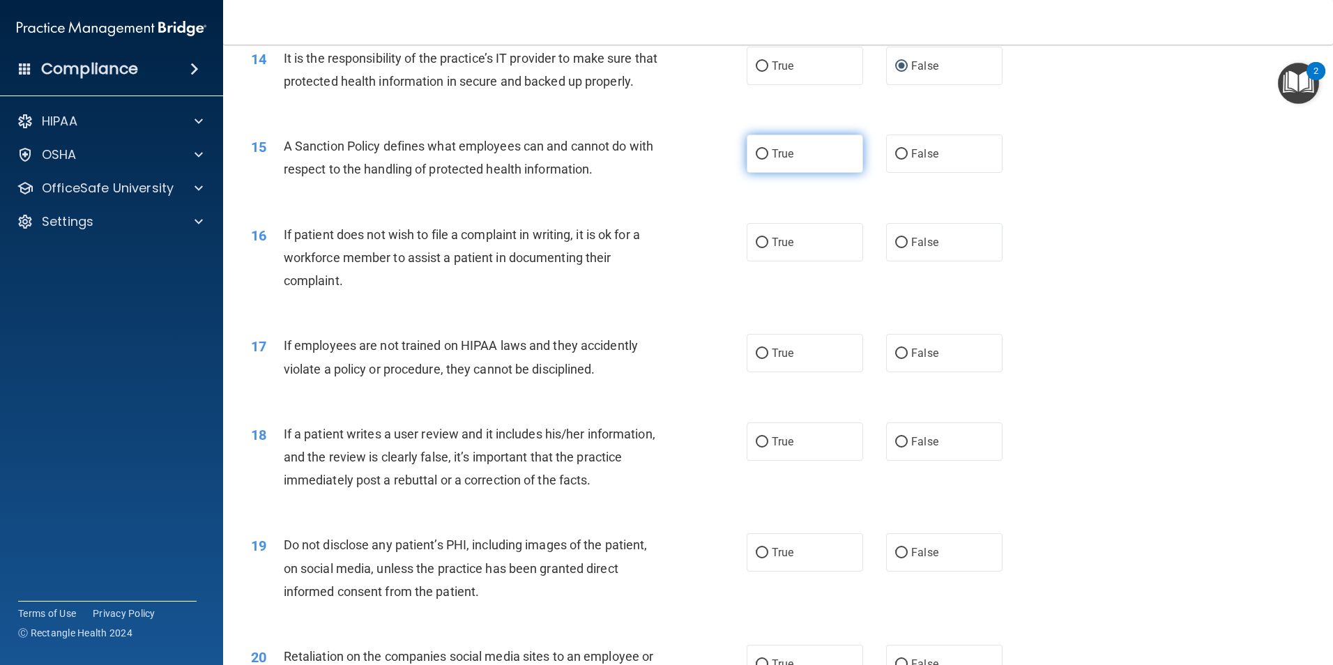
click at [756, 160] on input "True" at bounding box center [762, 154] width 13 height 10
radio input "true"
click at [897, 248] on input "False" at bounding box center [901, 243] width 13 height 10
radio input "true"
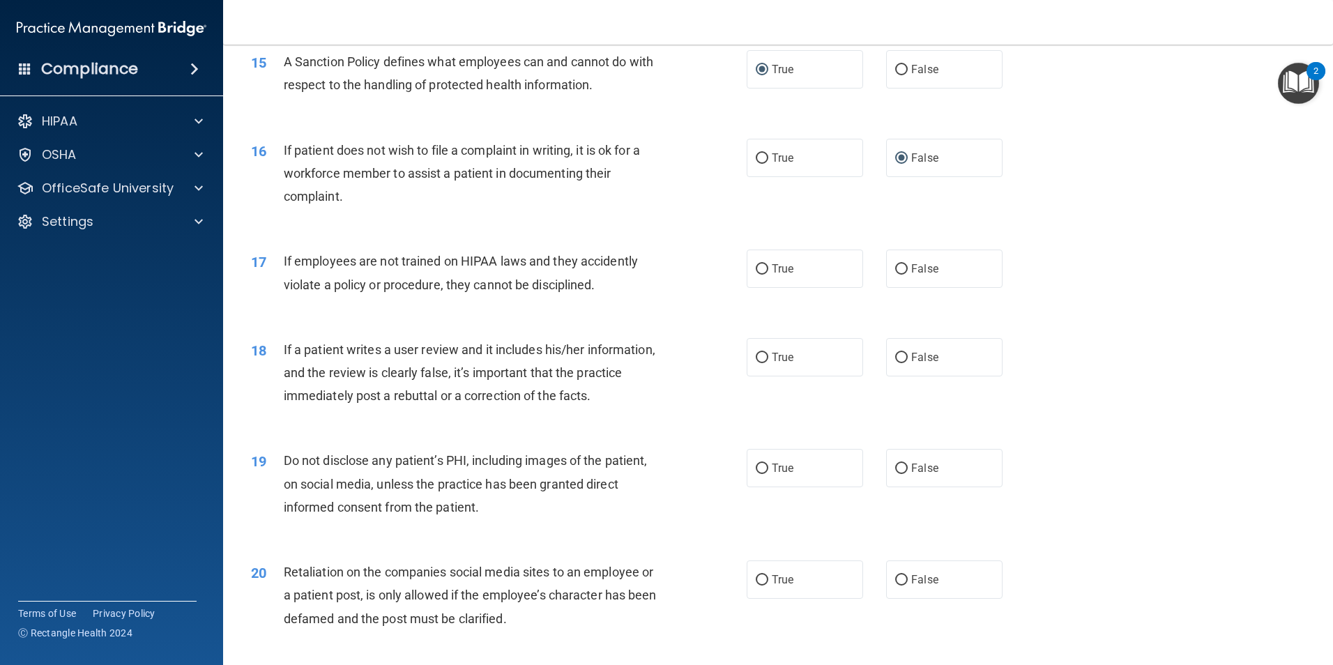
scroll to position [1742, 0]
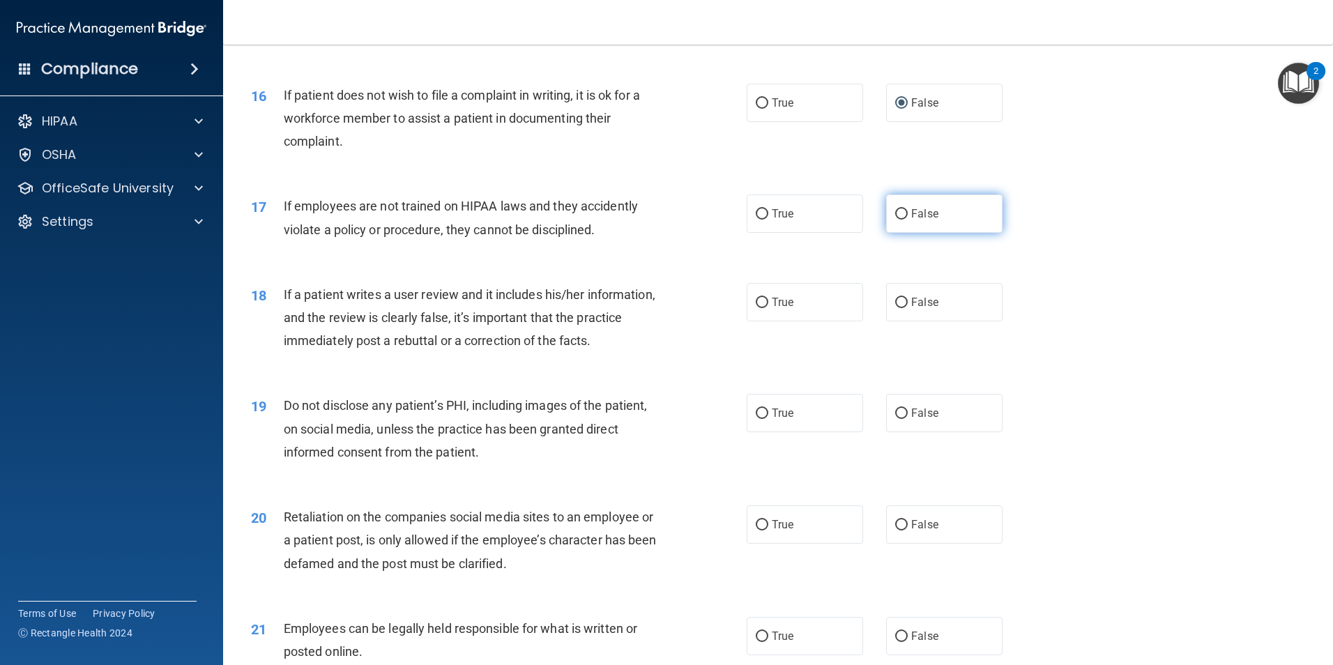
click at [895, 220] on input "False" at bounding box center [901, 214] width 13 height 10
radio input "true"
click at [897, 308] on input "False" at bounding box center [901, 303] width 13 height 10
radio input "true"
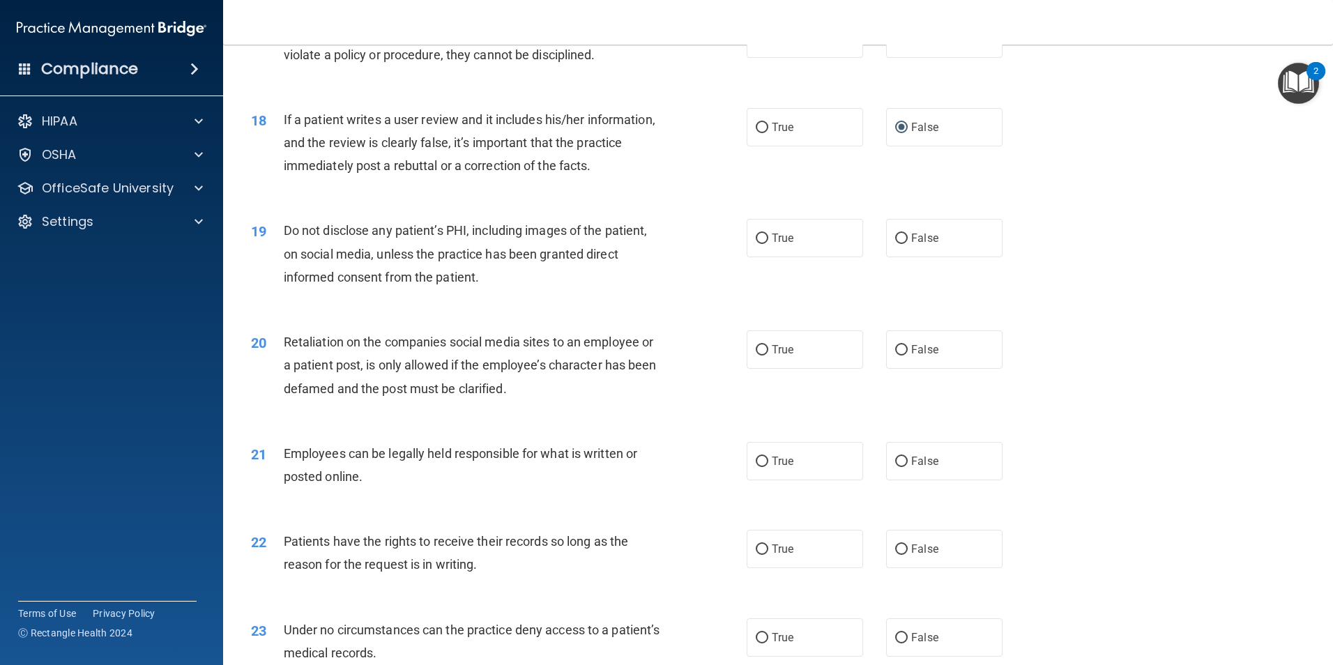
scroll to position [1952, 0]
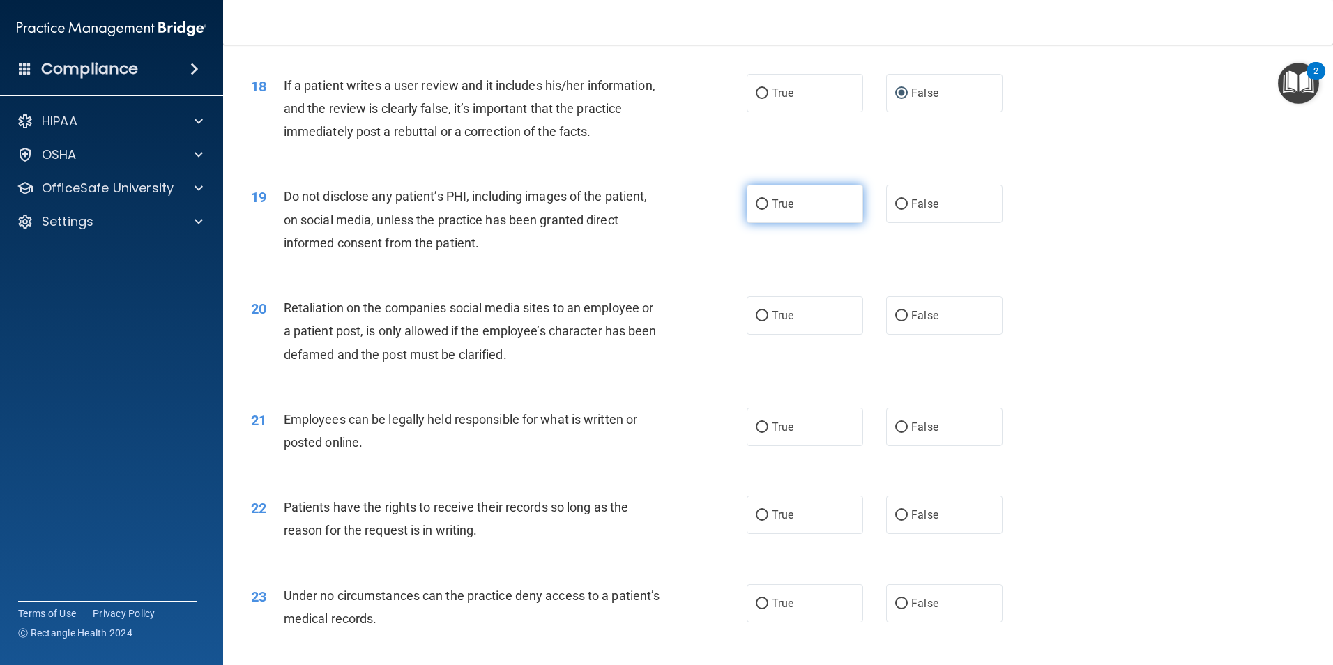
click at [758, 210] on input "True" at bounding box center [762, 204] width 13 height 10
radio input "true"
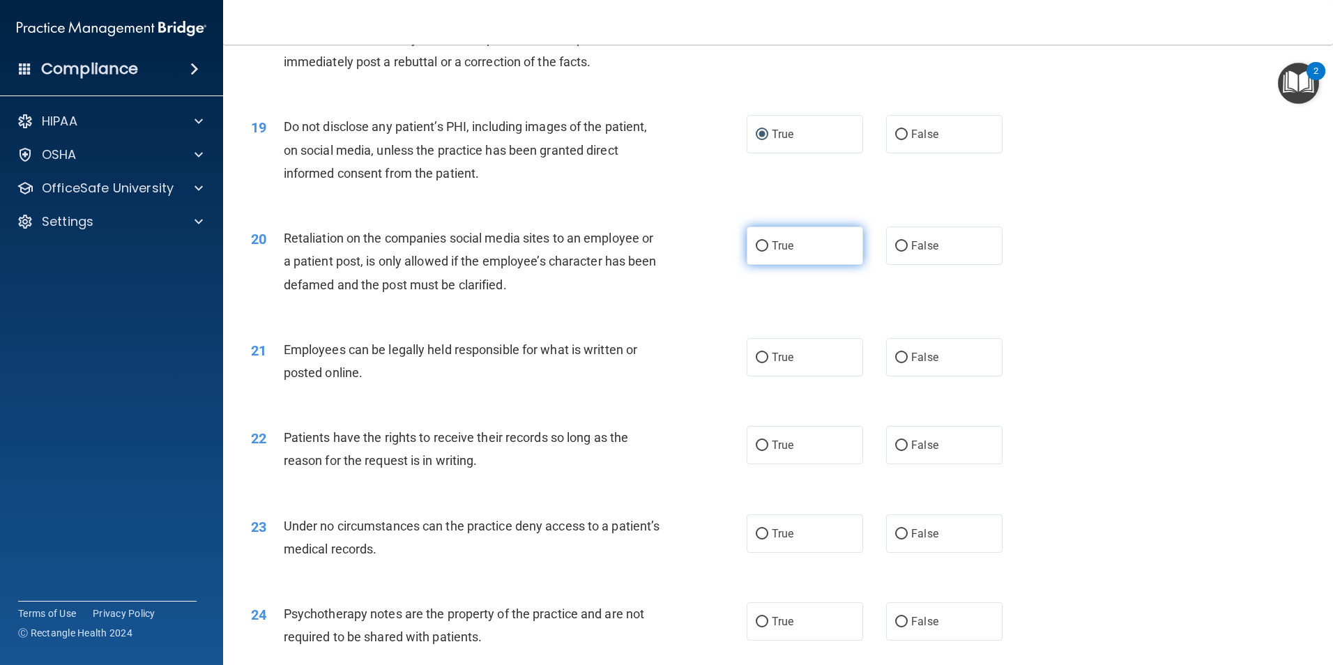
click at [758, 252] on input "True" at bounding box center [762, 246] width 13 height 10
radio input "true"
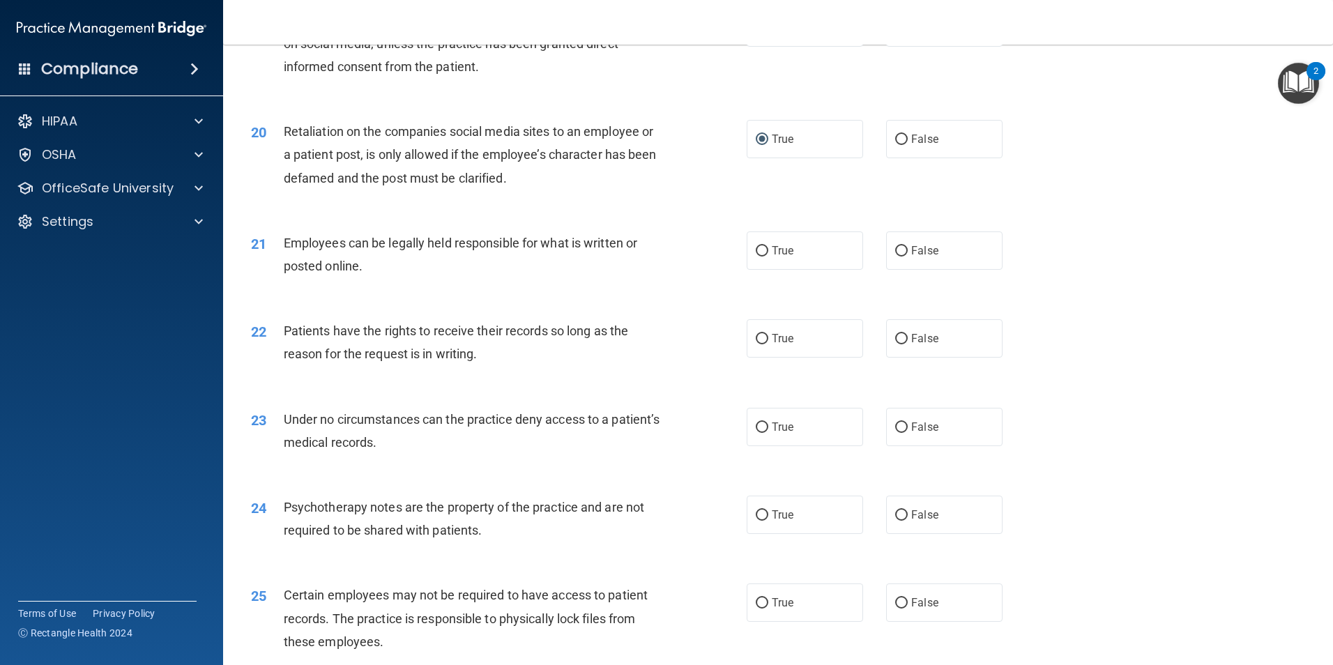
scroll to position [2161, 0]
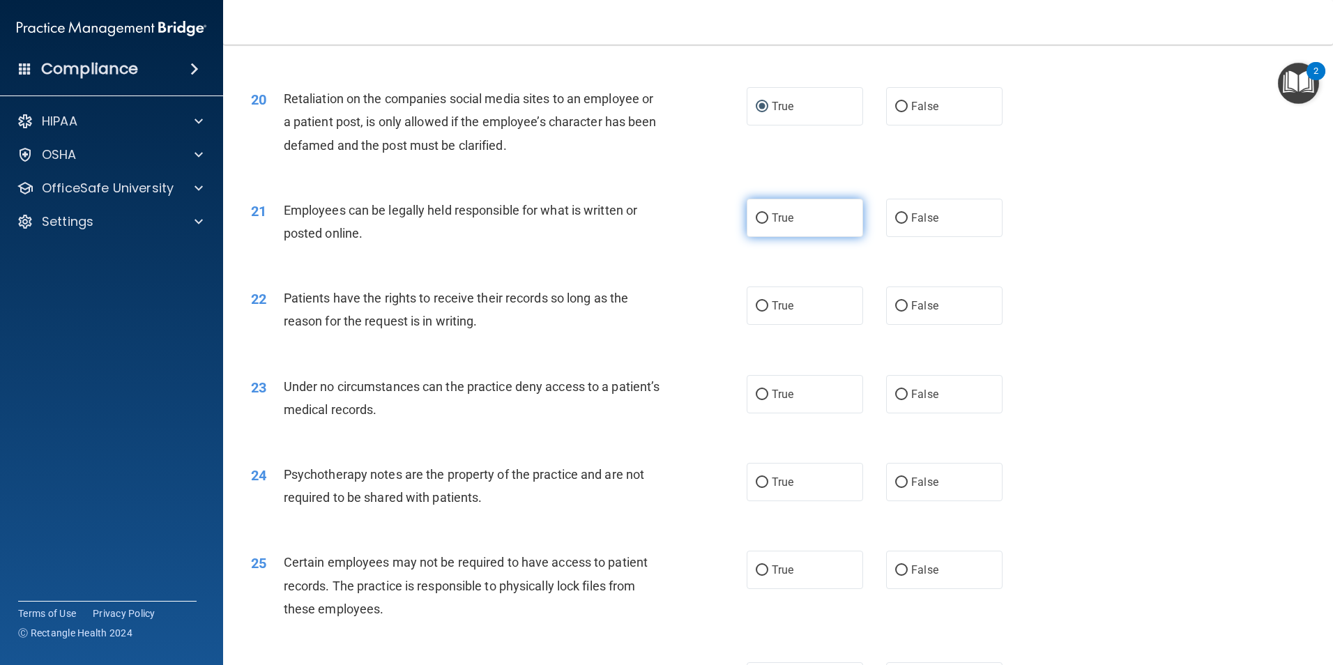
click at [758, 224] on input "True" at bounding box center [762, 218] width 13 height 10
radio input "true"
click at [763, 312] on input "True" at bounding box center [762, 306] width 13 height 10
radio input "true"
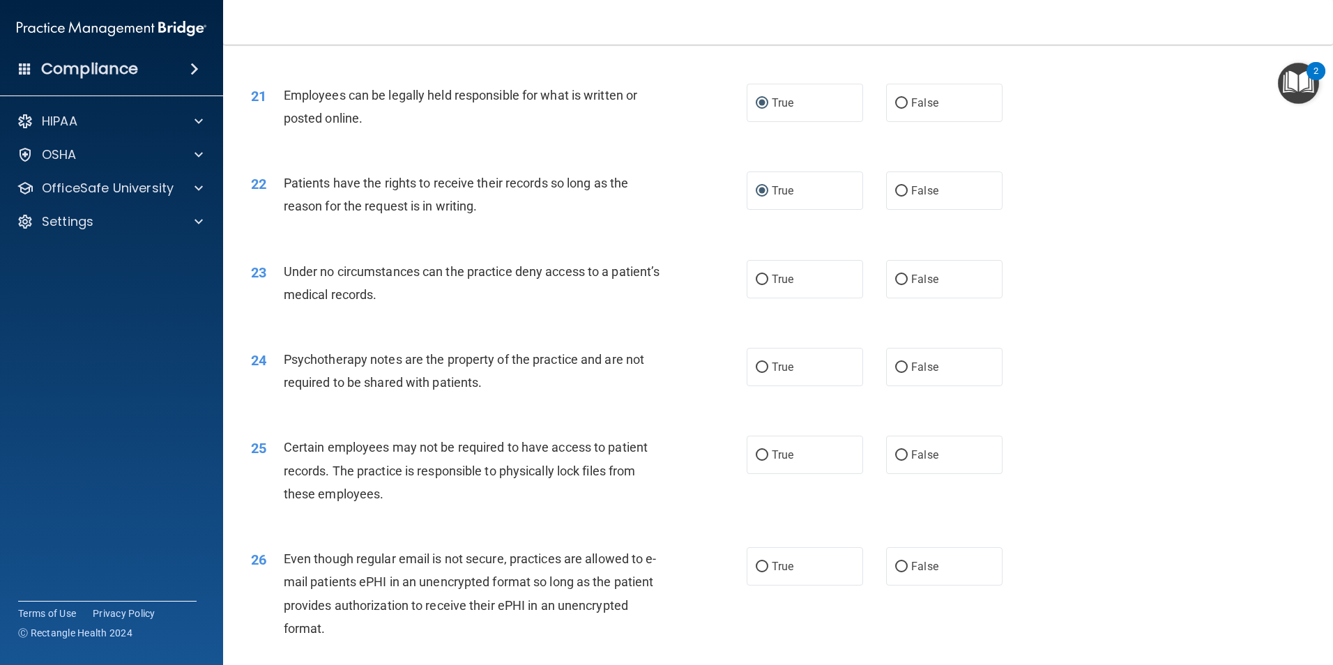
scroll to position [2300, 0]
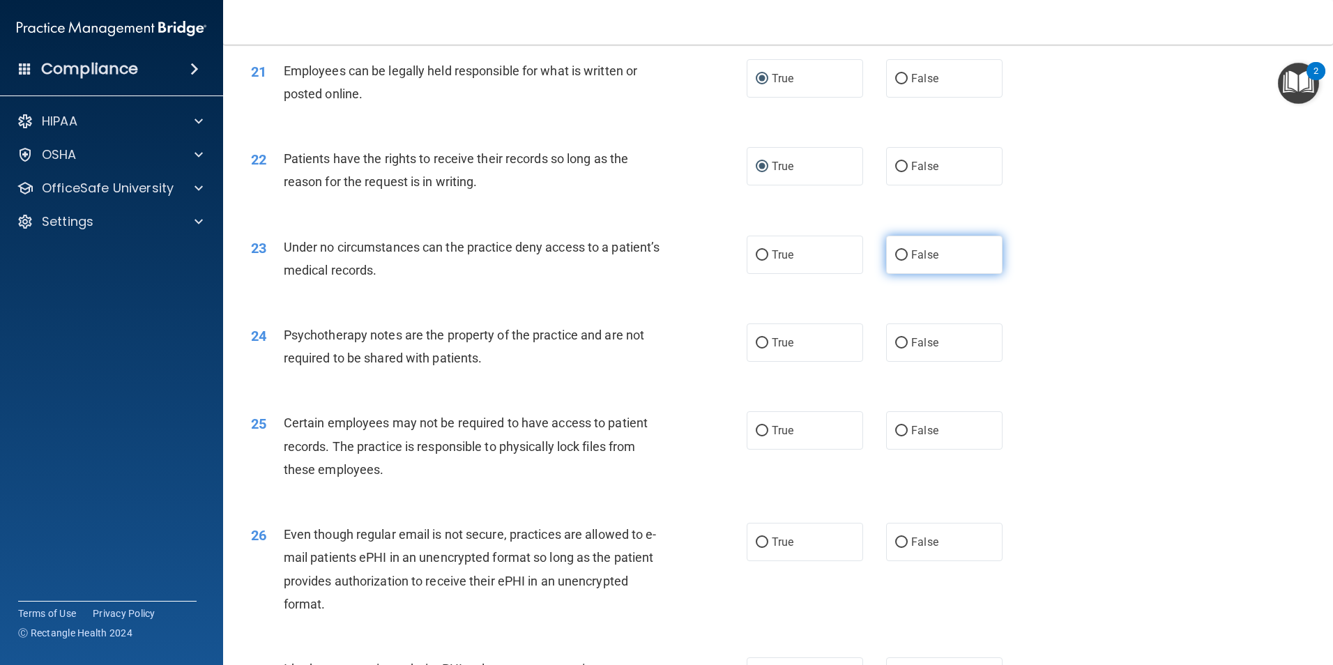
click at [895, 261] on input "False" at bounding box center [901, 255] width 13 height 10
radio input "true"
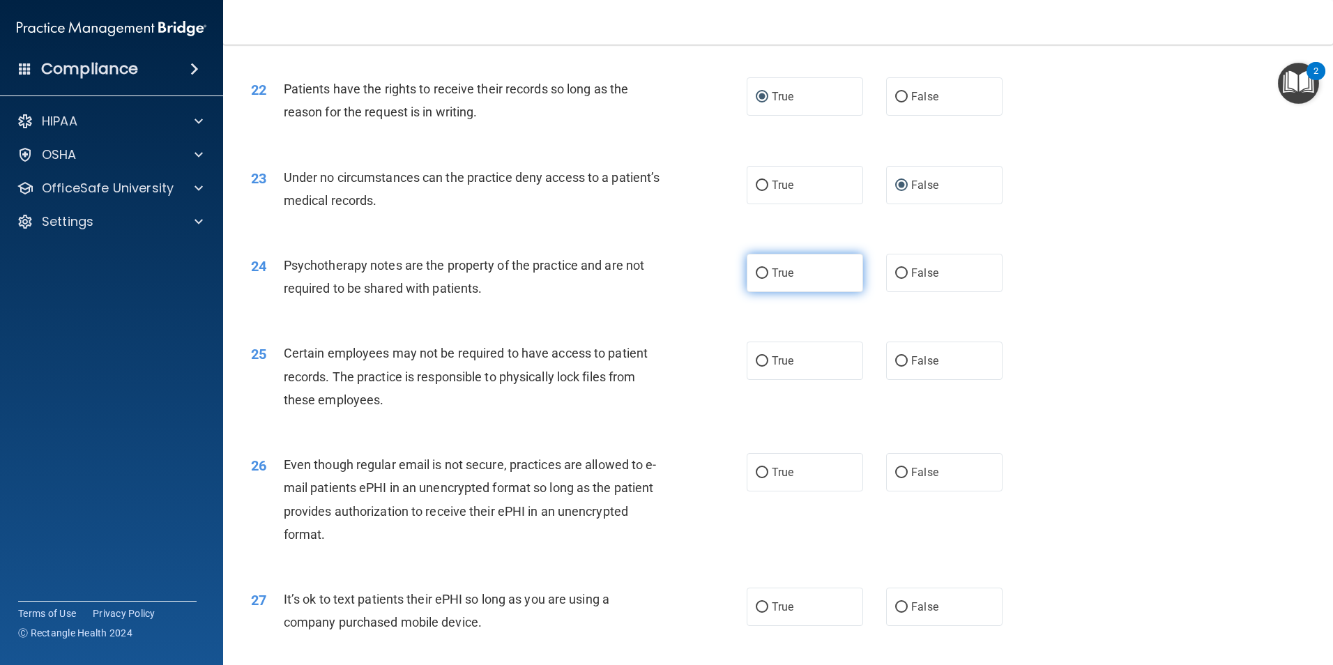
click at [757, 279] on input "True" at bounding box center [762, 273] width 13 height 10
radio input "true"
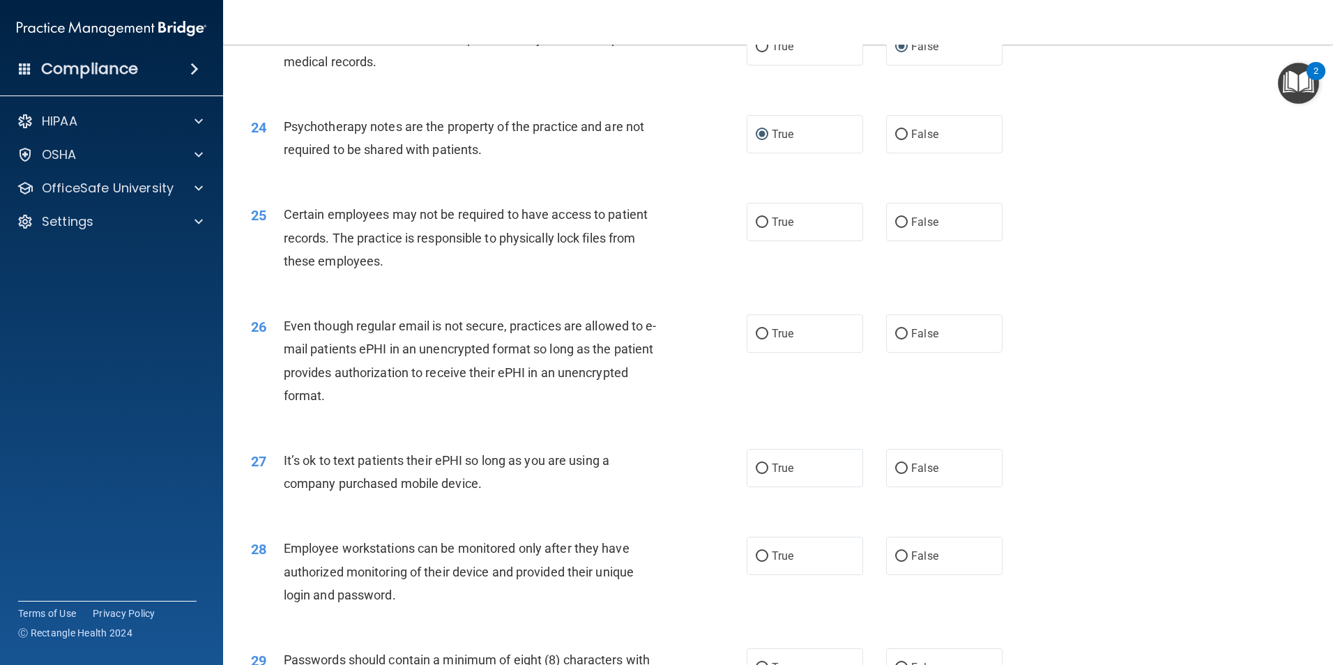
scroll to position [2509, 0]
click at [756, 227] on input "True" at bounding box center [762, 222] width 13 height 10
radio input "true"
click at [896, 339] on input "False" at bounding box center [901, 333] width 13 height 10
radio input "true"
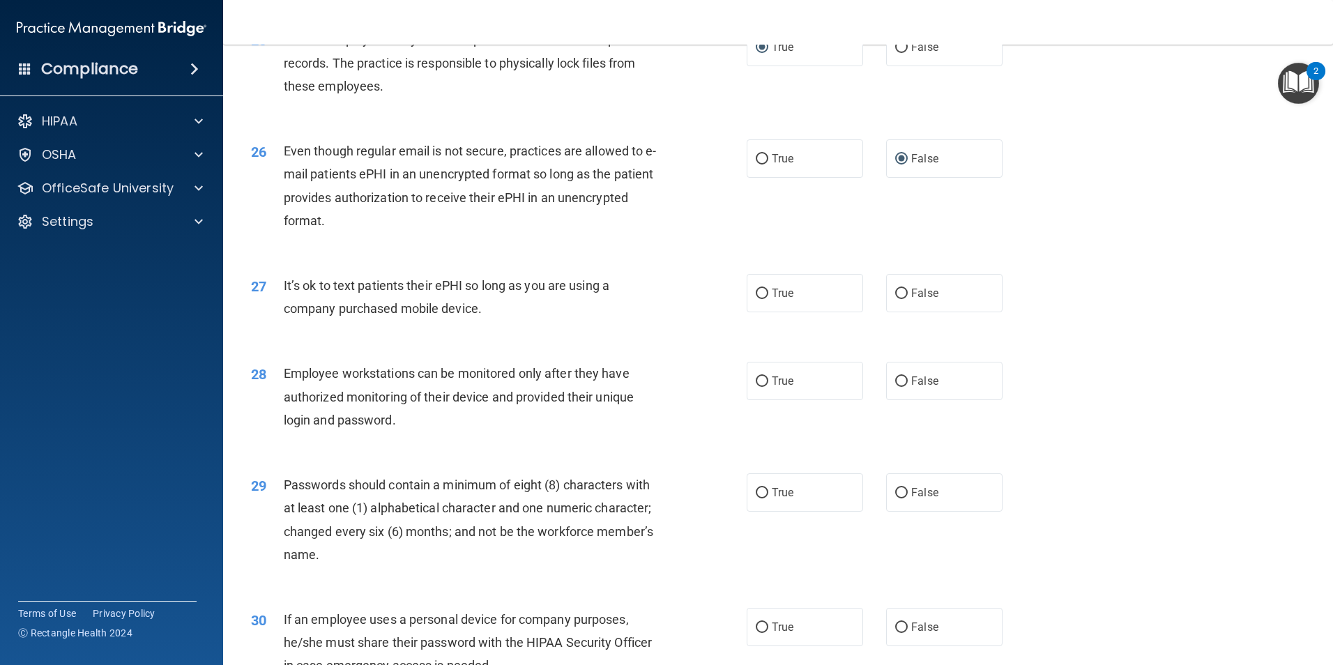
scroll to position [2718, 0]
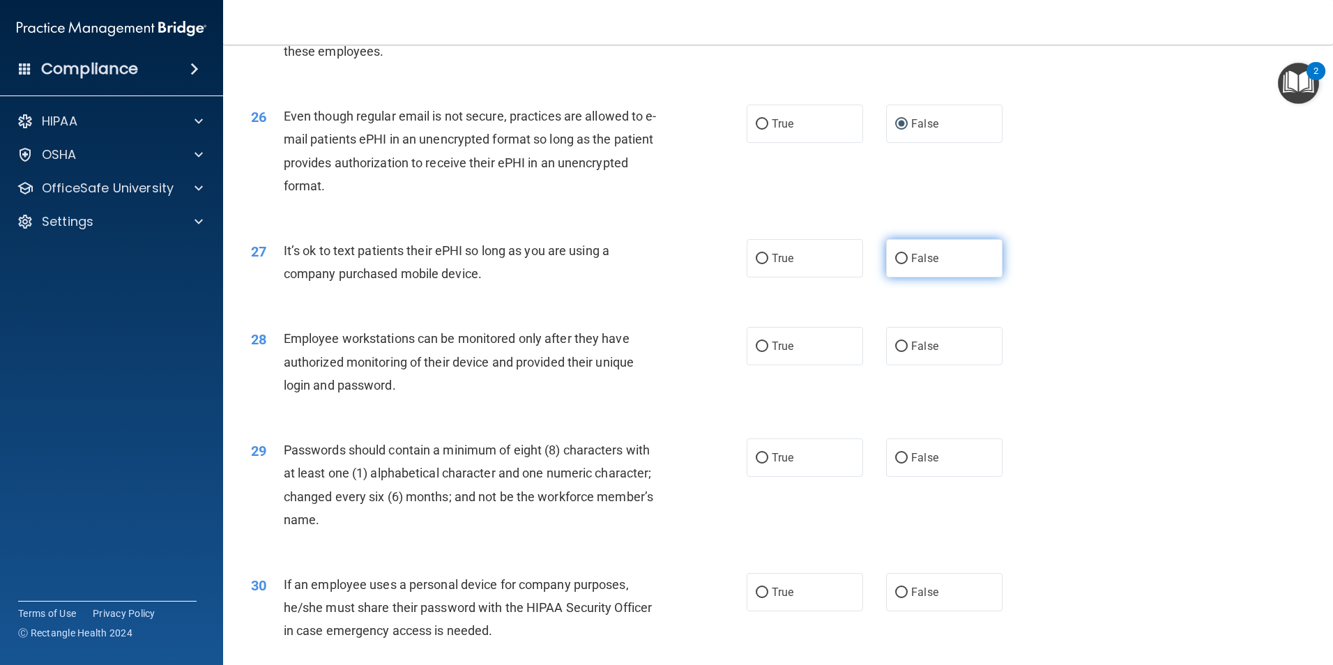
click at [895, 264] on input "False" at bounding box center [901, 259] width 13 height 10
radio input "true"
click at [758, 352] on input "True" at bounding box center [762, 347] width 13 height 10
radio input "true"
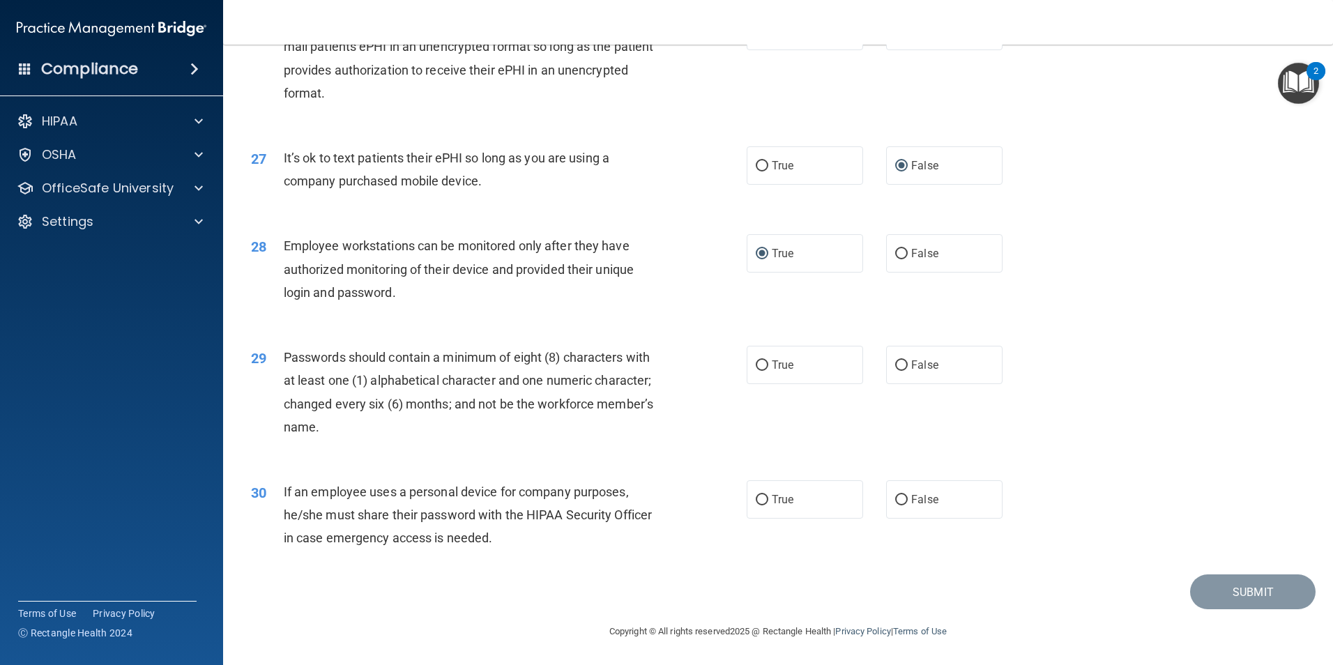
scroll to position [2834, 0]
click at [756, 363] on input "True" at bounding box center [762, 365] width 13 height 10
radio input "true"
click at [756, 495] on input "True" at bounding box center [762, 500] width 13 height 10
radio input "true"
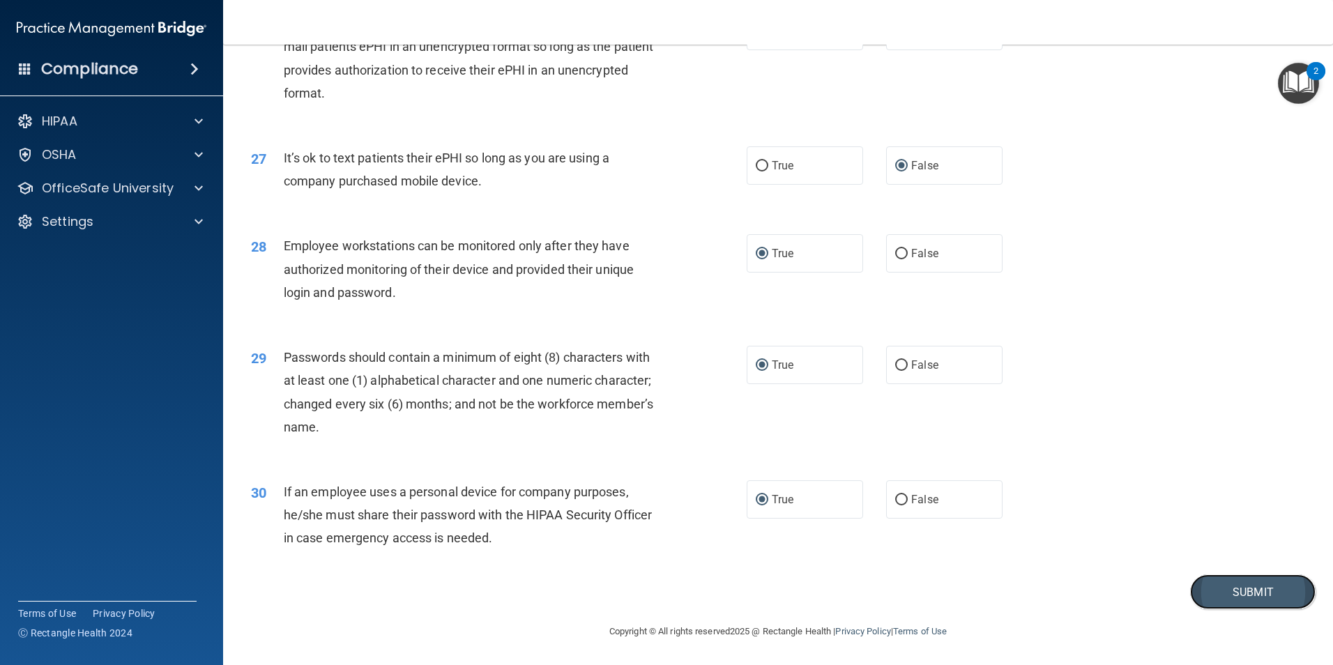
click at [1238, 594] on button "Submit" at bounding box center [1252, 592] width 125 height 36
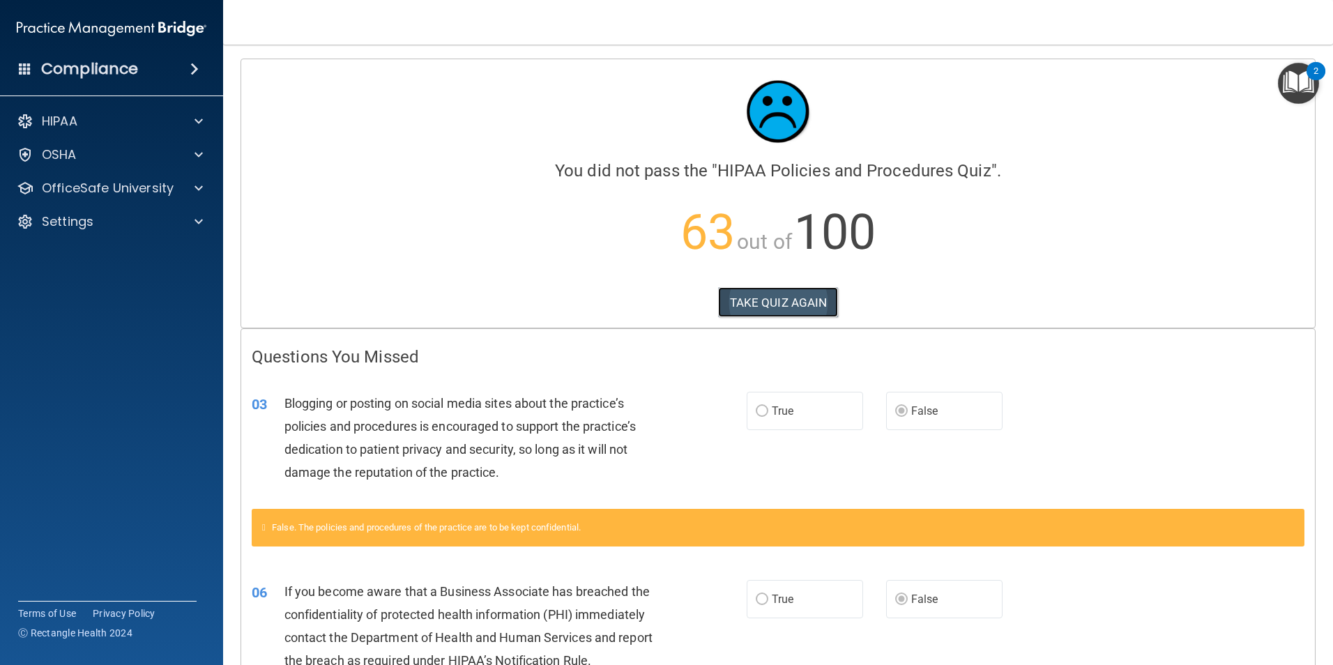
click at [764, 307] on button "TAKE QUIZ AGAIN" at bounding box center [778, 302] width 121 height 31
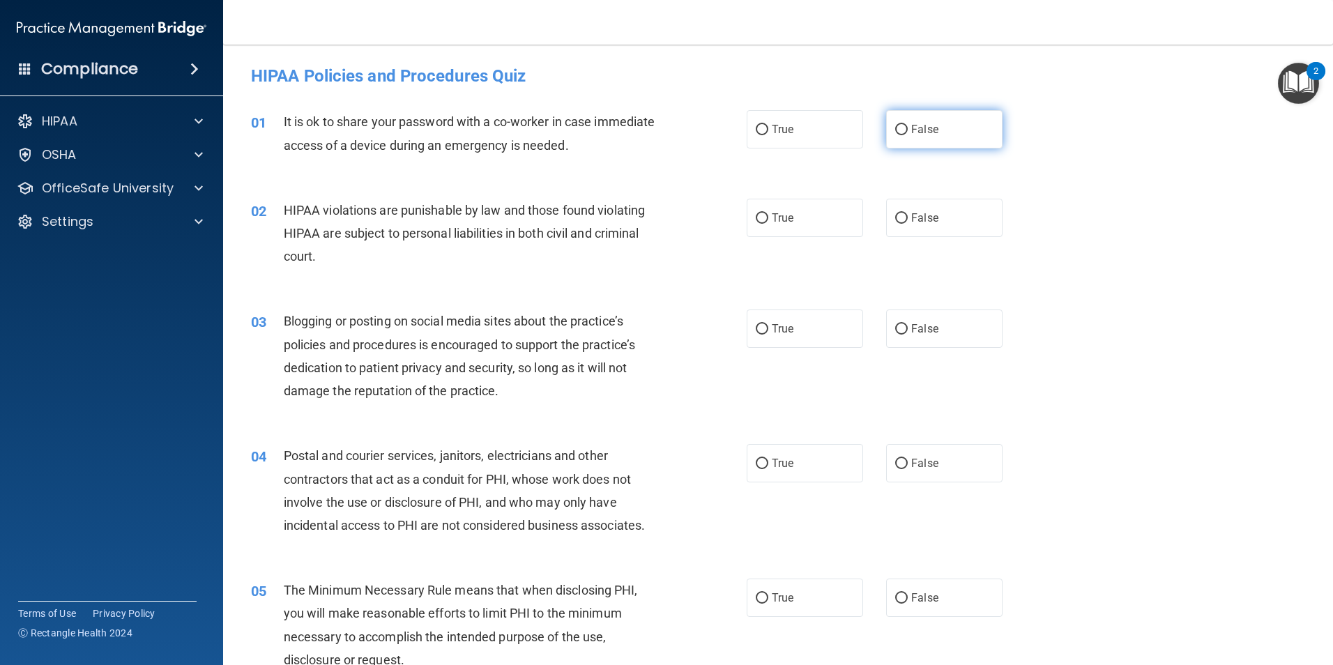
click at [898, 134] on input "False" at bounding box center [901, 130] width 13 height 10
radio input "true"
click at [756, 213] on input "True" at bounding box center [762, 218] width 13 height 10
radio input "true"
click at [897, 328] on input "False" at bounding box center [901, 329] width 13 height 10
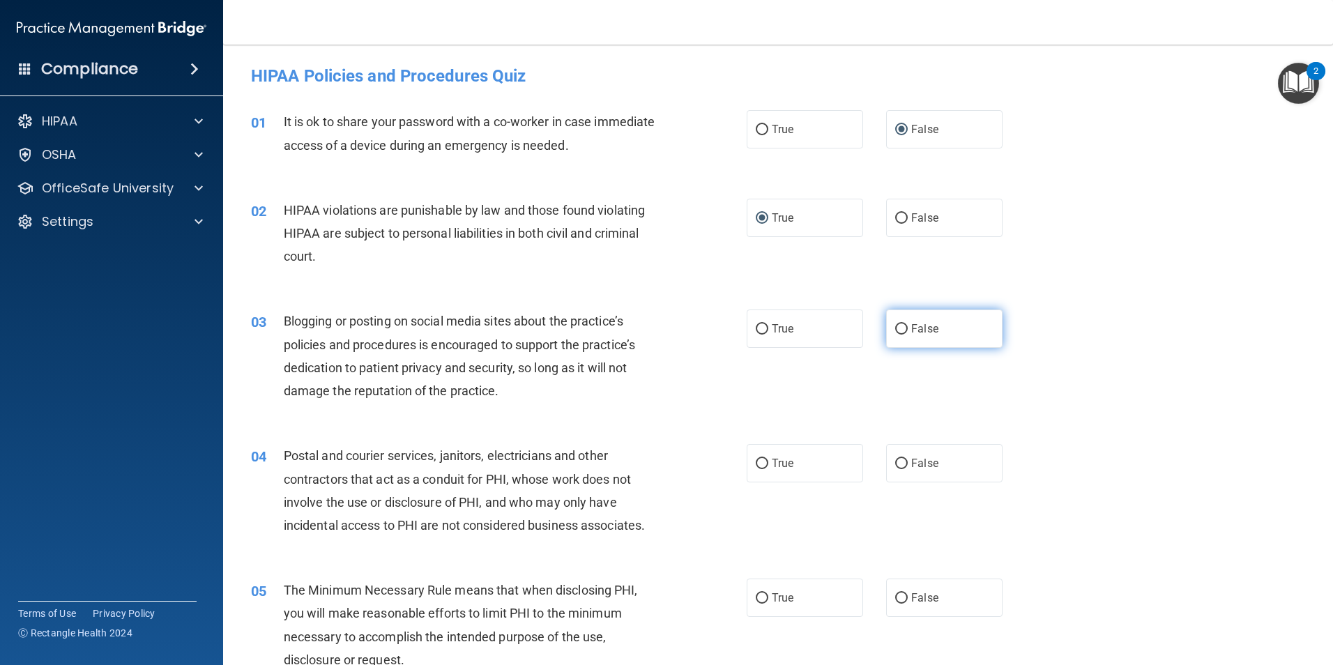
radio input "true"
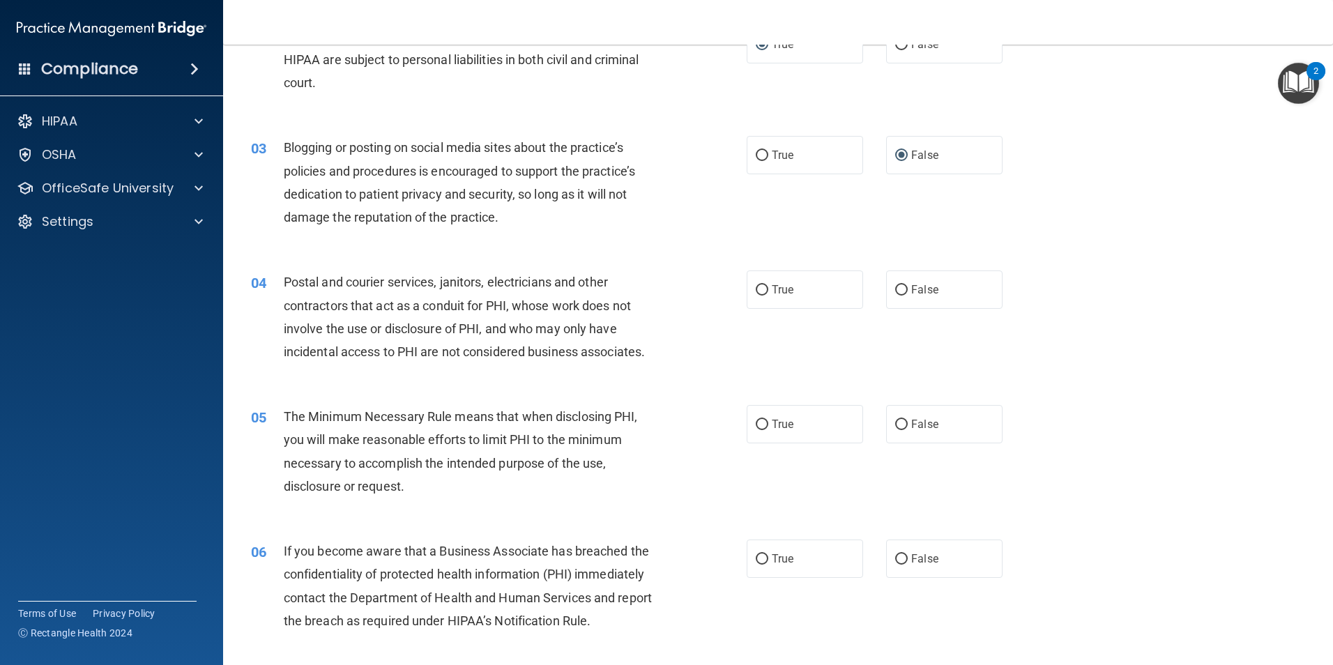
scroll to position [209, 0]
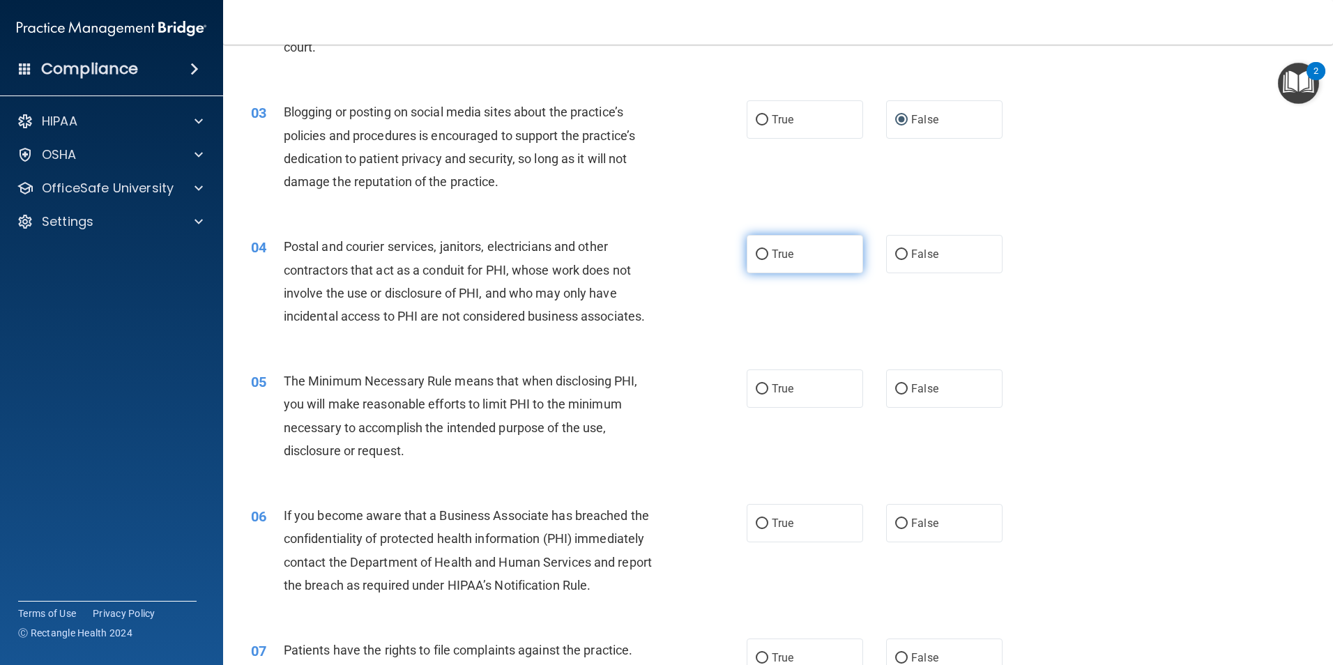
click at [757, 257] on input "True" at bounding box center [762, 255] width 13 height 10
radio input "true"
click at [756, 386] on input "True" at bounding box center [762, 389] width 13 height 10
radio input "true"
click at [899, 526] on input "False" at bounding box center [901, 524] width 13 height 10
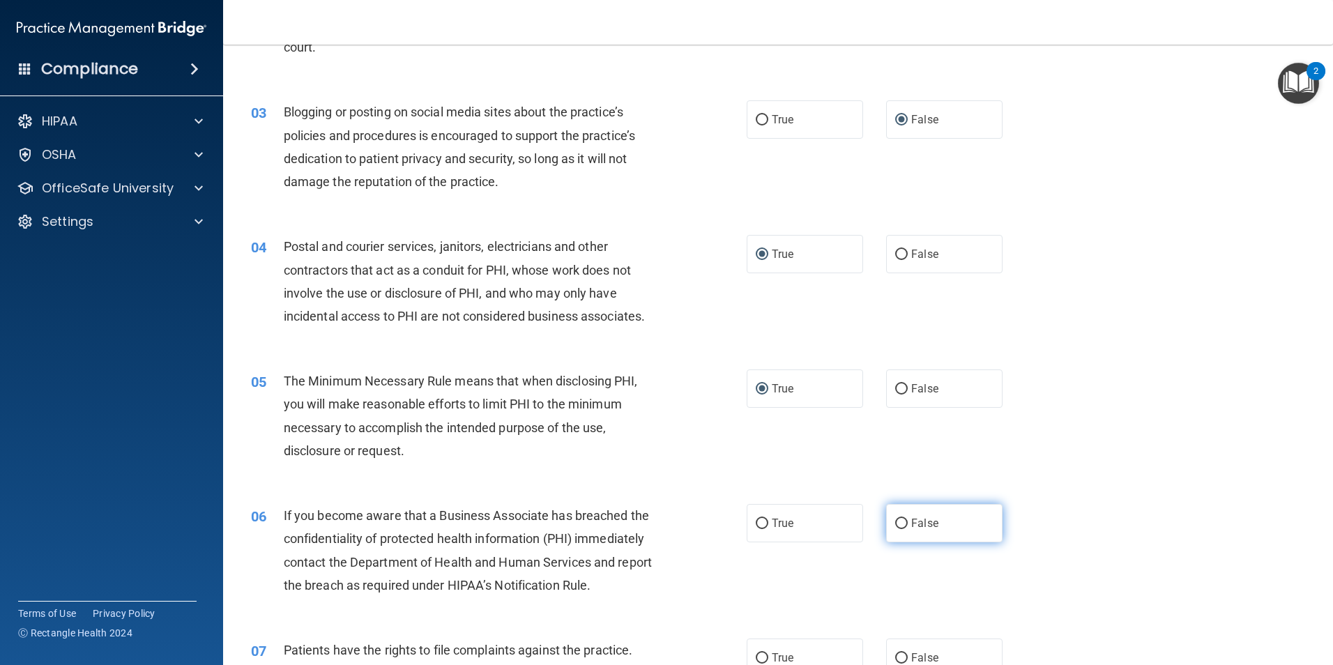
radio input "true"
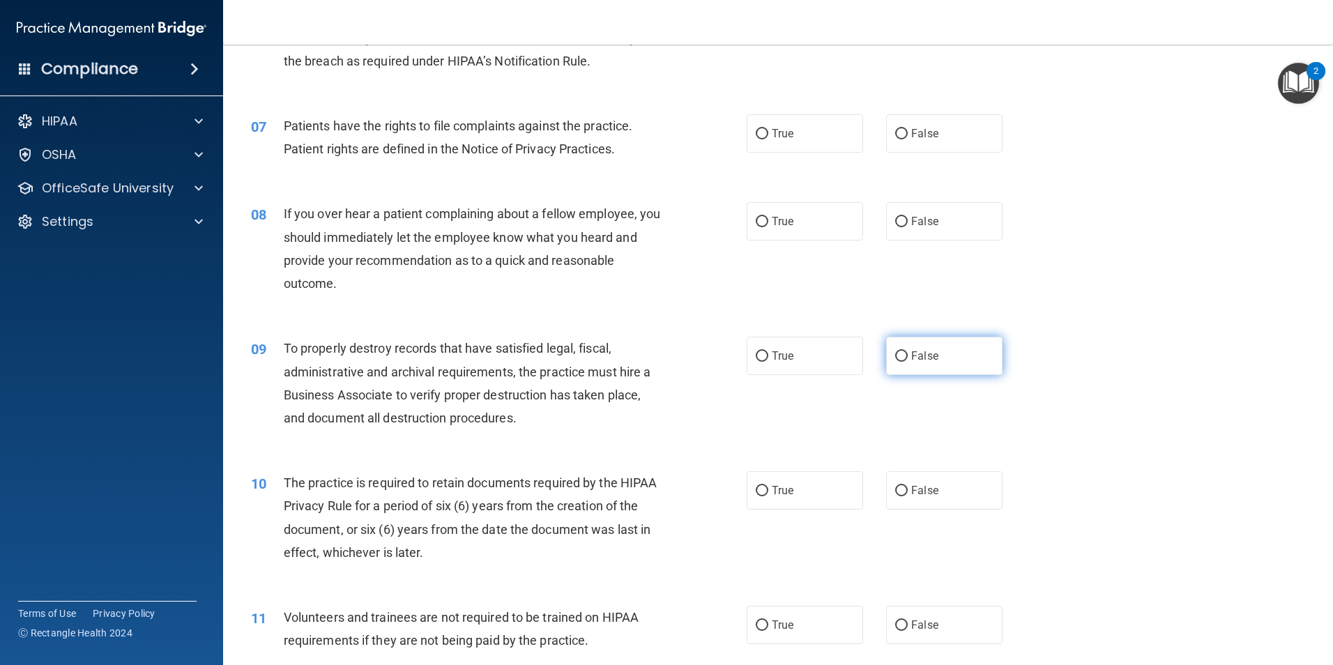
scroll to position [767, 0]
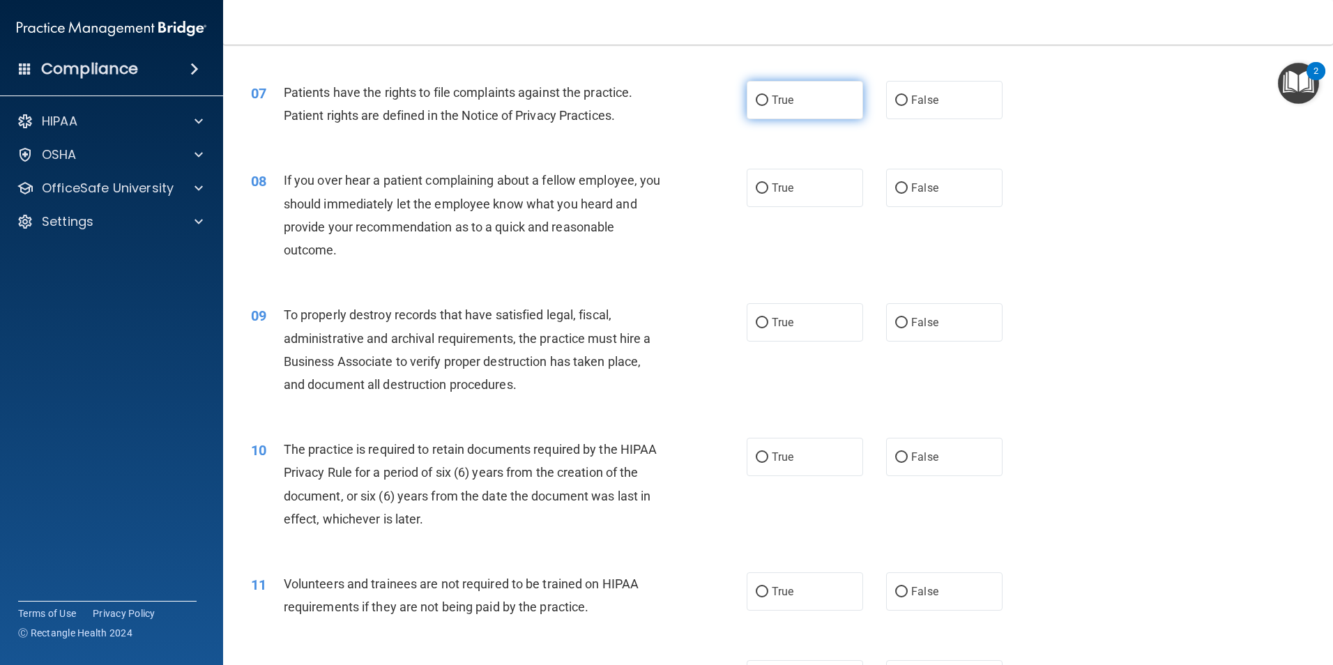
click at [756, 104] on input "True" at bounding box center [762, 100] width 13 height 10
radio input "true"
click at [890, 182] on label "False" at bounding box center [944, 188] width 116 height 38
click at [895, 183] on input "False" at bounding box center [901, 188] width 13 height 10
radio input "true"
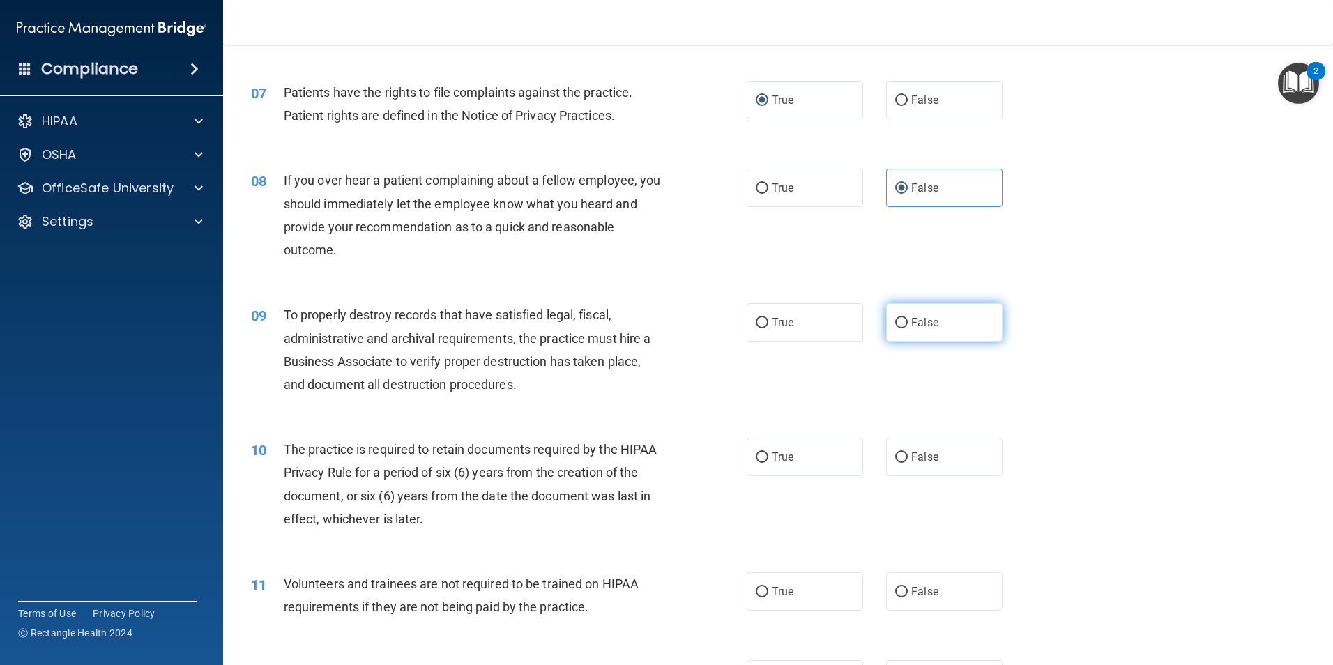
click at [896, 323] on input "False" at bounding box center [901, 323] width 13 height 10
radio input "true"
click at [760, 455] on input "True" at bounding box center [762, 457] width 13 height 10
radio input "true"
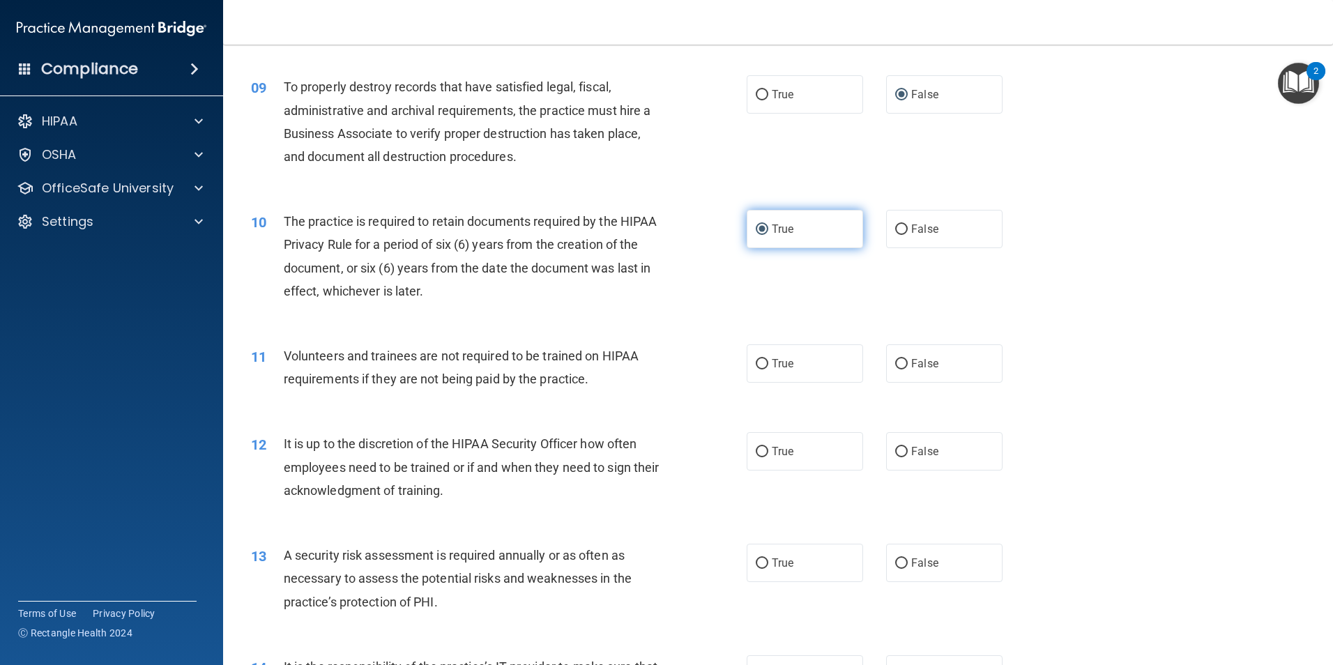
scroll to position [1045, 0]
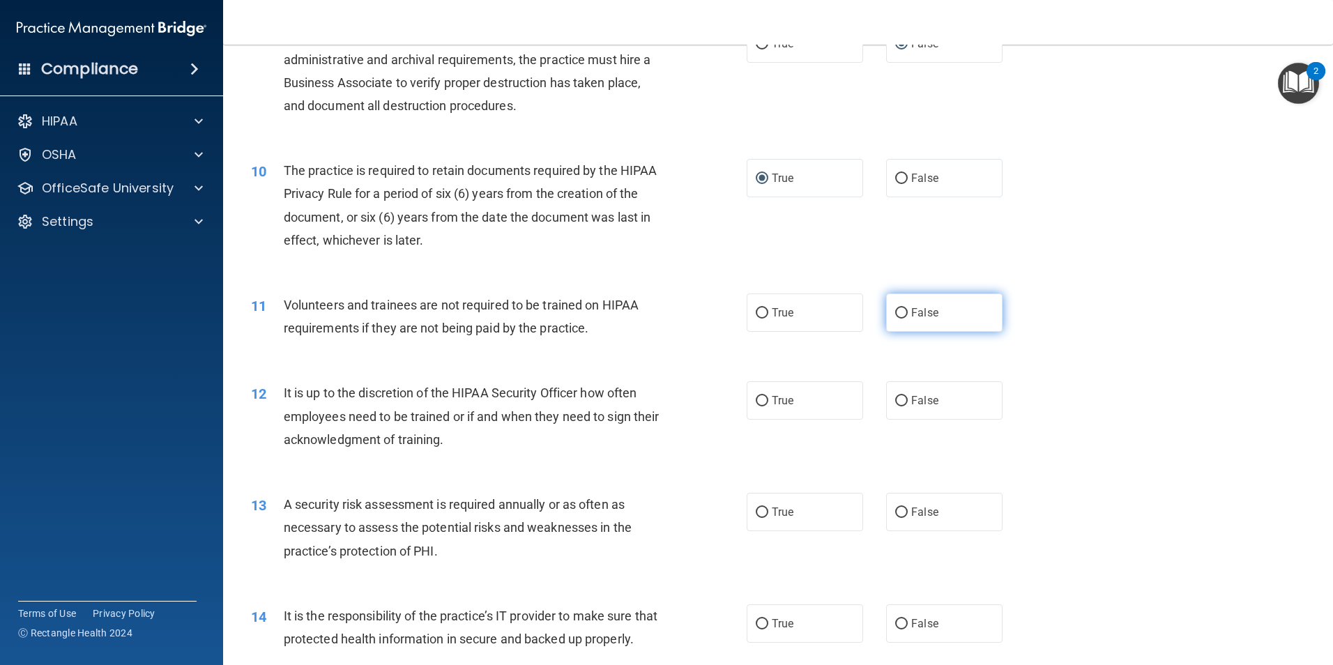
click at [895, 313] on input "False" at bounding box center [901, 313] width 13 height 10
radio input "true"
click at [895, 399] on input "False" at bounding box center [901, 401] width 13 height 10
radio input "true"
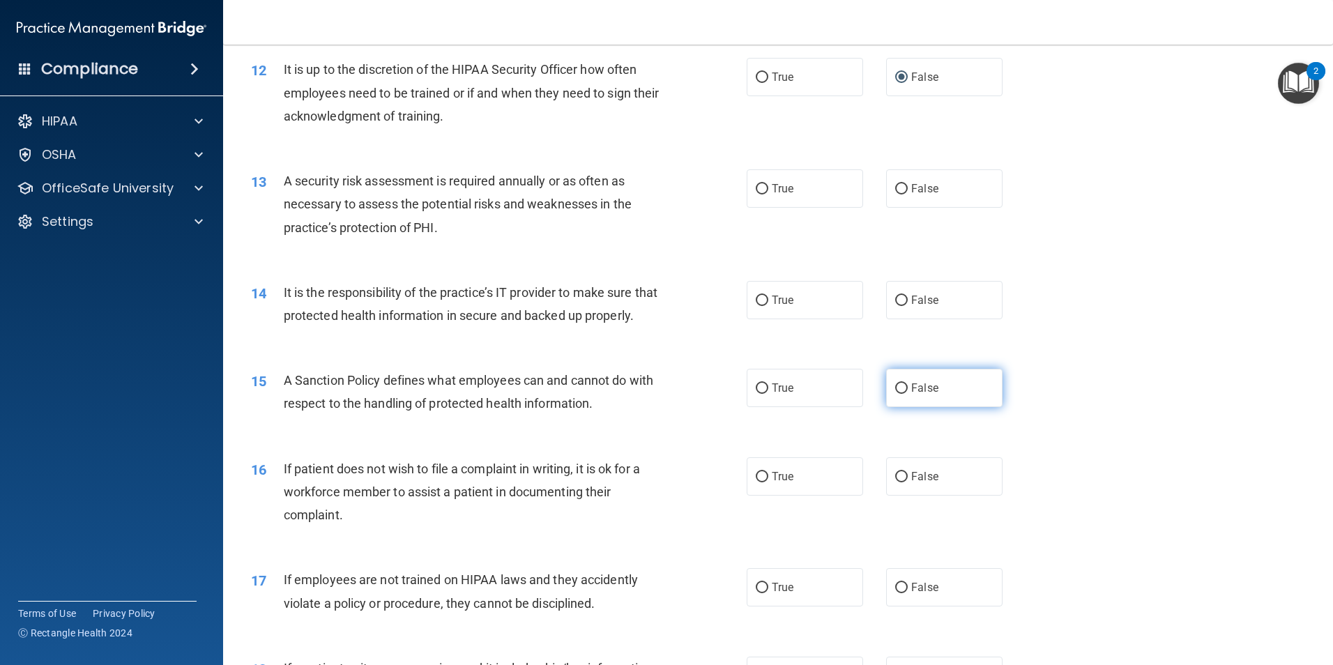
scroll to position [1394, 0]
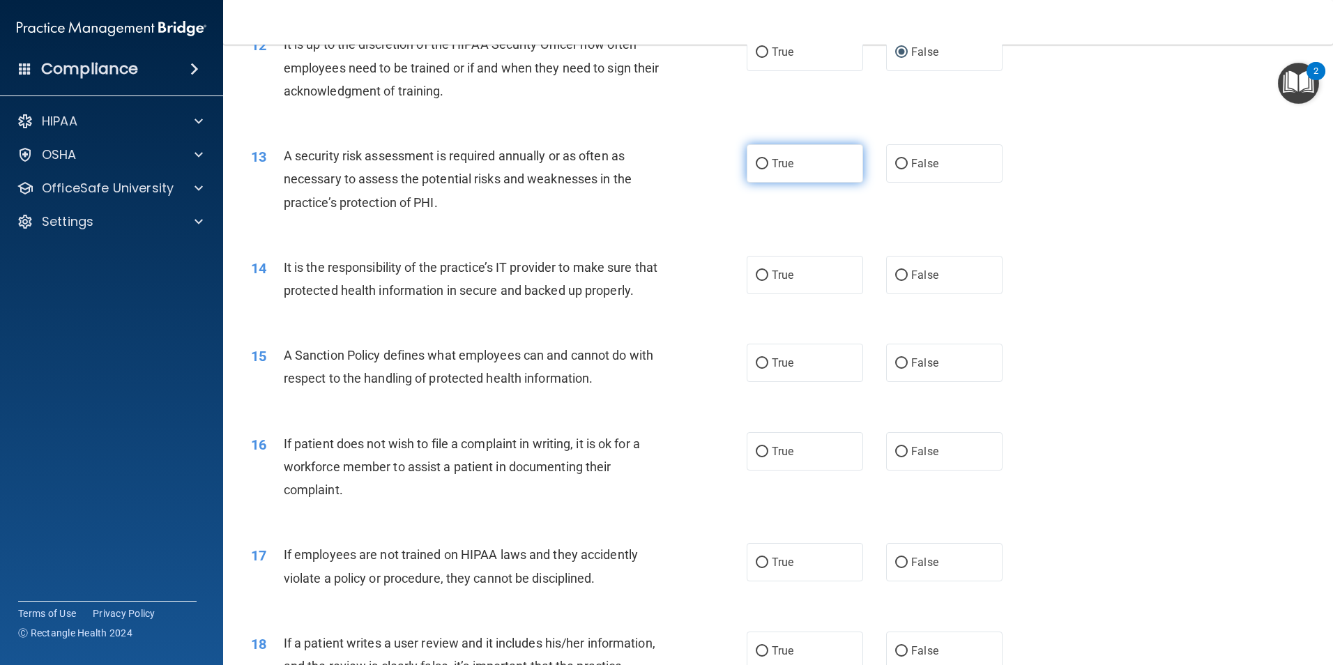
click at [756, 161] on input "True" at bounding box center [762, 164] width 13 height 10
radio input "true"
click at [756, 273] on input "True" at bounding box center [762, 275] width 13 height 10
radio input "true"
click at [895, 369] on input "False" at bounding box center [901, 363] width 13 height 10
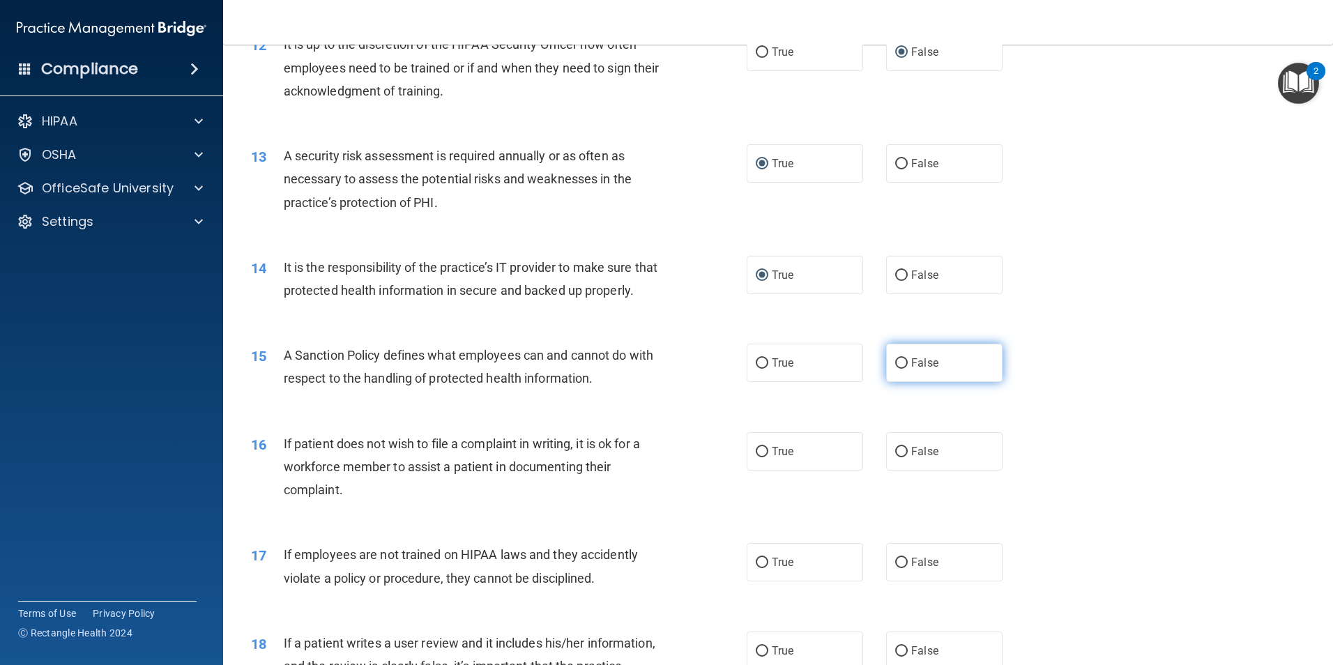
radio input "true"
click at [759, 457] on input "True" at bounding box center [762, 452] width 13 height 10
radio input "true"
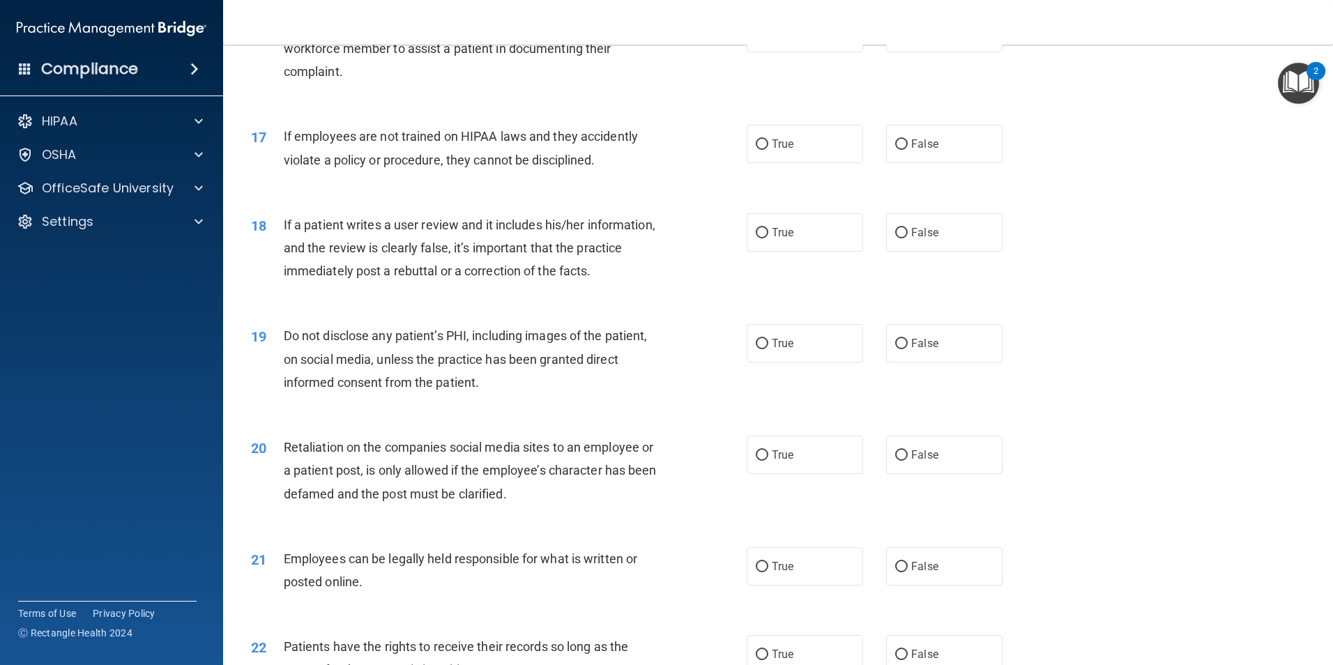
scroll to position [1882, 0]
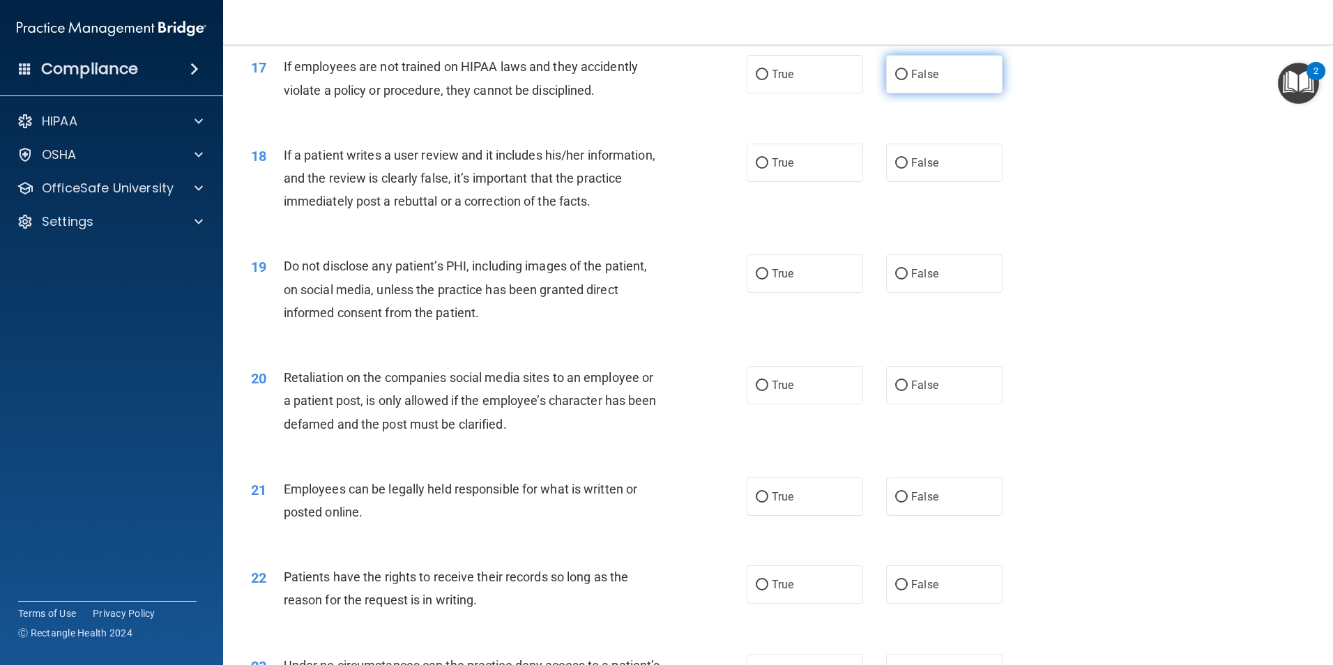
click at [896, 80] on input "False" at bounding box center [901, 75] width 13 height 10
radio input "true"
click at [895, 169] on input "False" at bounding box center [901, 163] width 13 height 10
radio input "true"
click at [758, 279] on input "True" at bounding box center [762, 274] width 13 height 10
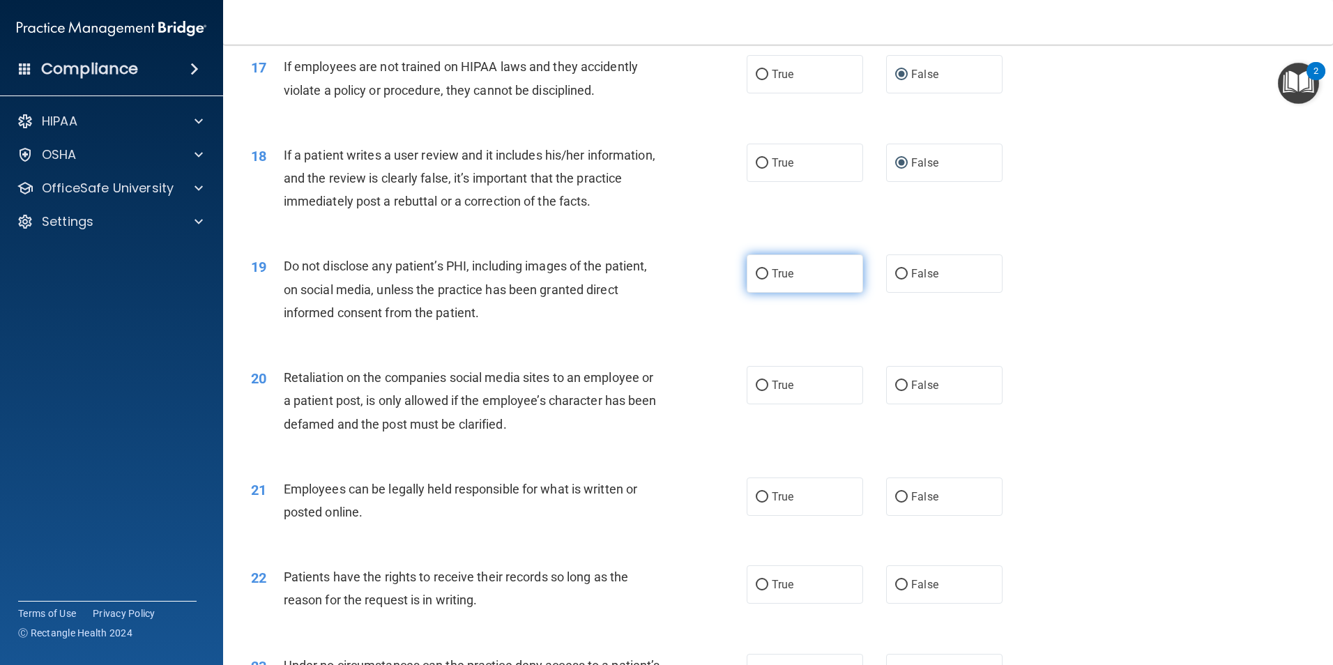
radio input "true"
click at [899, 391] on input "False" at bounding box center [901, 386] width 13 height 10
radio input "true"
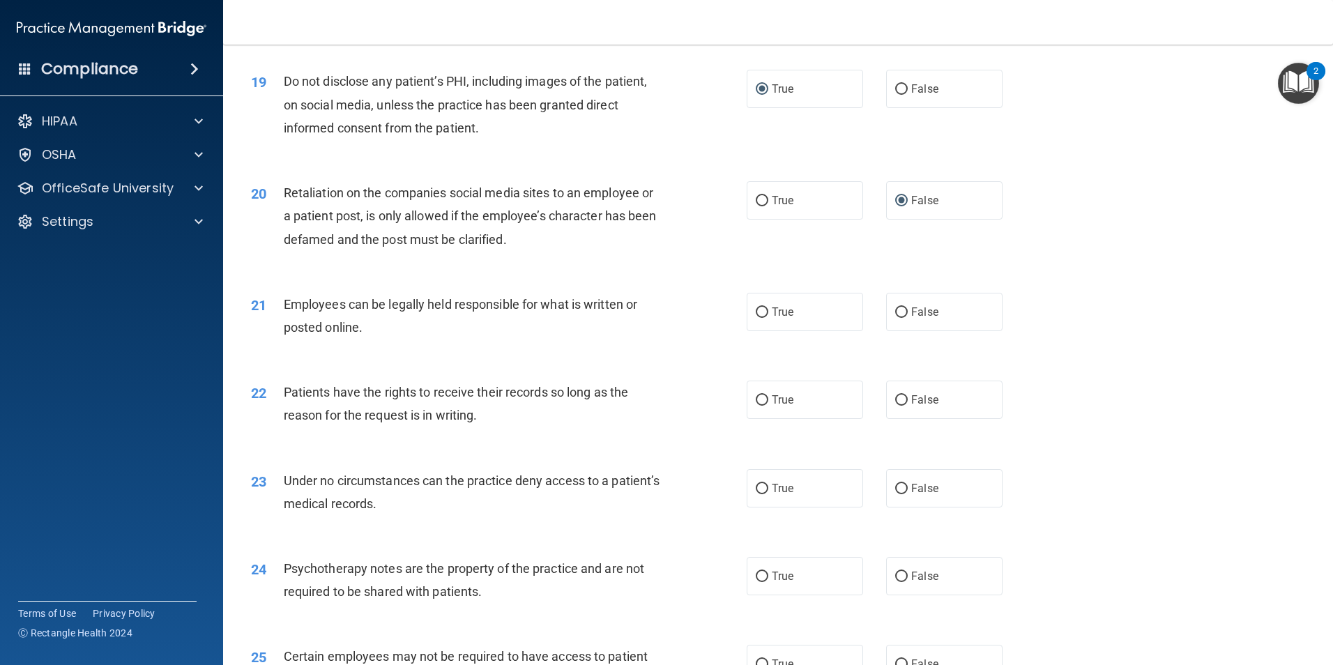
scroll to position [2091, 0]
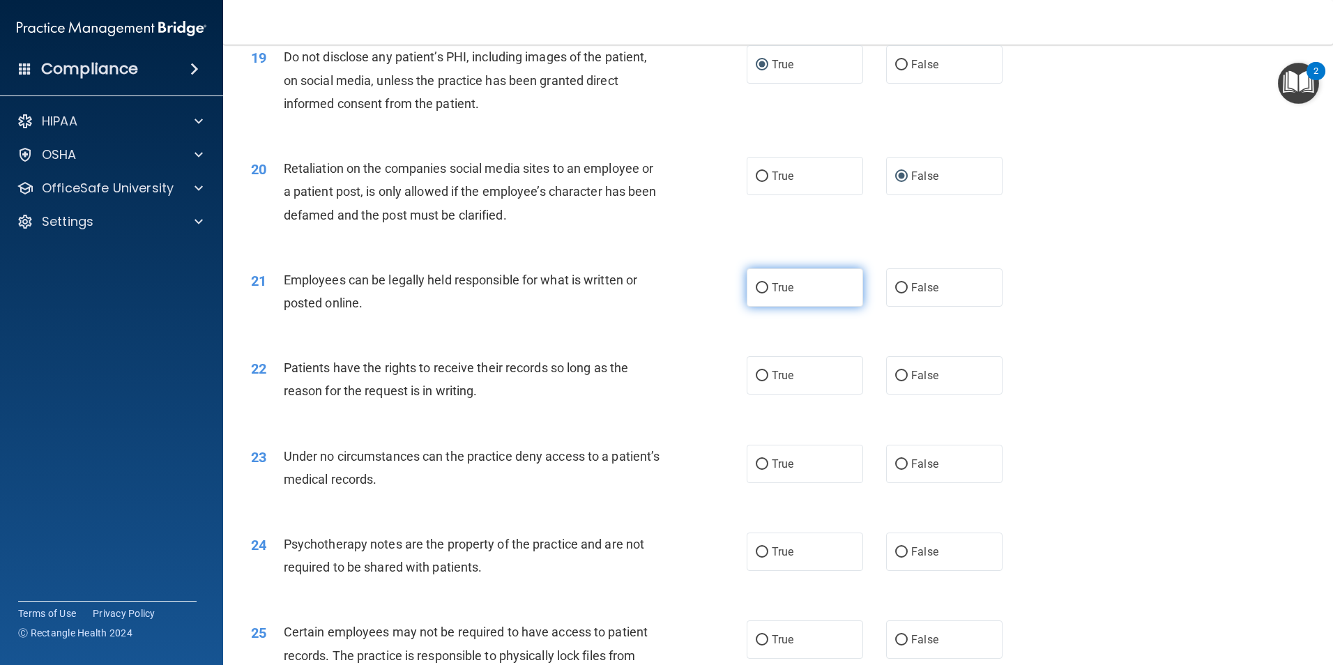
click at [758, 293] on input "True" at bounding box center [762, 288] width 13 height 10
radio input "true"
click at [895, 381] on input "False" at bounding box center [901, 376] width 13 height 10
radio input "true"
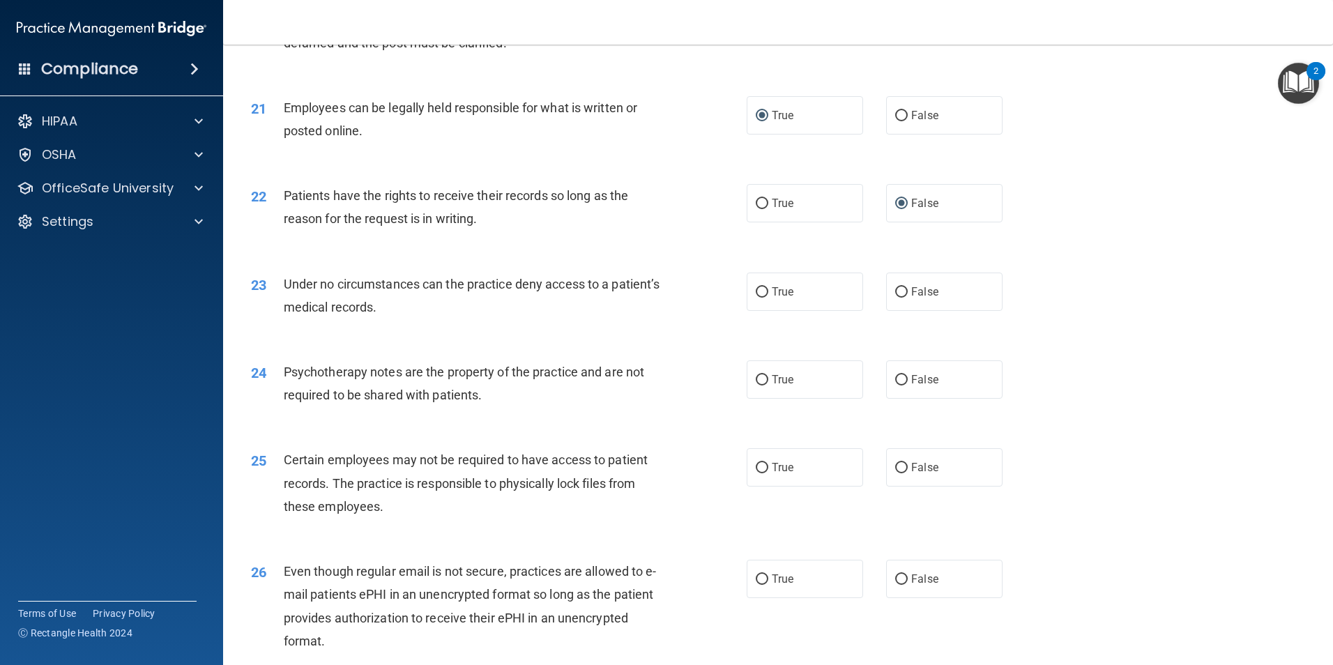
scroll to position [2300, 0]
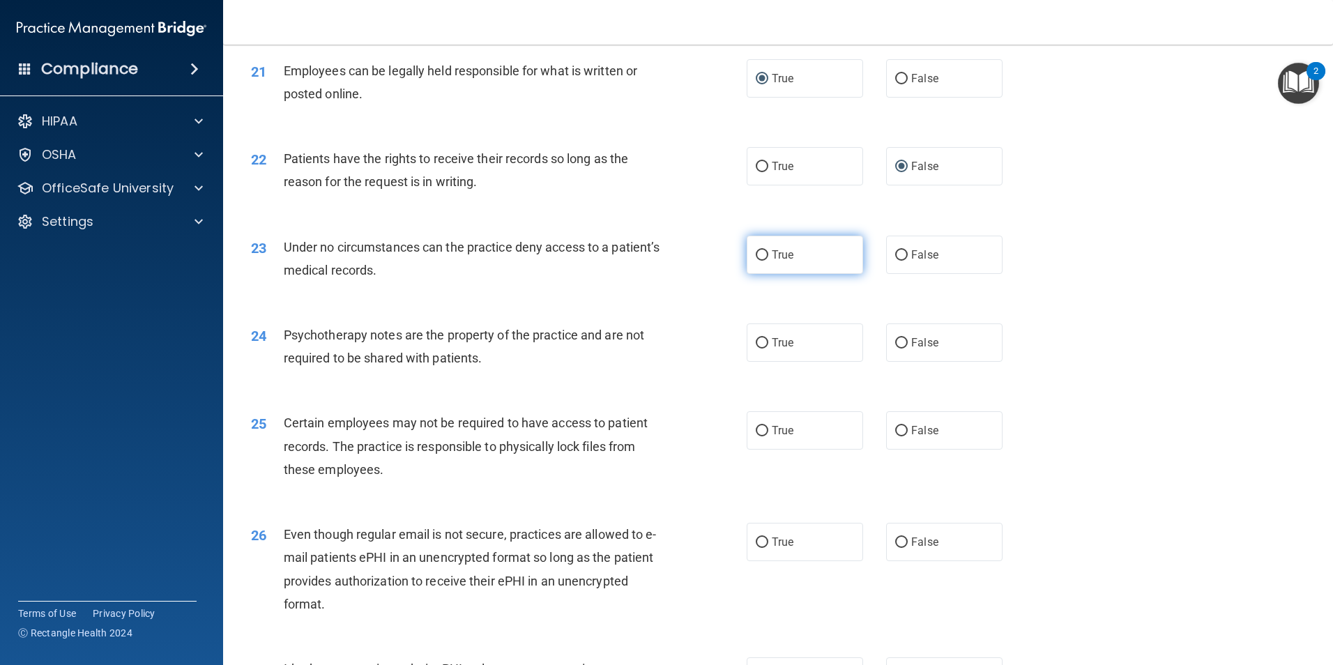
click at [756, 261] on input "True" at bounding box center [762, 255] width 13 height 10
radio input "true"
click at [756, 348] on input "True" at bounding box center [762, 343] width 13 height 10
radio input "true"
click at [756, 436] on input "True" at bounding box center [762, 431] width 13 height 10
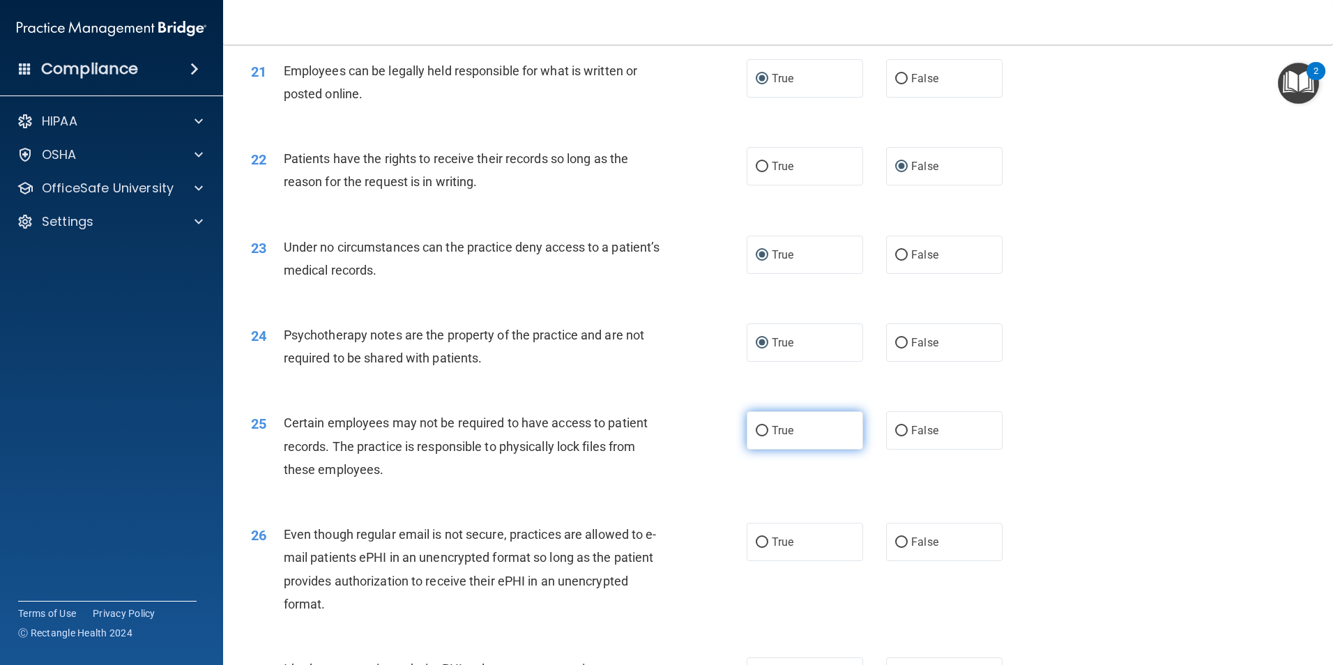
radio input "true"
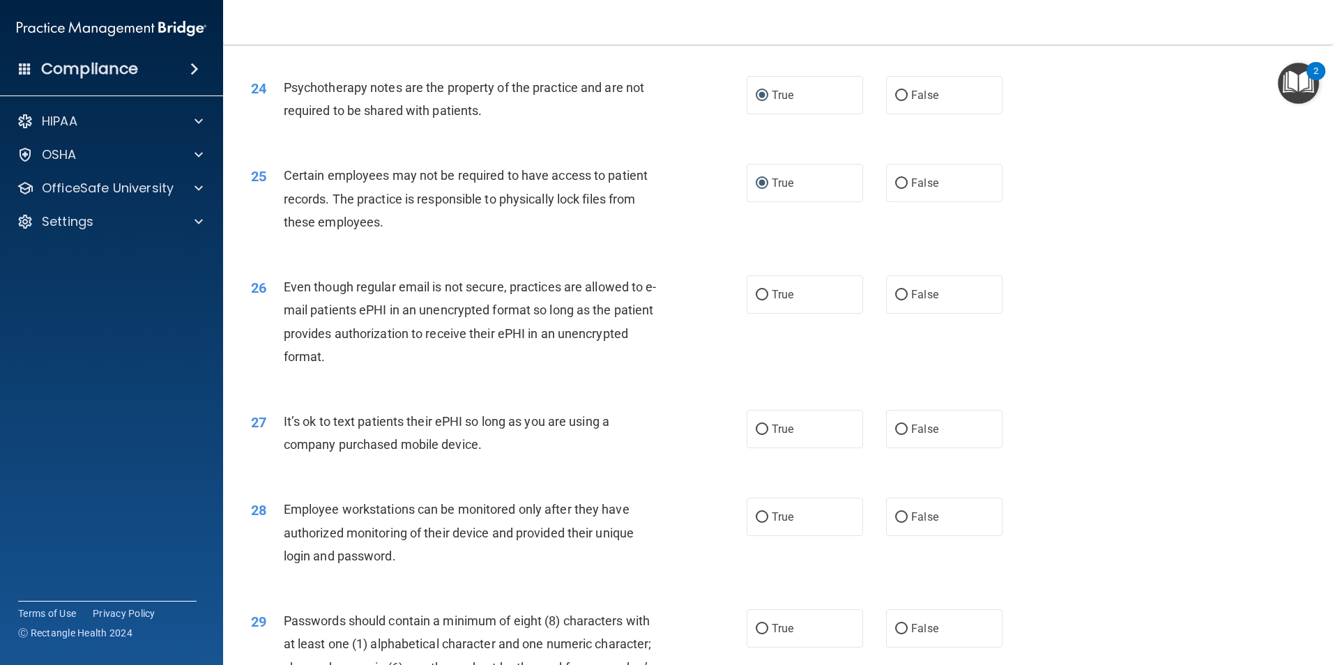
scroll to position [2579, 0]
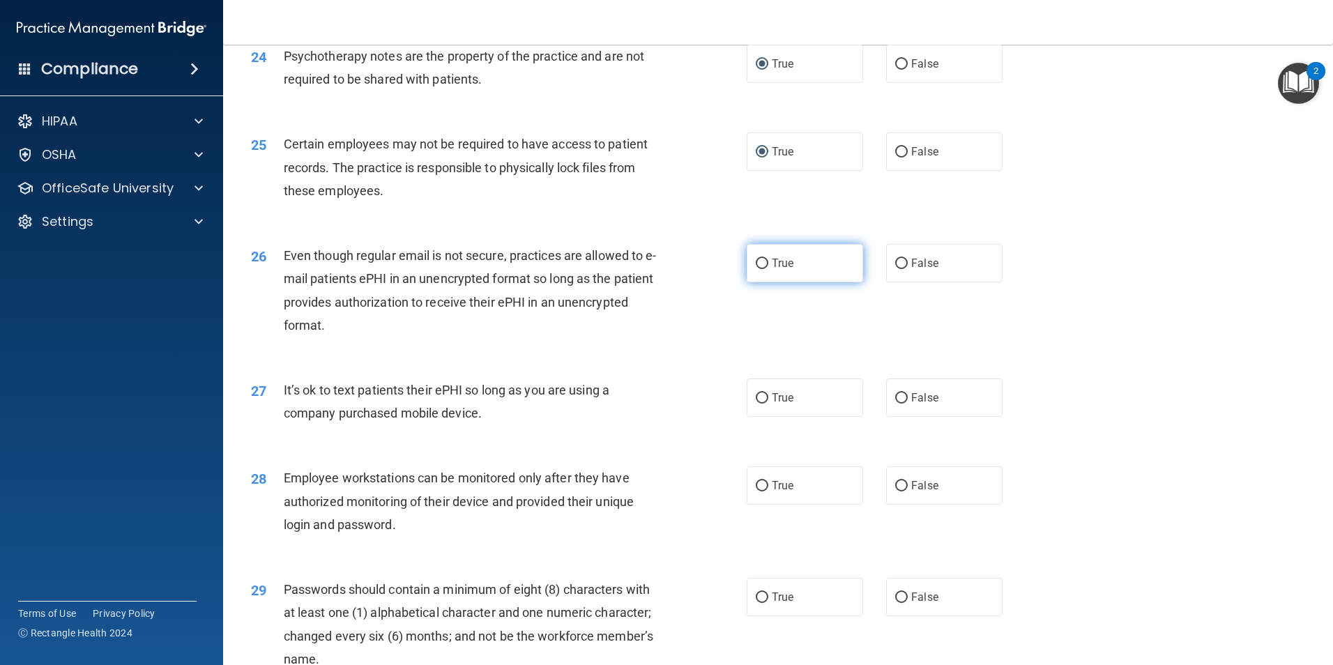
click at [756, 269] on input "True" at bounding box center [762, 264] width 13 height 10
radio input "true"
click at [897, 404] on input "False" at bounding box center [901, 398] width 13 height 10
radio input "true"
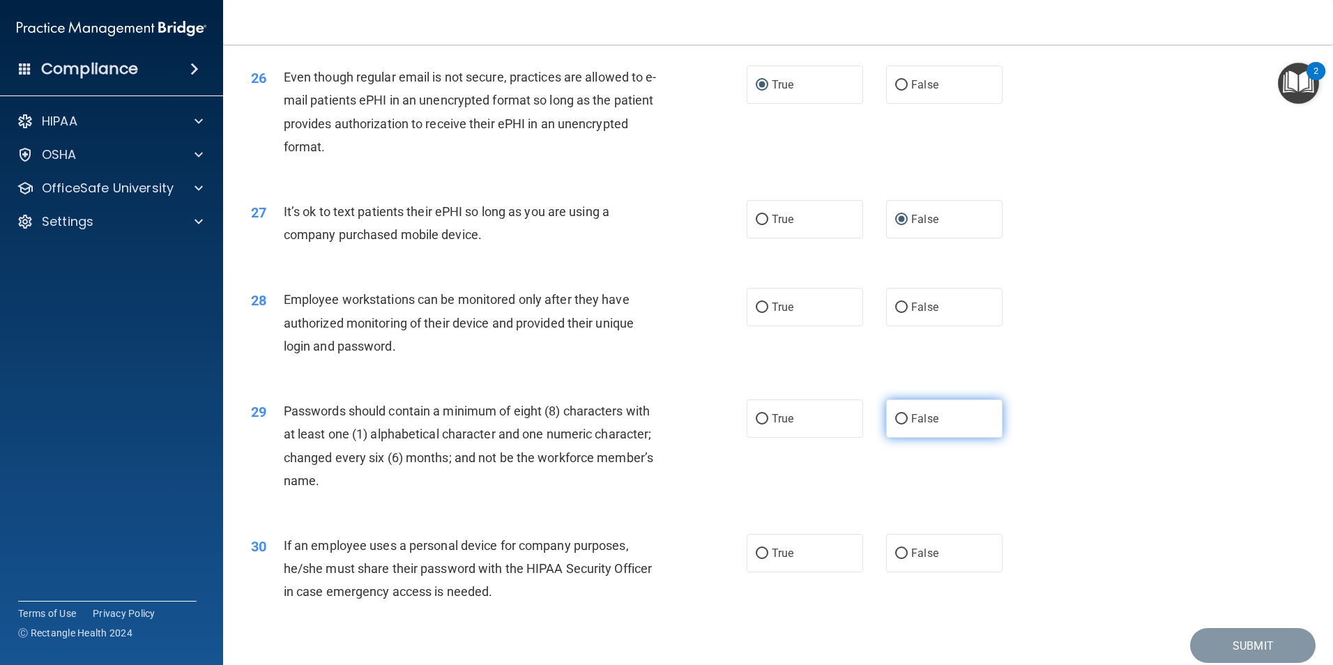
scroll to position [2788, 0]
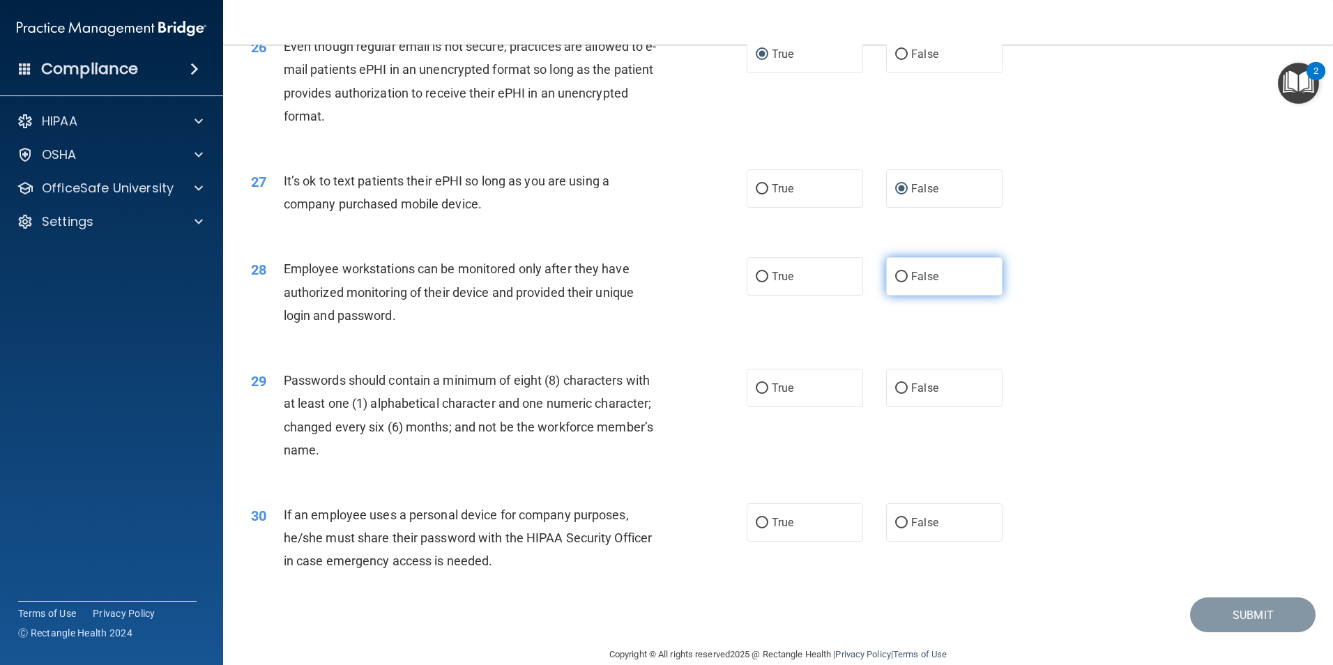
click at [898, 282] on input "False" at bounding box center [901, 277] width 13 height 10
radio input "true"
click at [756, 394] on input "True" at bounding box center [762, 388] width 13 height 10
radio input "true"
click at [895, 528] on input "False" at bounding box center [901, 523] width 13 height 10
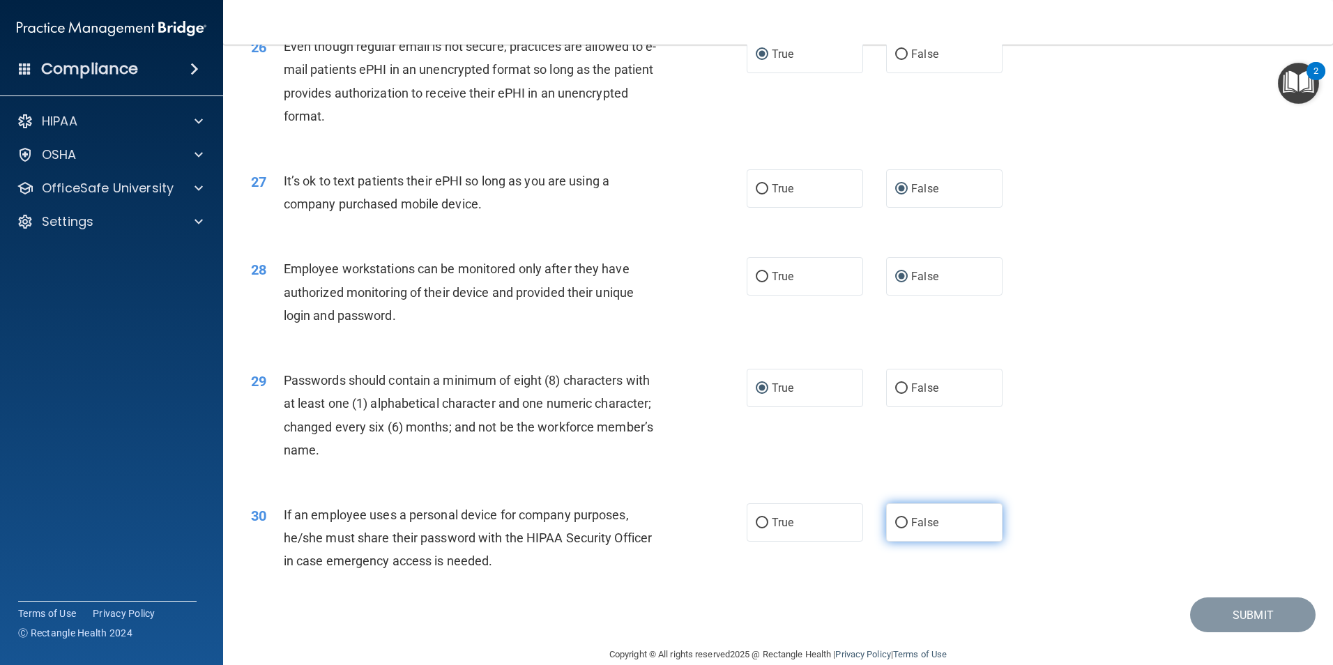
radio input "true"
click at [1228, 629] on button "Submit" at bounding box center [1252, 615] width 125 height 36
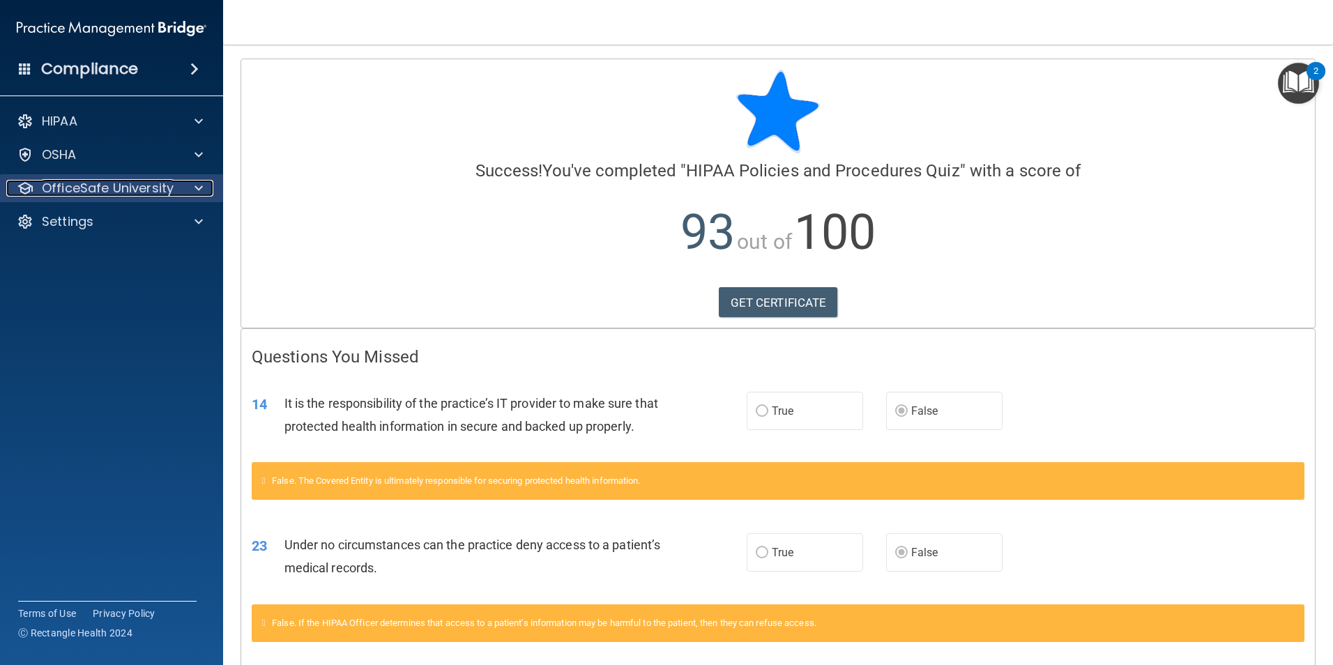
click at [199, 187] on span at bounding box center [198, 188] width 8 height 17
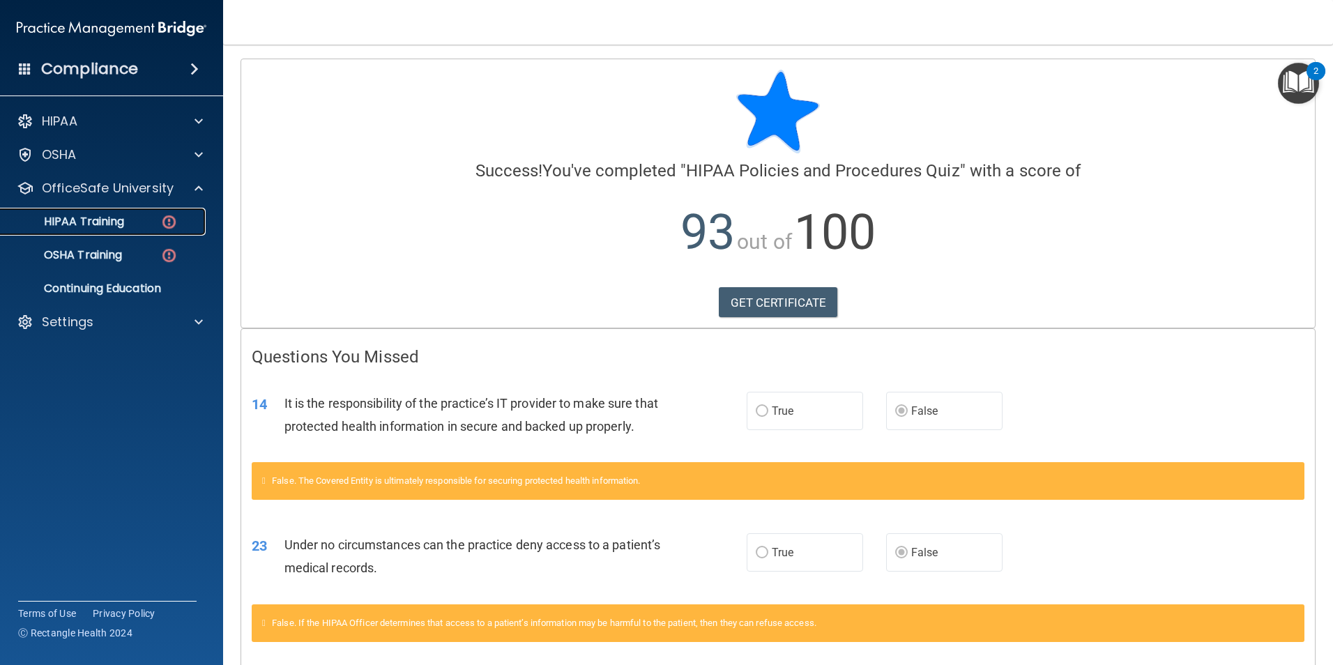
click at [170, 220] on img at bounding box center [168, 221] width 17 height 17
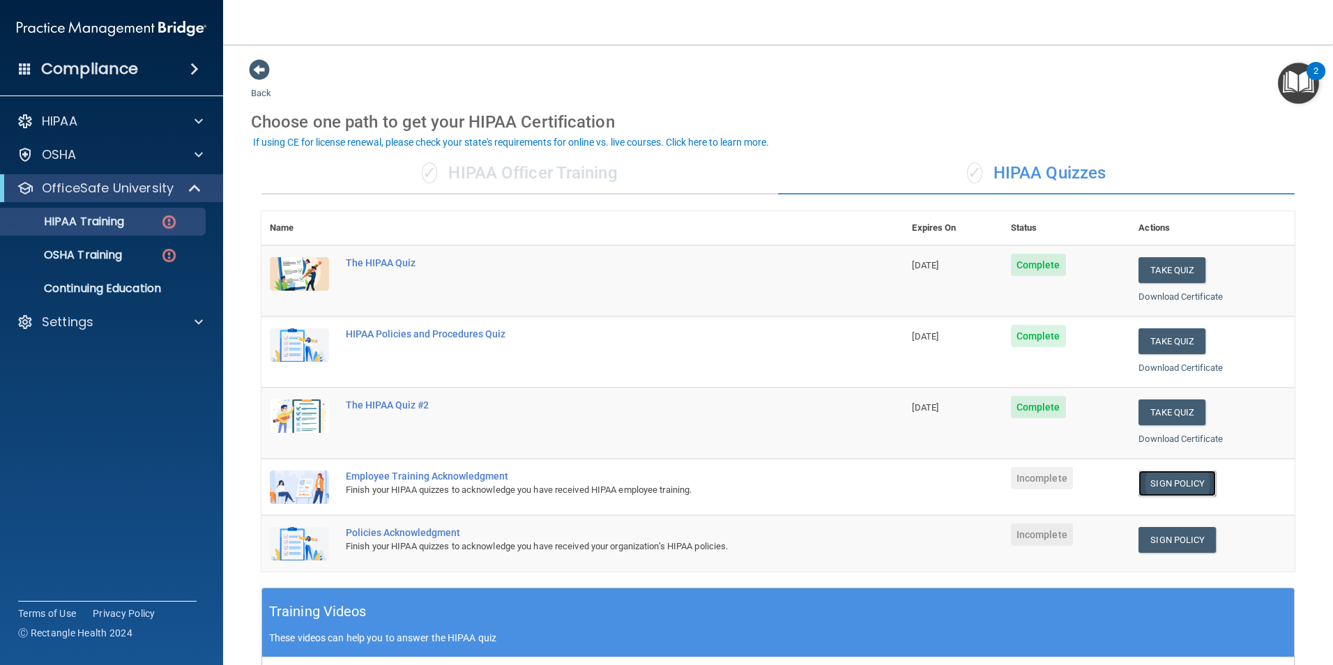
click at [1154, 484] on link "Sign Policy" at bounding box center [1176, 483] width 77 height 26
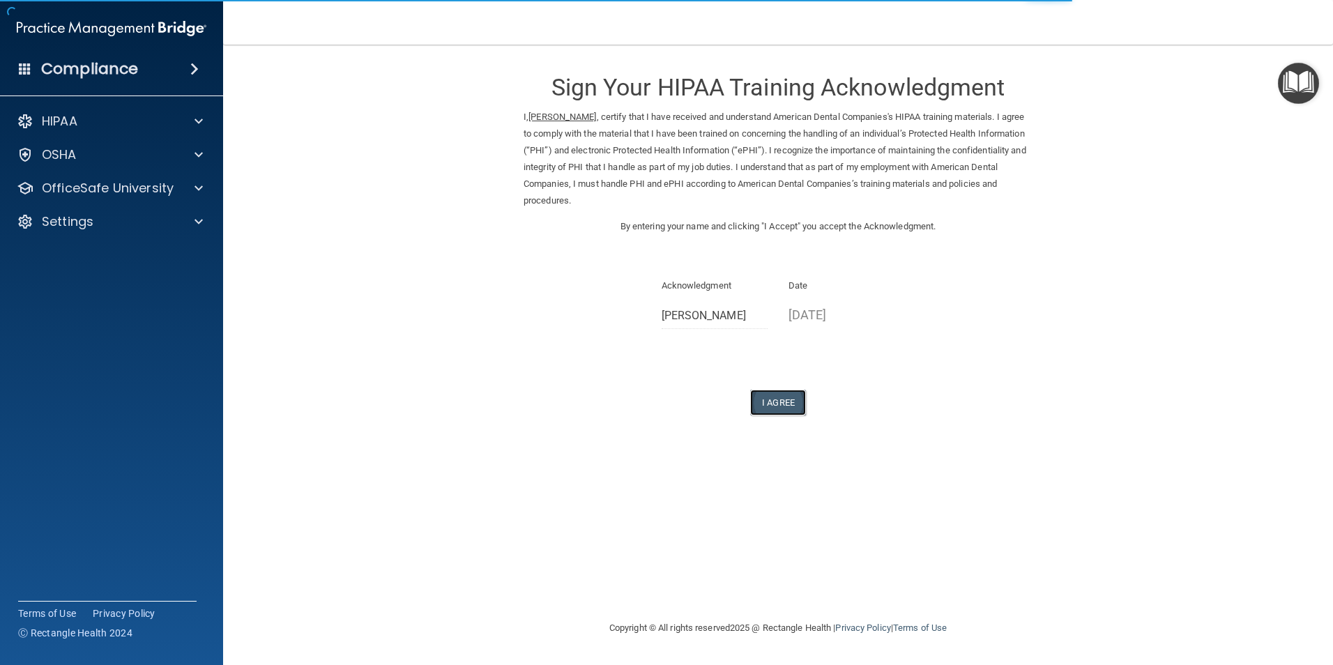
click at [784, 405] on button "I Agree" at bounding box center [778, 403] width 56 height 26
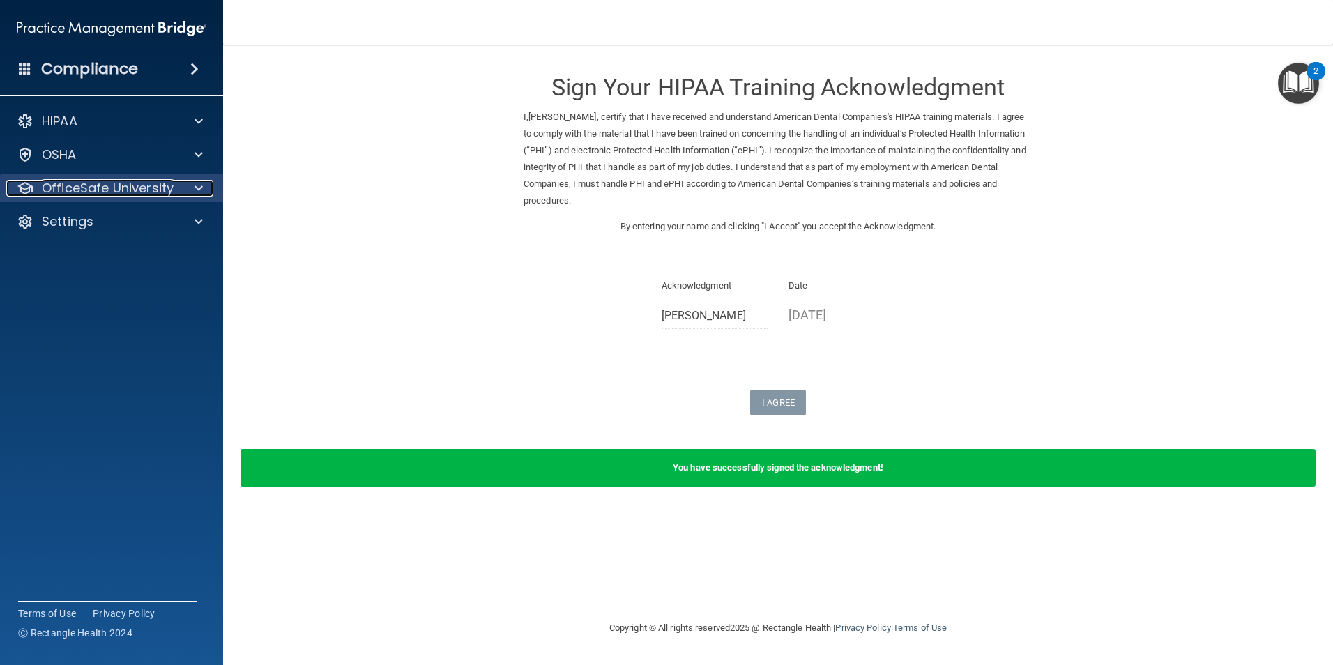
click at [196, 187] on span at bounding box center [198, 188] width 8 height 17
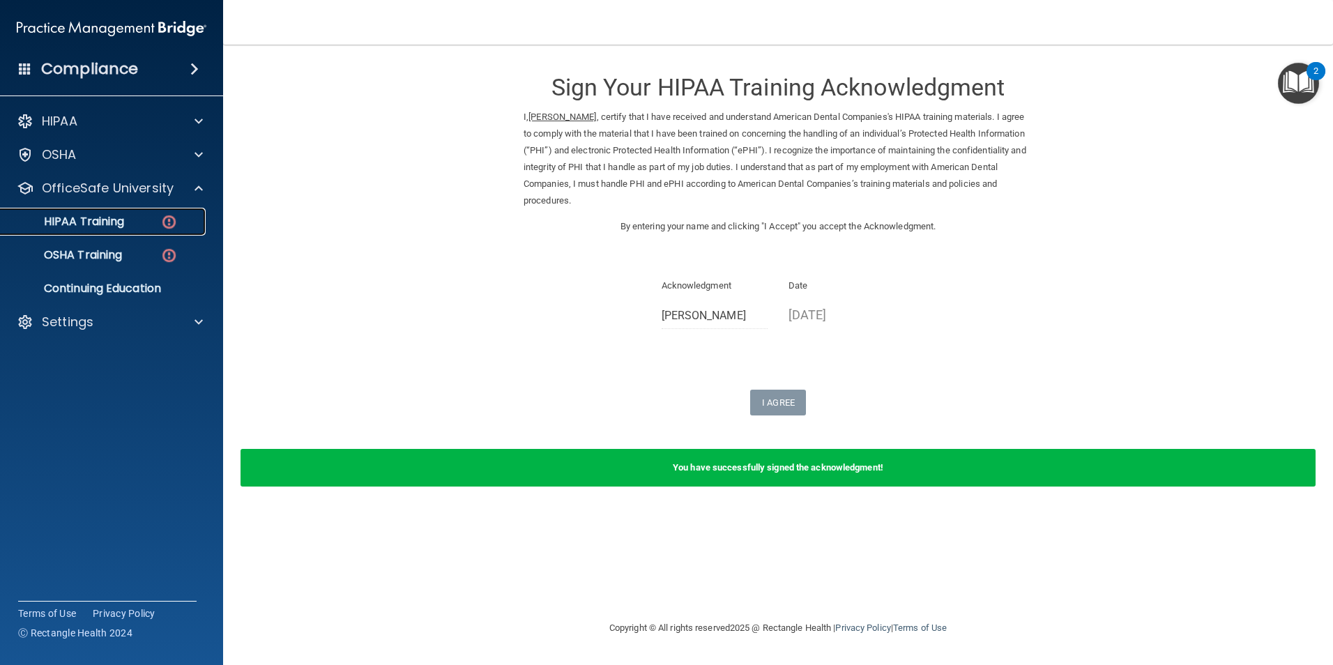
click at [162, 221] on img at bounding box center [168, 221] width 17 height 17
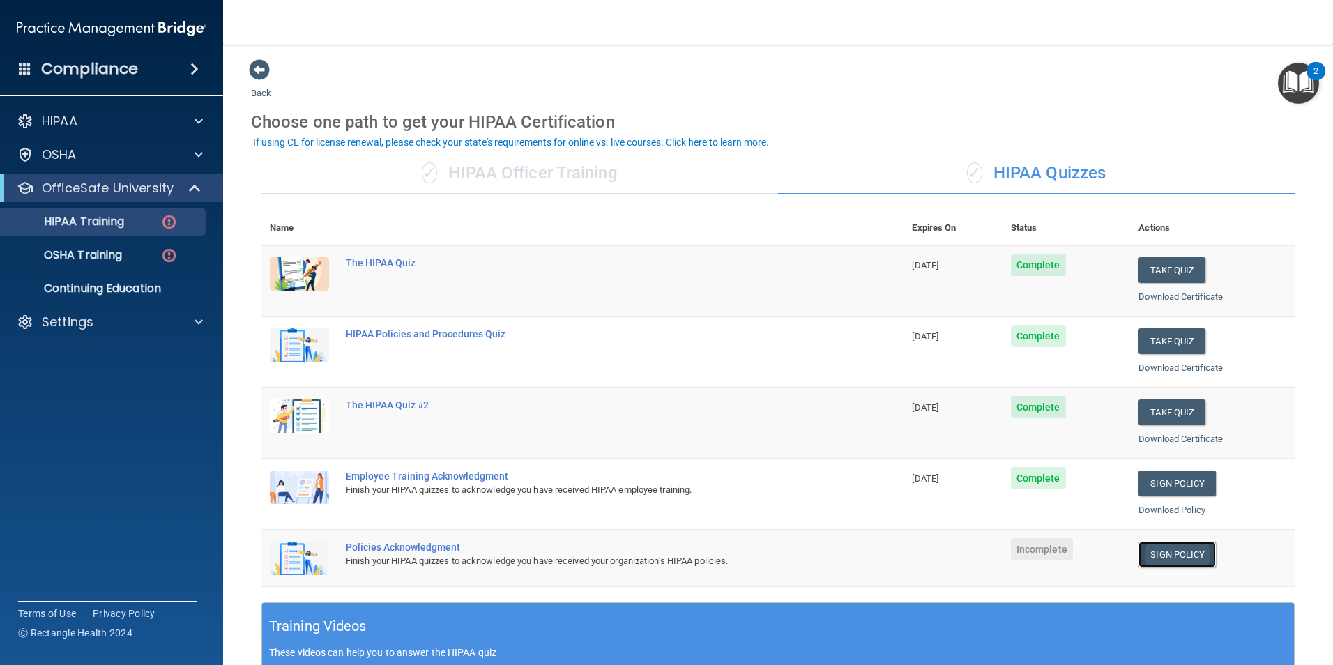
click at [1176, 553] on link "Sign Policy" at bounding box center [1176, 555] width 77 height 26
click at [164, 256] on img at bounding box center [168, 255] width 17 height 17
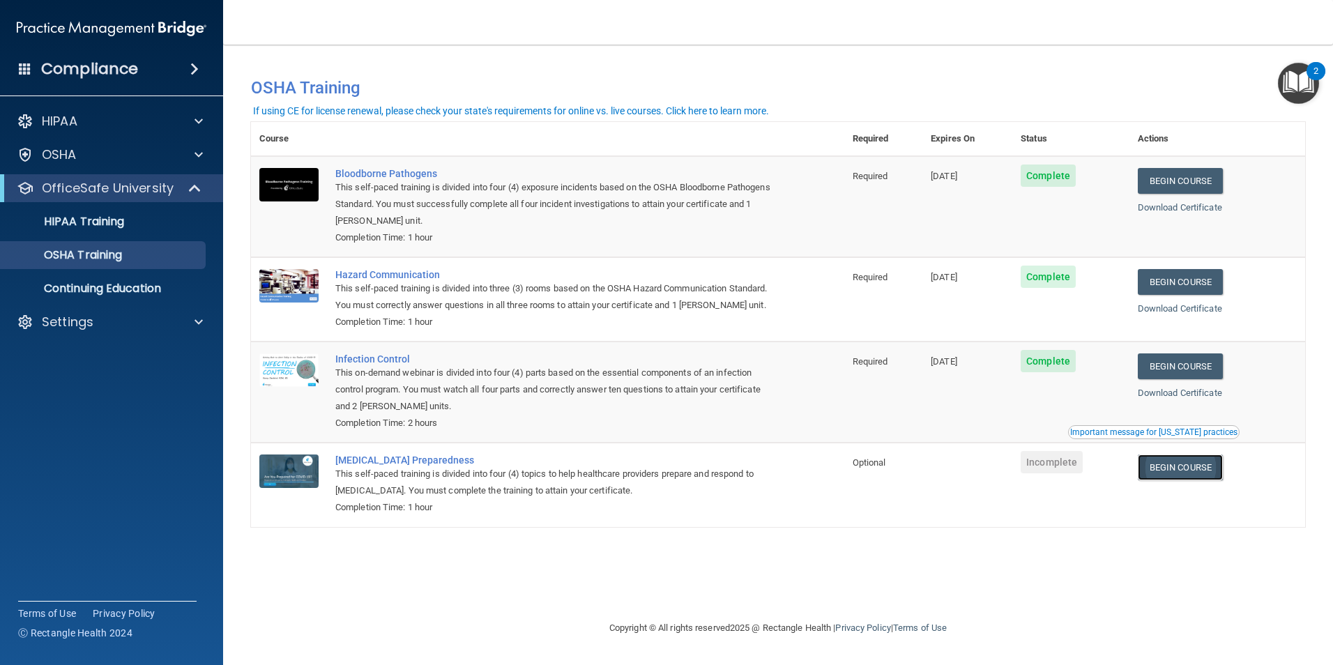
click at [1197, 480] on link "Begin Course" at bounding box center [1179, 467] width 85 height 26
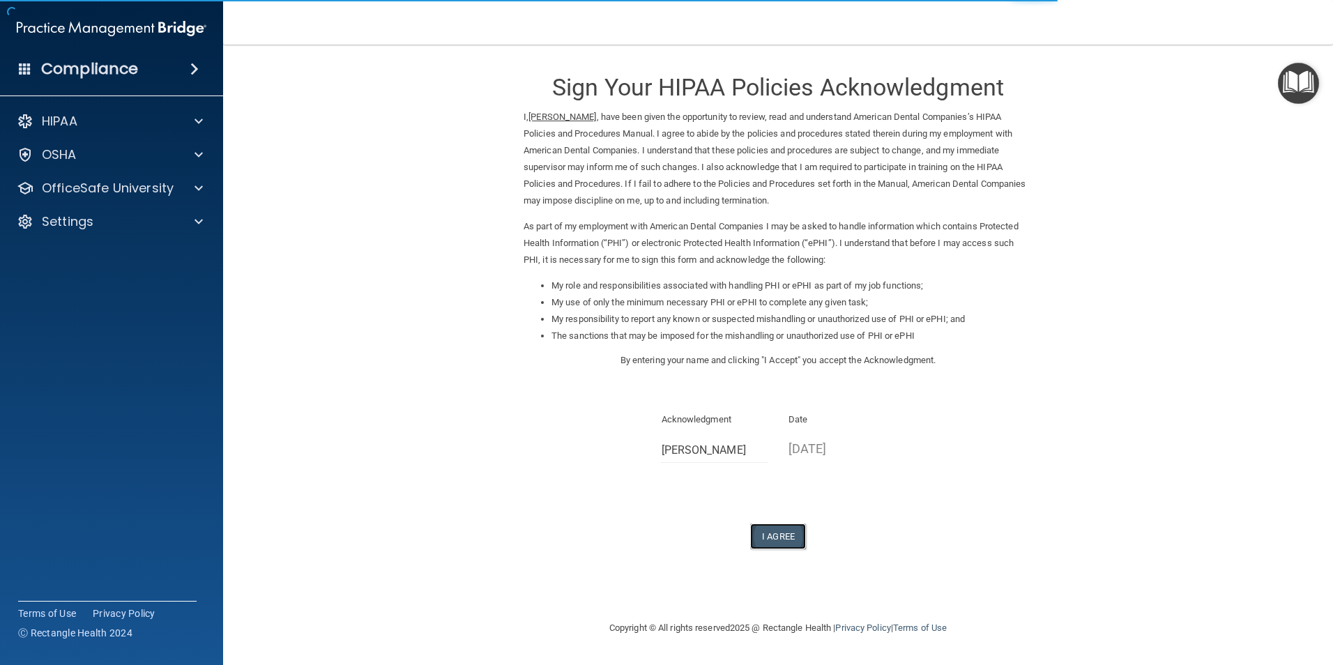
click at [795, 541] on button "I Agree" at bounding box center [778, 536] width 56 height 26
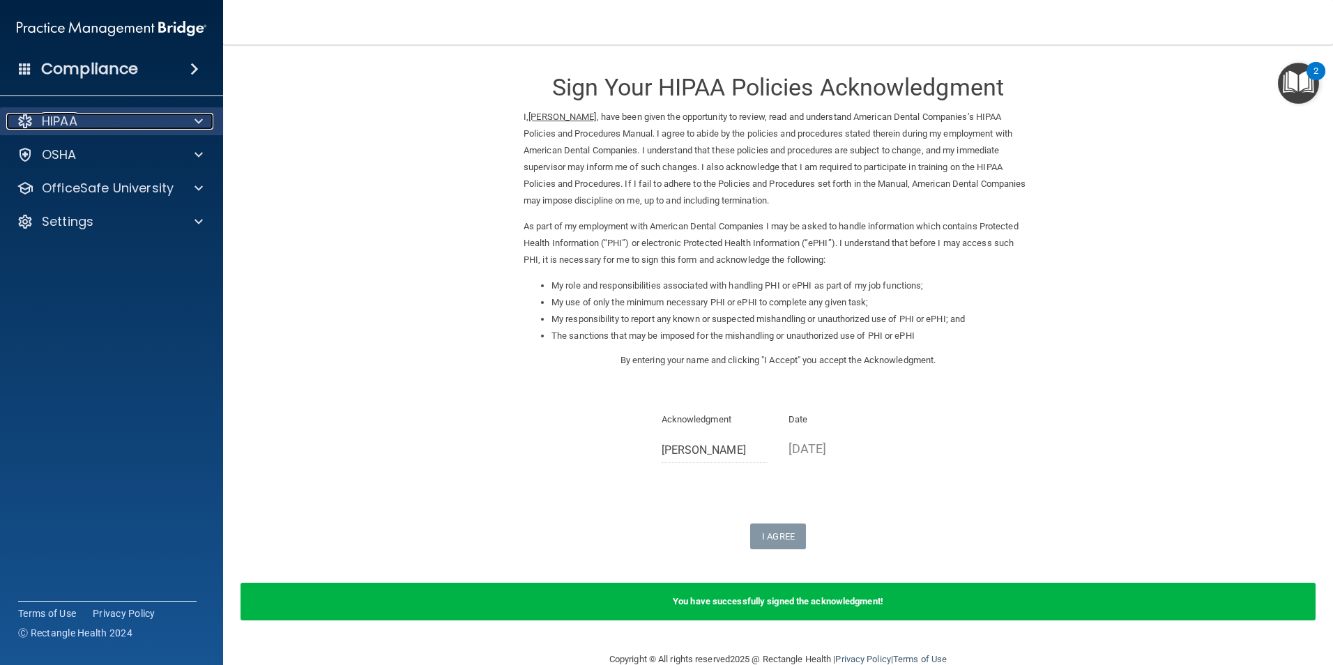
click at [197, 121] on span at bounding box center [198, 121] width 8 height 17
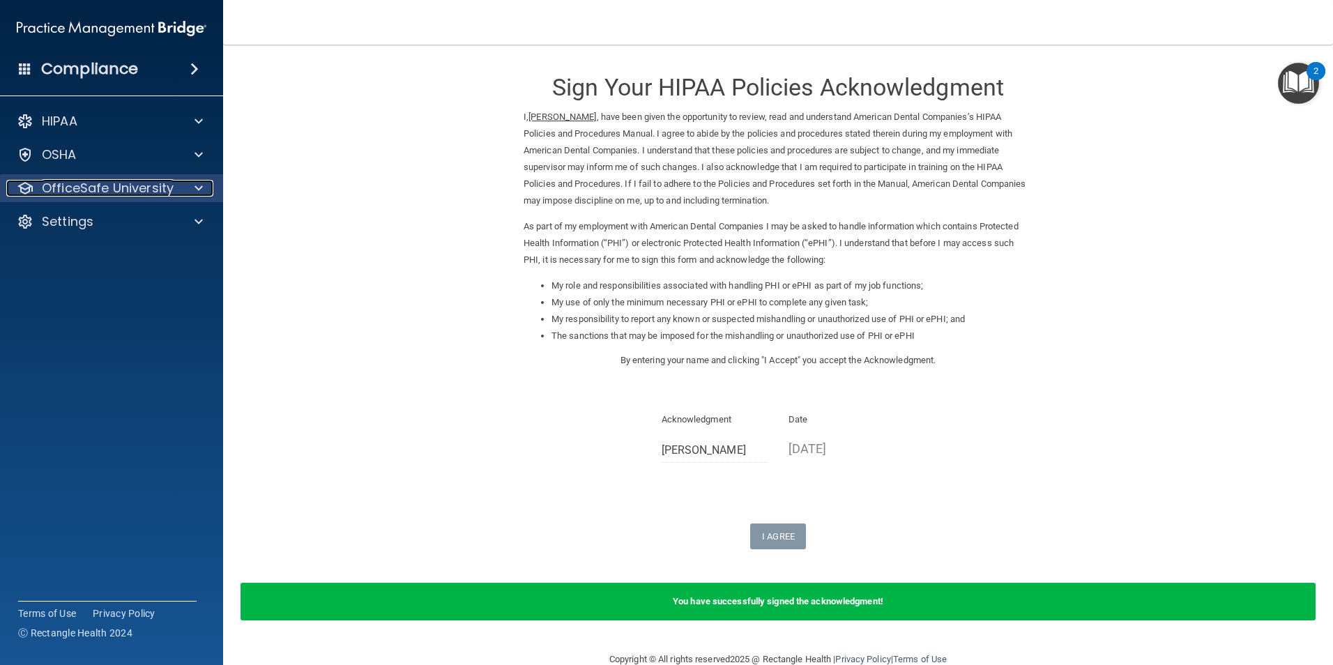
click at [201, 183] on span at bounding box center [198, 188] width 8 height 17
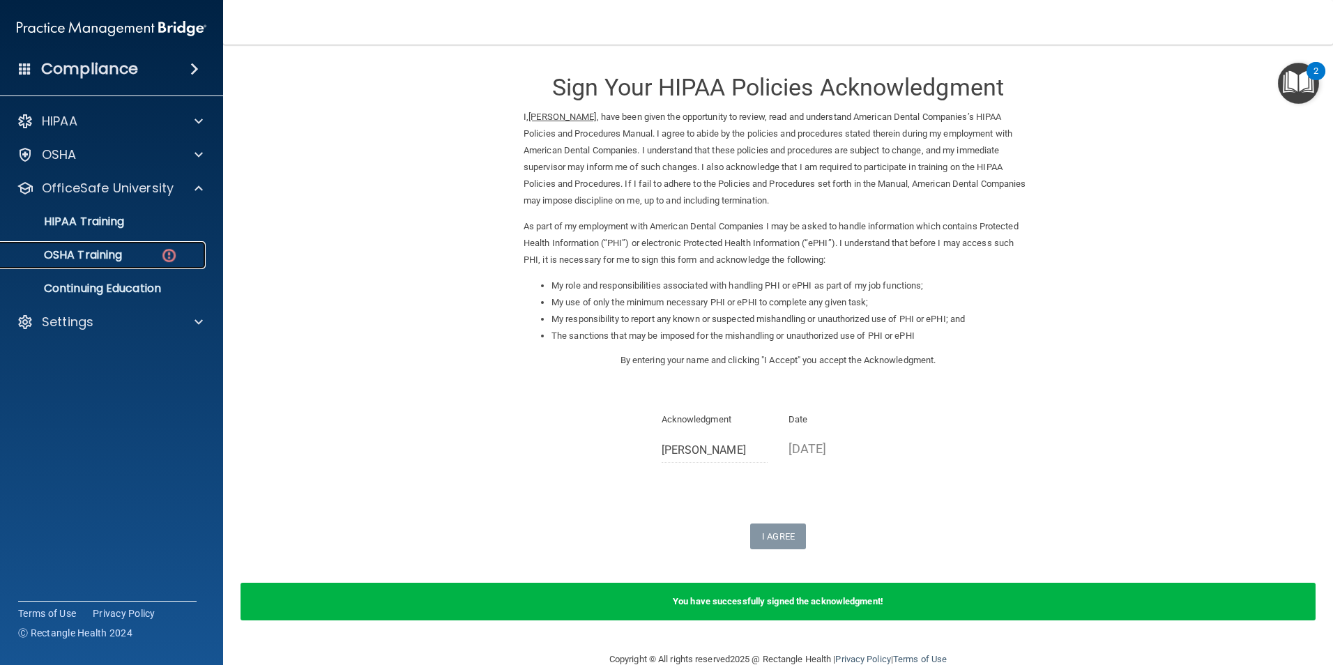
click at [169, 252] on img at bounding box center [168, 255] width 17 height 17
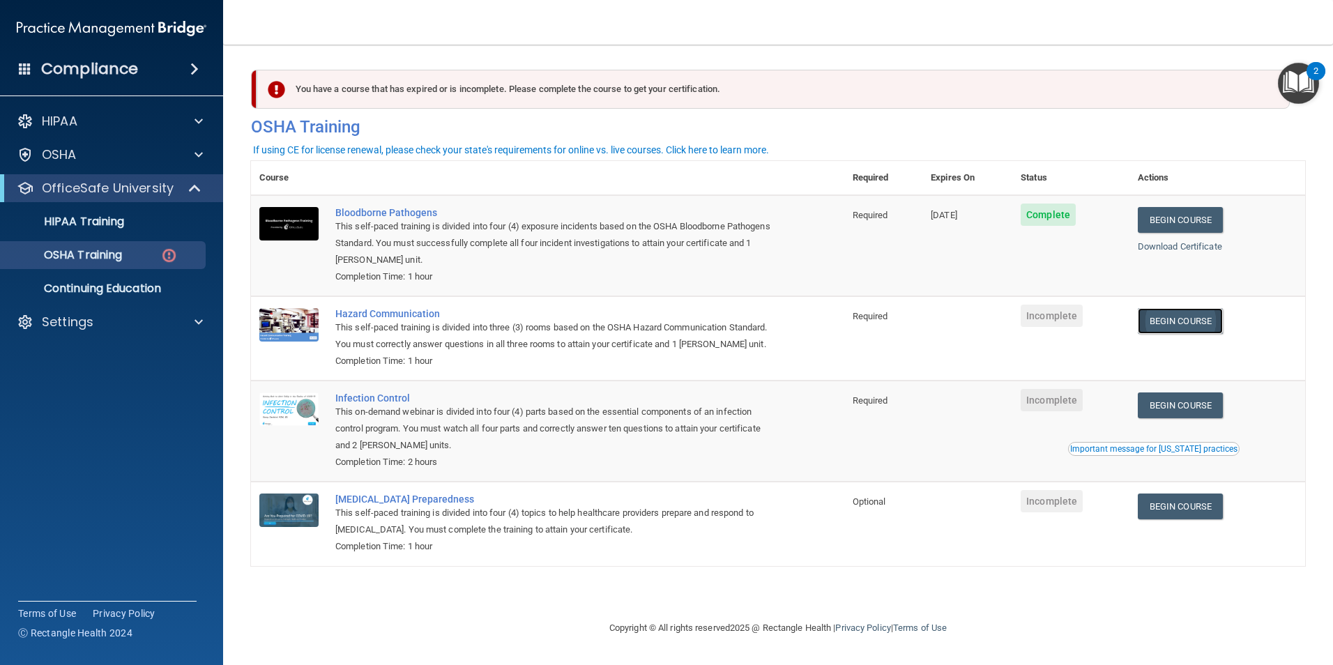
click at [1199, 328] on link "Begin Course" at bounding box center [1179, 321] width 85 height 26
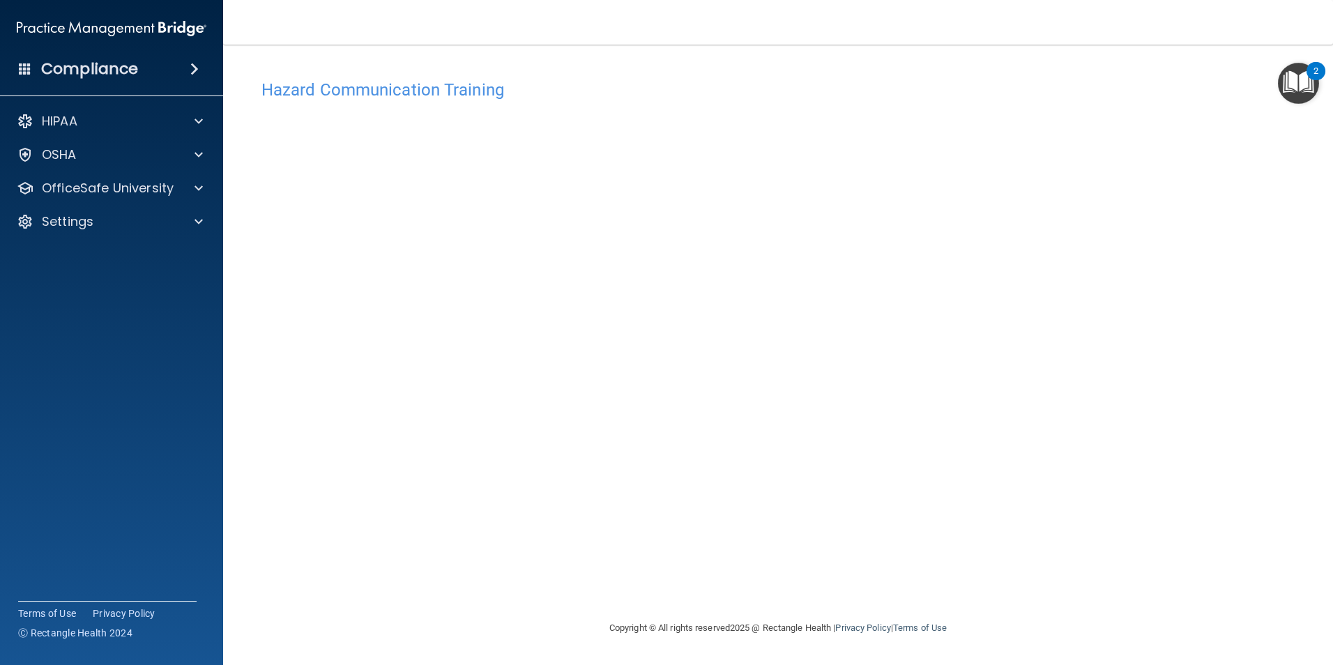
click at [558, 620] on div "Copyright © All rights reserved 2025 @ Rectangle Health | Privacy Policy | Term…" at bounding box center [777, 628] width 509 height 45
click at [192, 188] on div at bounding box center [196, 188] width 35 height 17
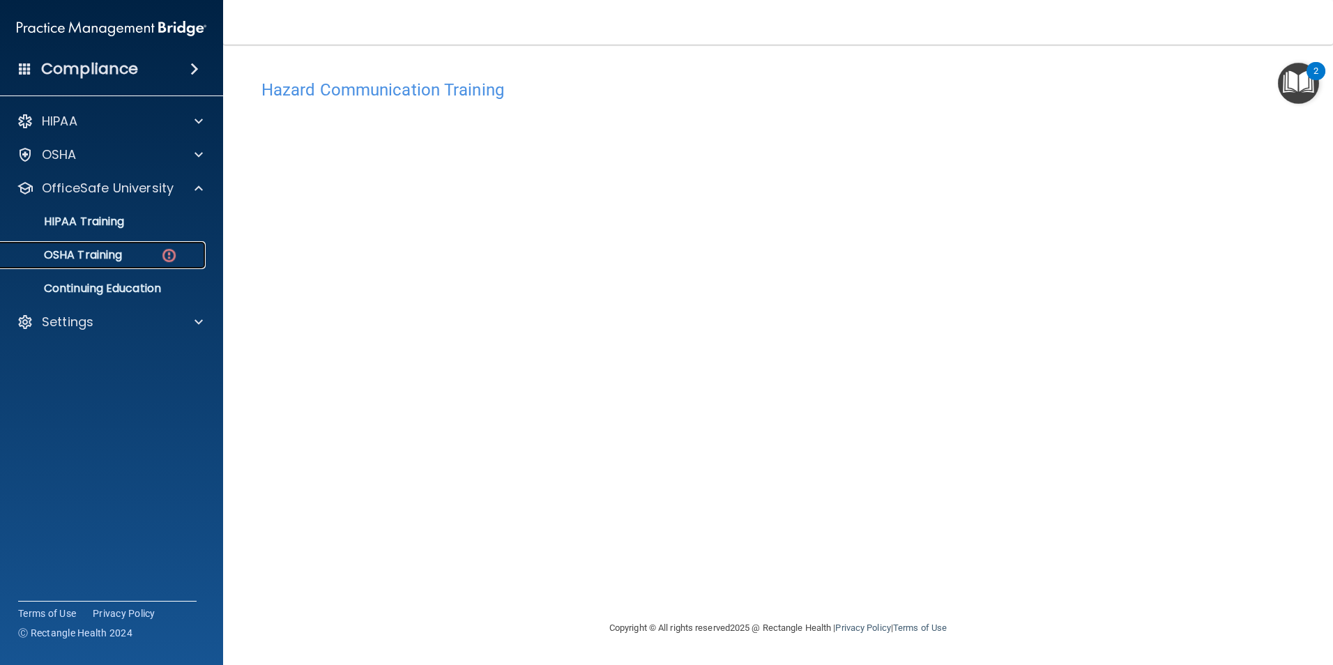
click at [170, 249] on img at bounding box center [168, 255] width 17 height 17
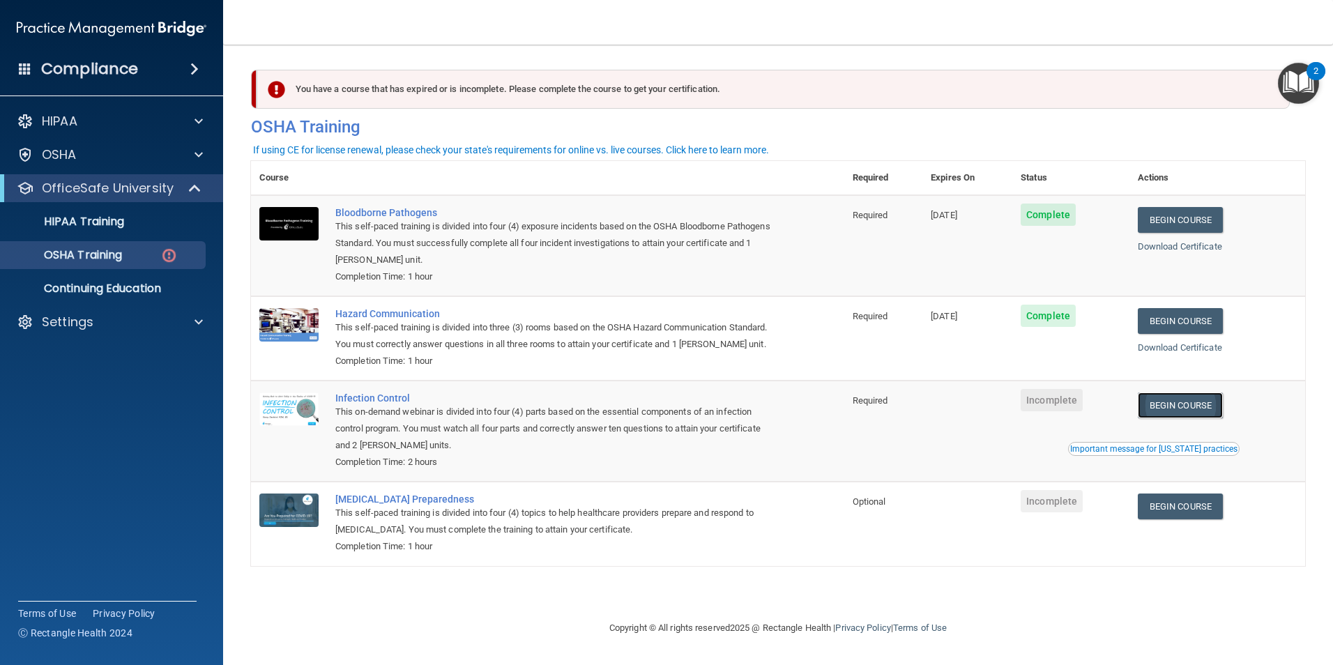
click at [1186, 418] on link "Begin Course" at bounding box center [1179, 405] width 85 height 26
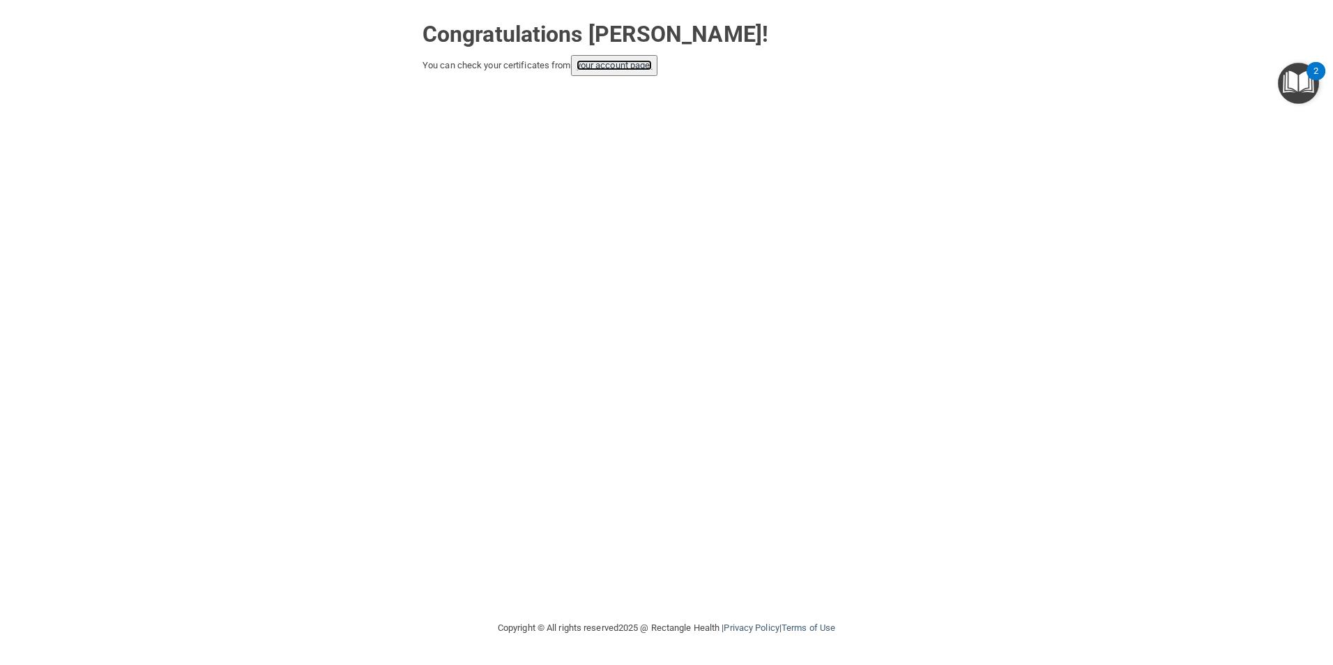
click at [604, 70] on link "your account page!" at bounding box center [614, 65] width 76 height 10
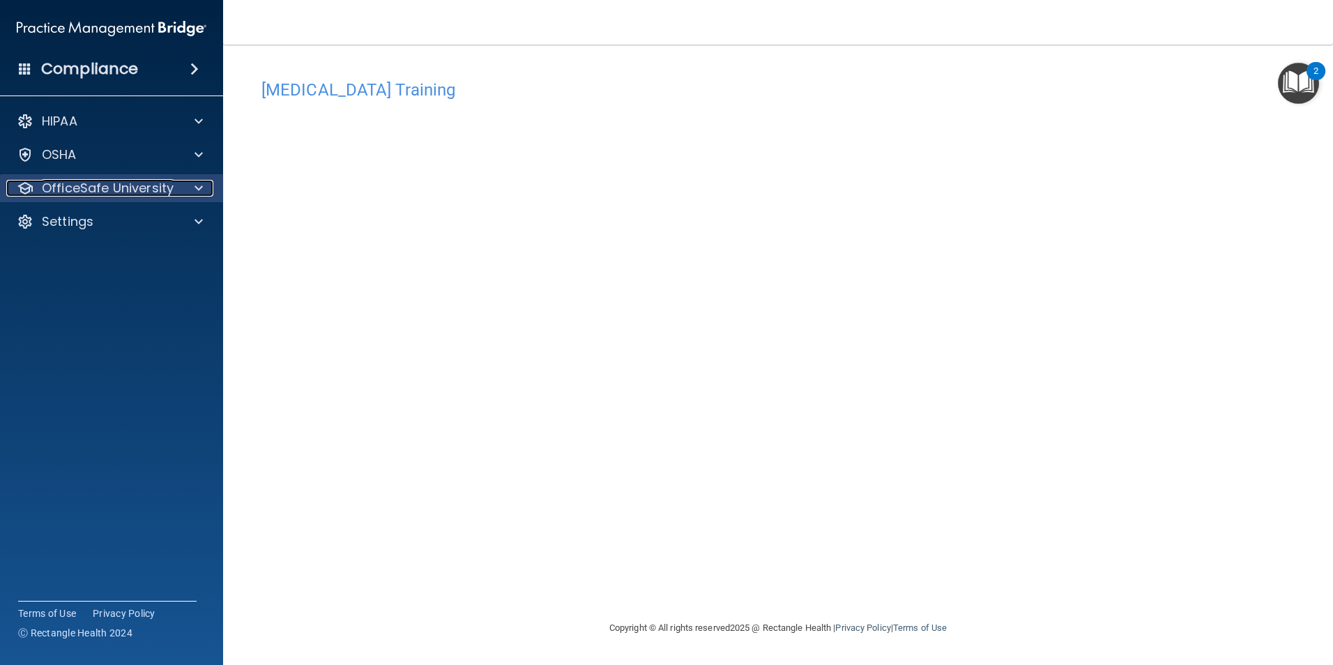
click at [194, 190] on span at bounding box center [198, 188] width 8 height 17
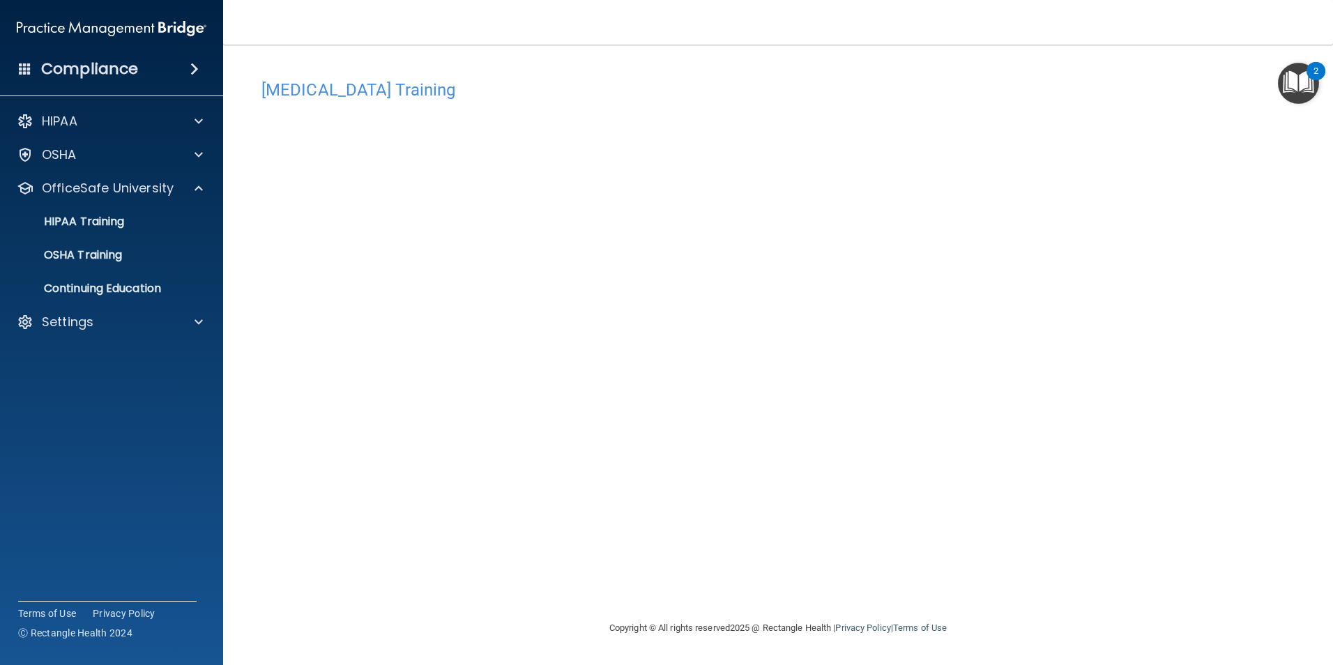
click at [1099, 381] on div "[MEDICAL_DATA] Training This course doesn’t expire until . Are you sure you wan…" at bounding box center [778, 345] width 1054 height 547
